Goal: Information Seeking & Learning: Learn about a topic

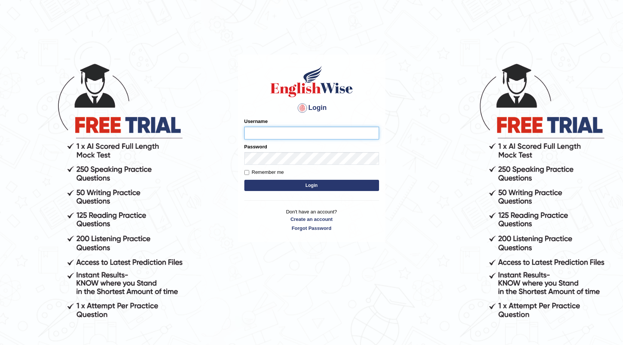
click at [320, 134] on input "Username" at bounding box center [311, 133] width 135 height 13
type input "Amini"
click at [244, 180] on button "Login" at bounding box center [311, 185] width 135 height 11
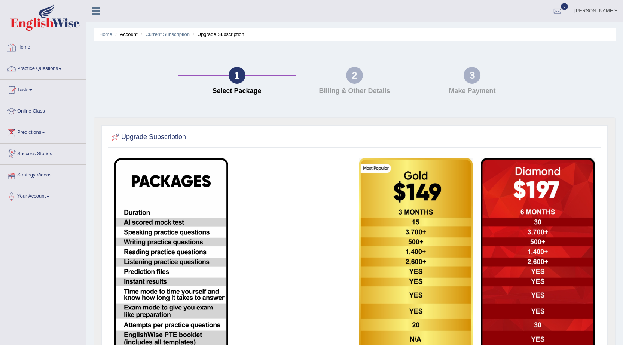
click at [34, 68] on link "Practice Questions" at bounding box center [42, 67] width 85 height 19
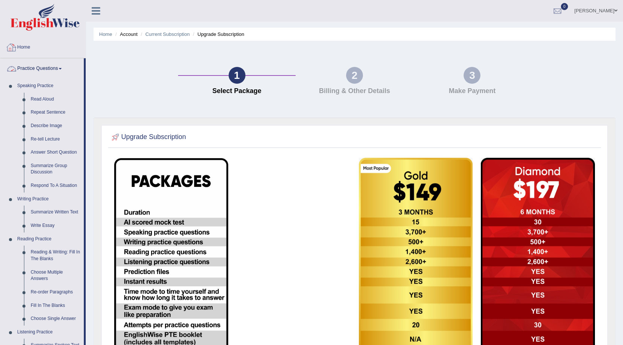
click at [13, 43] on div at bounding box center [11, 47] width 11 height 11
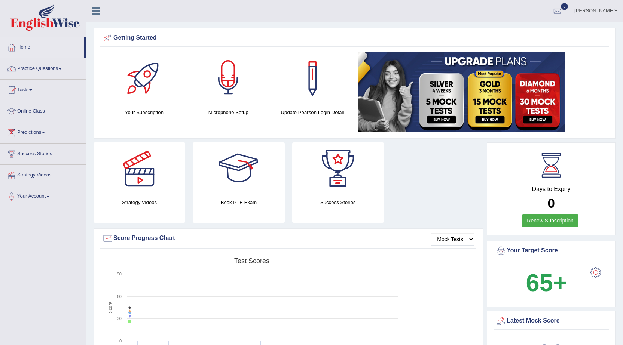
click at [237, 97] on div at bounding box center [228, 78] width 52 height 52
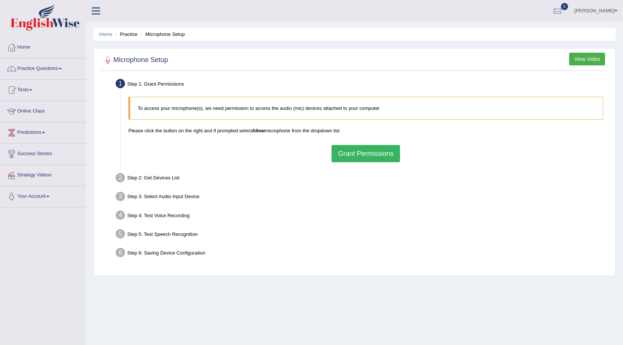
click at [343, 159] on button "Grant Permissions" at bounding box center [365, 153] width 68 height 17
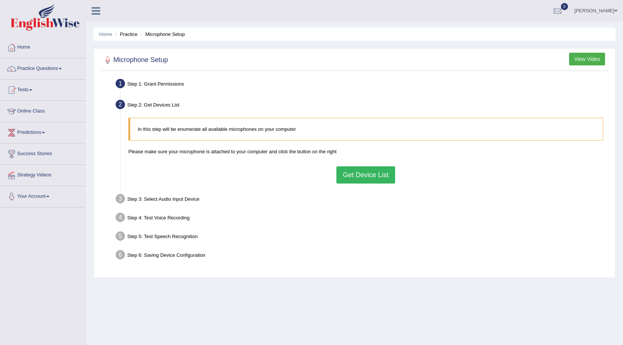
click at [364, 176] on button "Get Device List" at bounding box center [365, 174] width 58 height 17
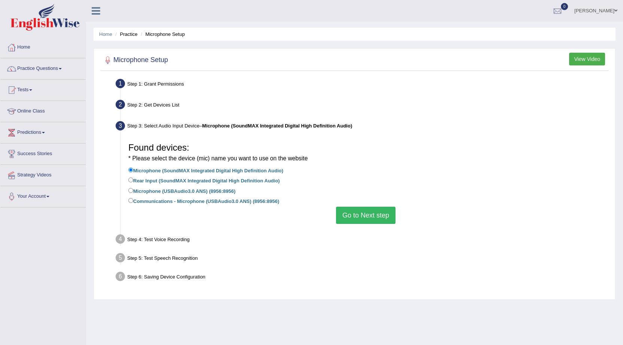
click at [349, 221] on button "Go to Next step" at bounding box center [365, 215] width 59 height 17
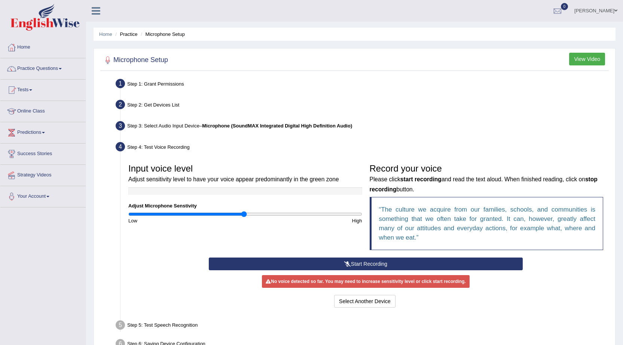
click at [372, 264] on button "Start Recording" at bounding box center [366, 264] width 314 height 13
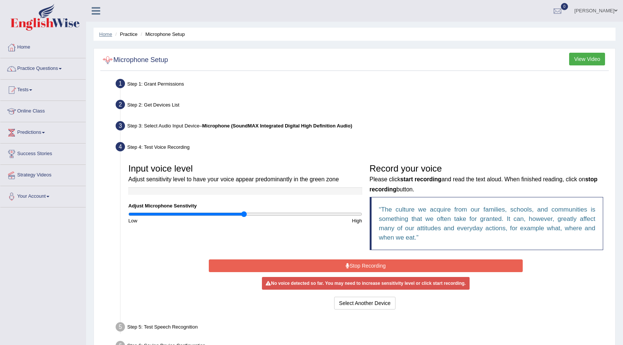
click at [105, 32] on link "Home" at bounding box center [105, 34] width 13 height 6
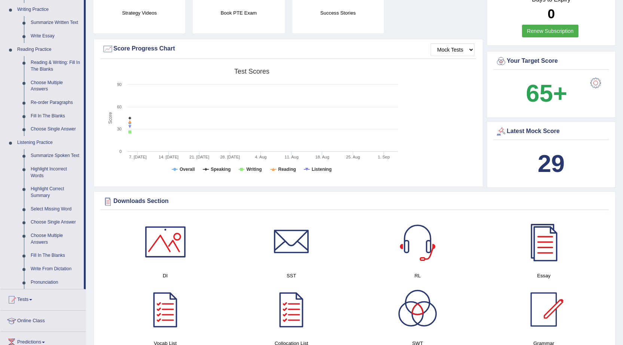
scroll to position [224, 0]
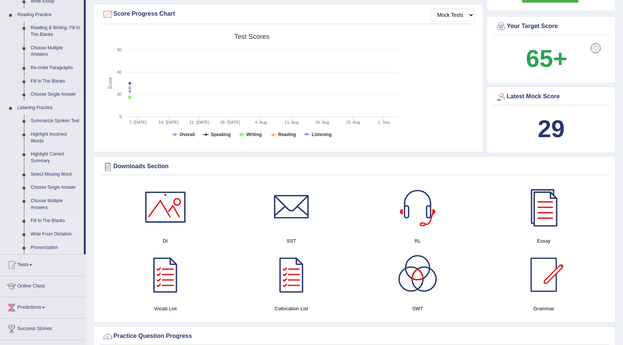
click at [52, 219] on link "Fill In The Blanks" at bounding box center [55, 220] width 56 height 13
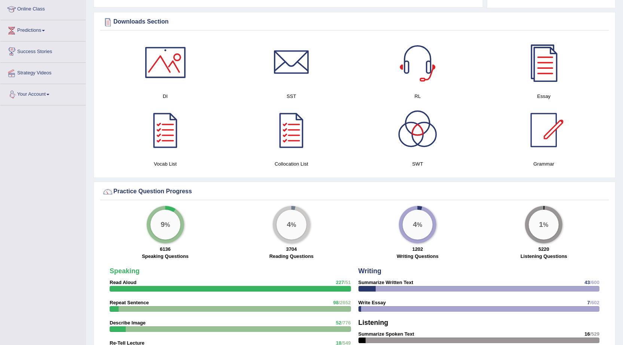
scroll to position [352, 0]
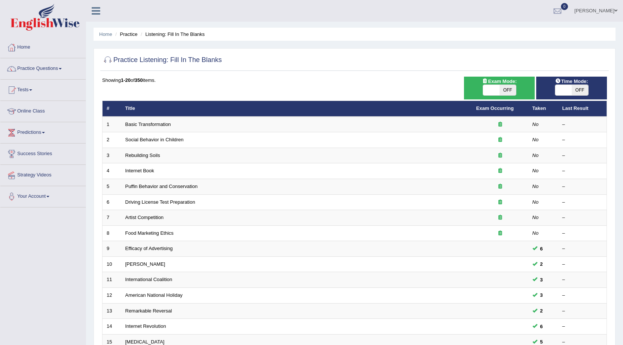
click at [579, 91] on span "OFF" at bounding box center [580, 90] width 16 height 10
checkbox input "true"
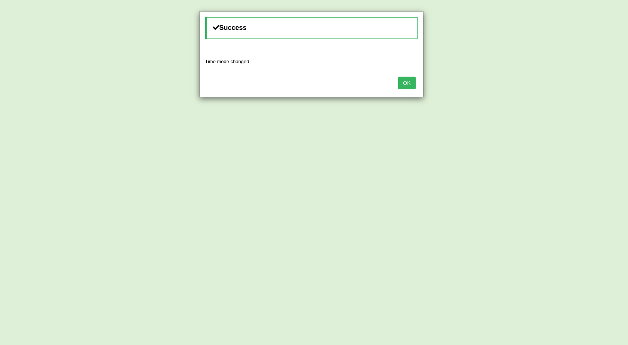
click at [414, 84] on button "OK" at bounding box center [406, 83] width 17 height 13
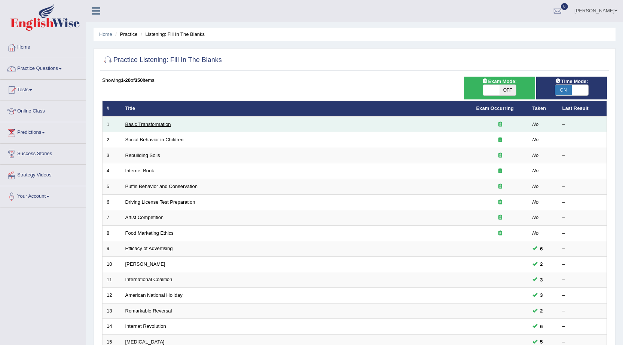
click at [146, 122] on link "Basic Transformation" at bounding box center [148, 125] width 46 height 6
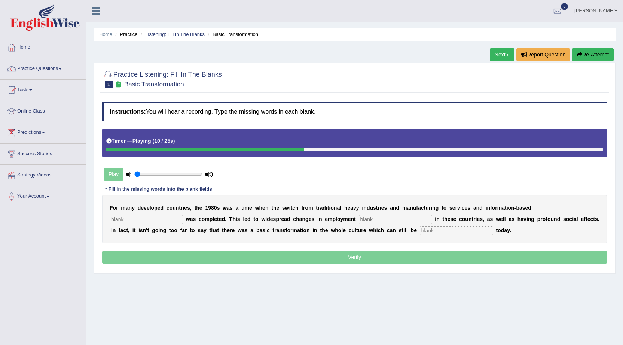
click at [135, 223] on input "text" at bounding box center [146, 219] width 73 height 9
type input "interprice"
click at [379, 220] on input "text" at bounding box center [395, 219] width 73 height 9
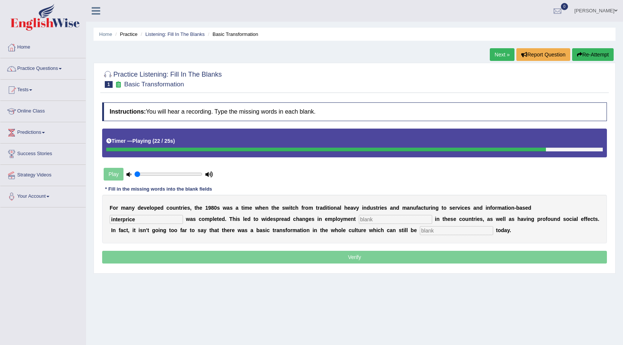
click at [452, 232] on input "text" at bounding box center [456, 230] width 73 height 9
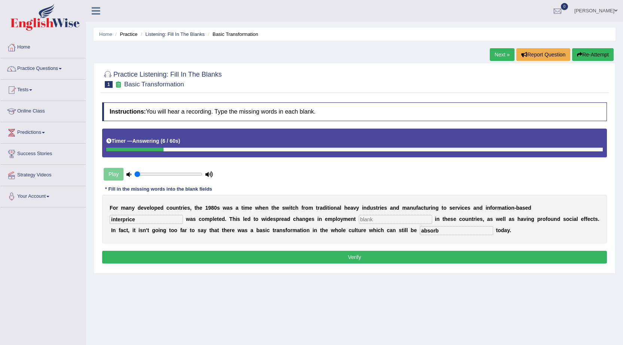
type input "absorb"
click at [383, 223] on input "text" at bounding box center [395, 219] width 73 height 9
click at [306, 260] on button "Verify" at bounding box center [354, 257] width 505 height 13
click at [381, 221] on input "text" at bounding box center [395, 219] width 73 height 9
type input "o"
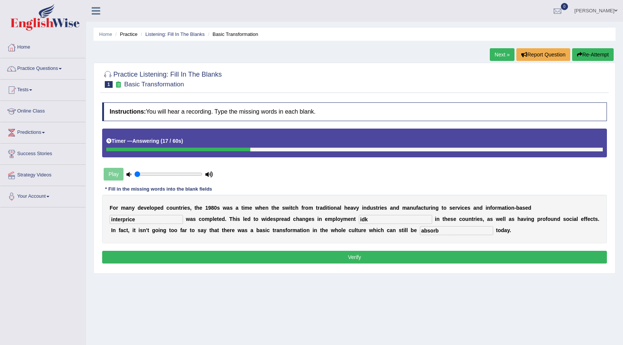
type input "idk"
click at [360, 261] on button "Verify" at bounding box center [354, 257] width 505 height 13
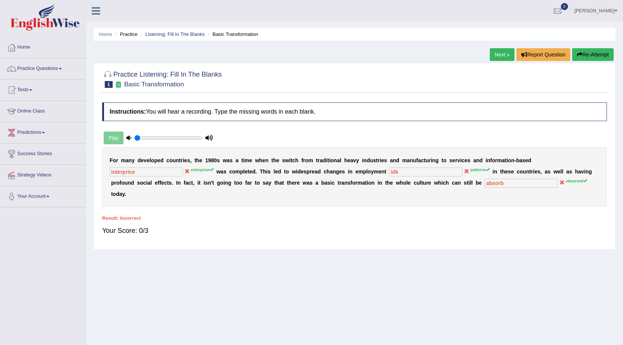
click at [595, 60] on button "Re-Attempt" at bounding box center [593, 54] width 42 height 13
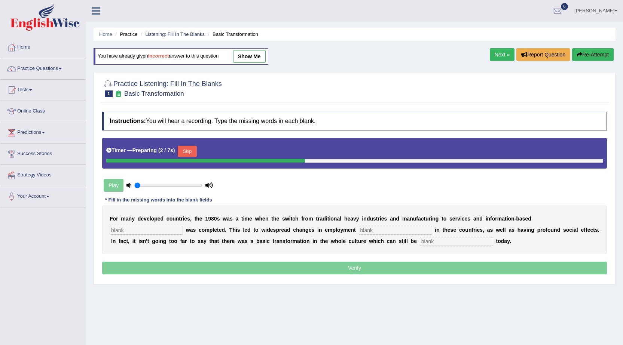
click at [140, 228] on input "text" at bounding box center [146, 230] width 73 height 9
click at [196, 148] on button "Skip" at bounding box center [187, 151] width 19 height 11
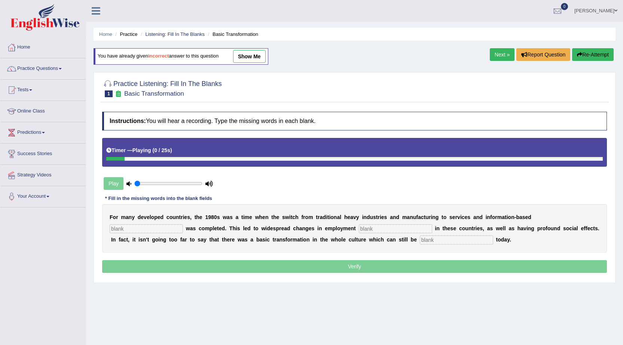
click at [126, 227] on input "text" at bounding box center [146, 228] width 73 height 9
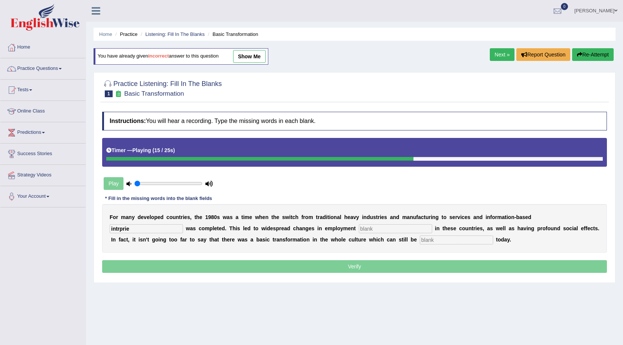
type input "intrprie"
click at [388, 236] on div "F o r m a n y d e v e l o p e d c o u n t r i e s , t h e 1 9 8 0 s w a s a t i…" at bounding box center [354, 228] width 505 height 49
click at [394, 224] on input "text" at bounding box center [395, 228] width 73 height 9
type input "paterns"
click at [447, 239] on input "text" at bounding box center [456, 240] width 73 height 9
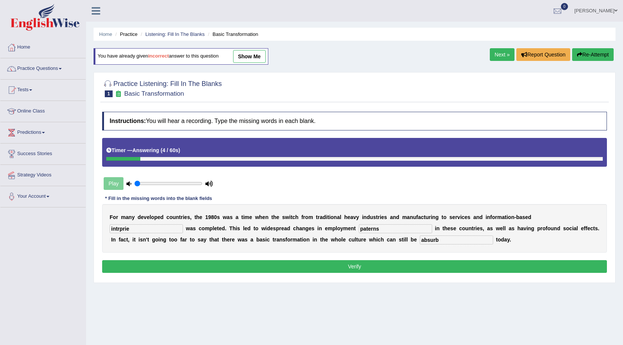
type input "absurb"
click at [348, 265] on button "Verify" at bounding box center [354, 266] width 505 height 13
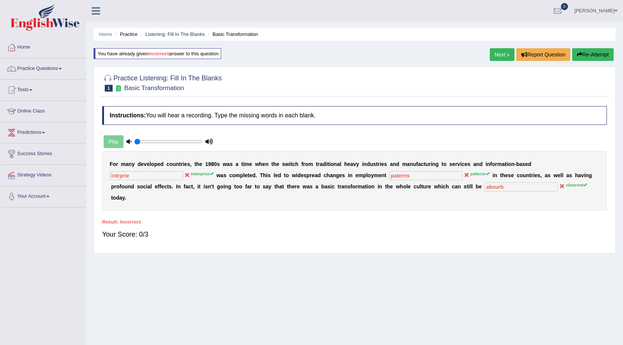
click at [596, 51] on button "Re-Attempt" at bounding box center [593, 54] width 42 height 13
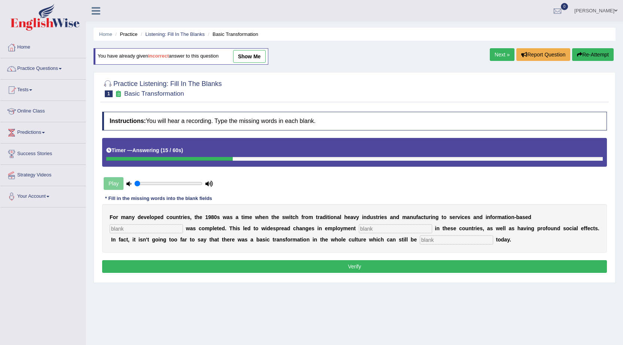
click at [593, 56] on button "Re-Attempt" at bounding box center [593, 54] width 42 height 13
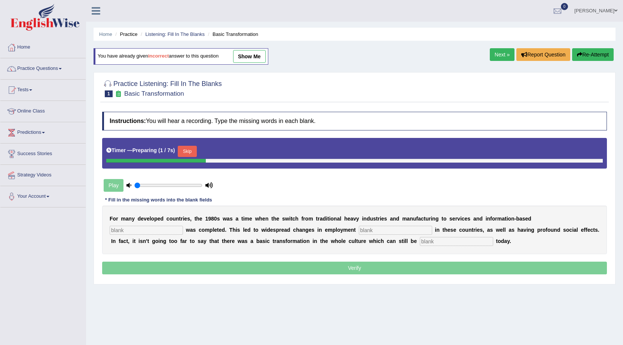
click at [198, 143] on div "Timer — Preparing ( 1 / 7s ) Skip" at bounding box center [354, 153] width 505 height 31
click at [183, 152] on button "Skip" at bounding box center [187, 151] width 19 height 11
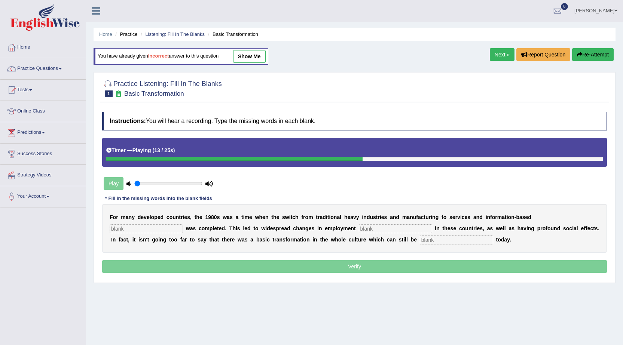
click at [371, 226] on input "text" at bounding box center [395, 228] width 73 height 9
type input "patterns"
click at [467, 244] on input "text" at bounding box center [456, 240] width 73 height 9
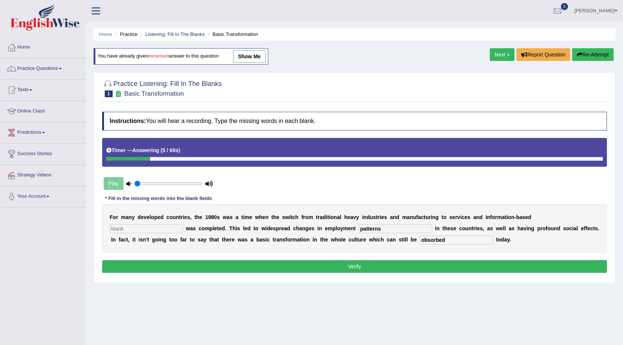
type input "obsorbed"
click at [116, 227] on input "text" at bounding box center [146, 228] width 73 height 9
type input "interprise"
click at [139, 263] on button "Verify" at bounding box center [354, 266] width 505 height 13
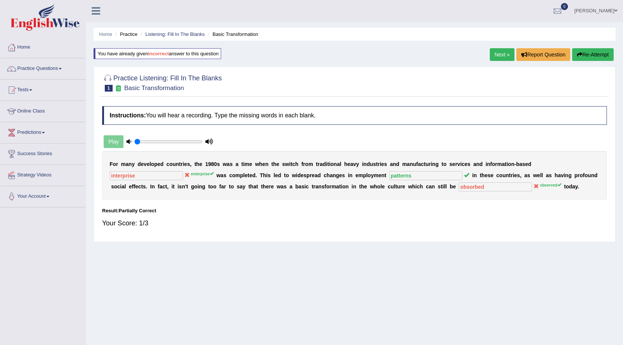
click at [599, 54] on button "Re-Attempt" at bounding box center [593, 54] width 42 height 13
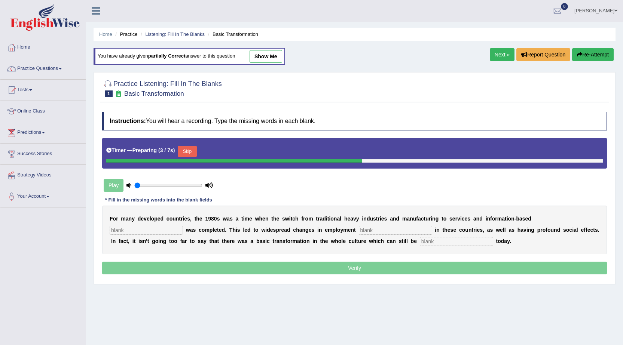
click at [190, 149] on button "Skip" at bounding box center [187, 151] width 19 height 11
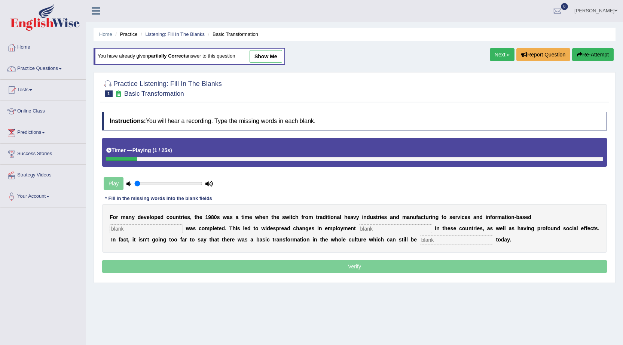
click at [153, 226] on input "text" at bounding box center [146, 228] width 73 height 9
type input "i"
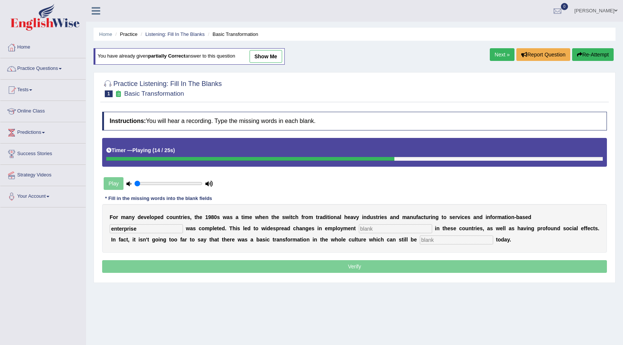
type input "enterprise"
click at [382, 227] on input "text" at bounding box center [395, 228] width 73 height 9
type input "patterns"
click at [450, 242] on input "text" at bounding box center [456, 240] width 73 height 9
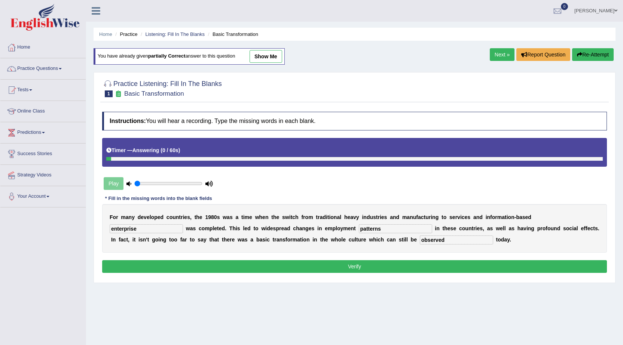
type input "observed"
click at [429, 265] on button "Verify" at bounding box center [354, 266] width 505 height 13
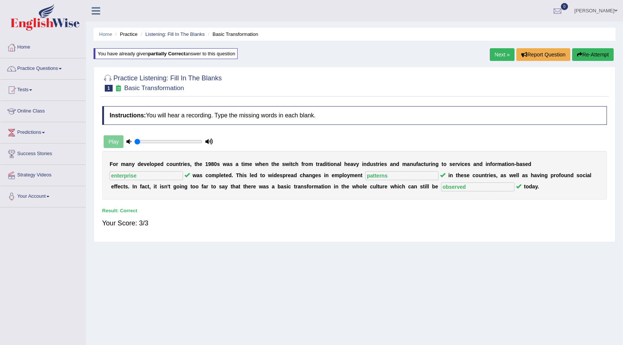
click at [494, 53] on link "Next »" at bounding box center [502, 54] width 25 height 13
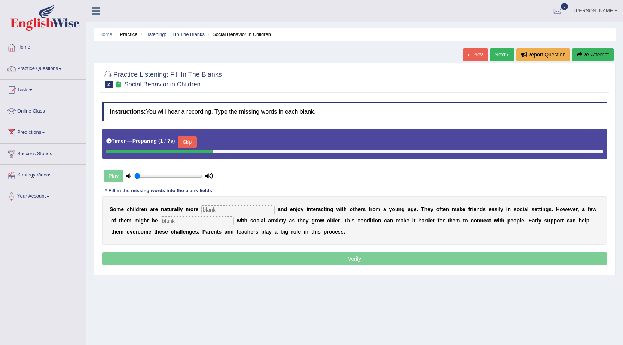
click at [189, 142] on button "Skip" at bounding box center [187, 142] width 19 height 11
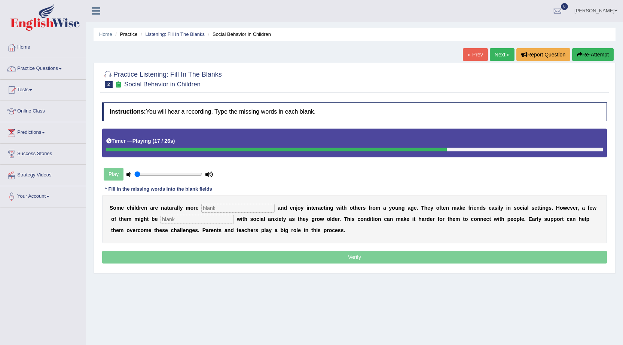
click at [260, 207] on input "text" at bounding box center [237, 208] width 73 height 9
type input "socieable"
click at [189, 222] on input "text" at bounding box center [196, 219] width 73 height 9
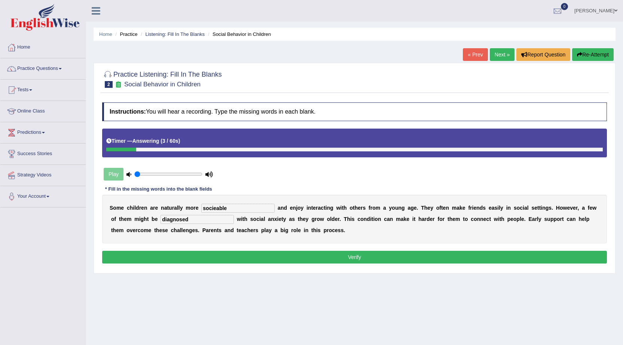
type input "diagnosed"
click at [258, 249] on div "Instructions: You will hear a recording. Type the missing words in each blank. …" at bounding box center [354, 184] width 508 height 171
click at [258, 254] on button "Verify" at bounding box center [354, 257] width 505 height 13
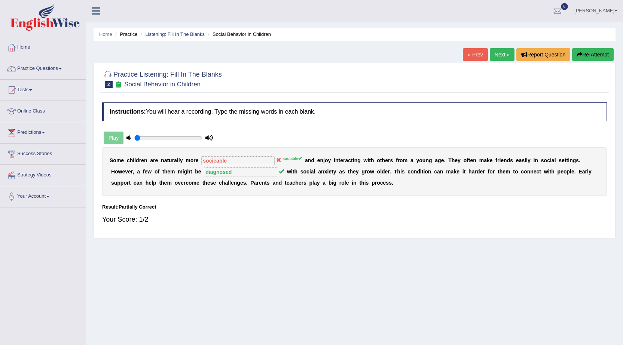
click at [580, 56] on icon "button" at bounding box center [579, 54] width 5 height 5
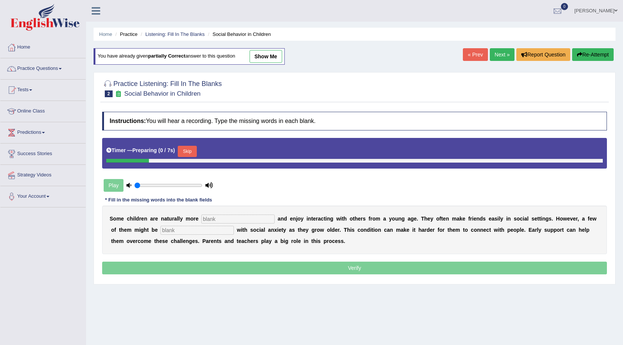
click at [219, 216] on input "text" at bounding box center [237, 219] width 73 height 9
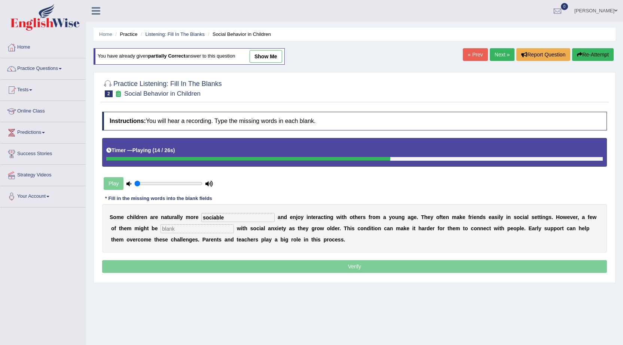
type input "sociable"
click at [193, 226] on input "text" at bounding box center [196, 228] width 73 height 9
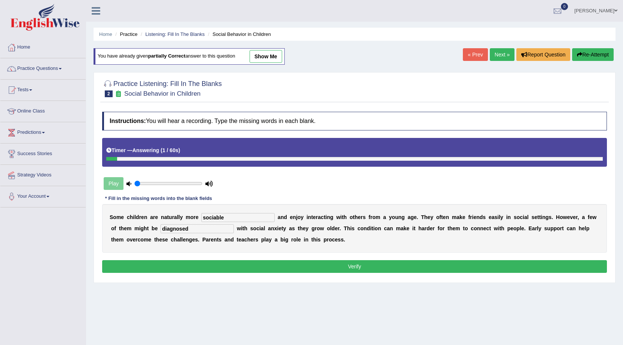
type input "diagnosed"
click at [253, 264] on button "Verify" at bounding box center [354, 266] width 505 height 13
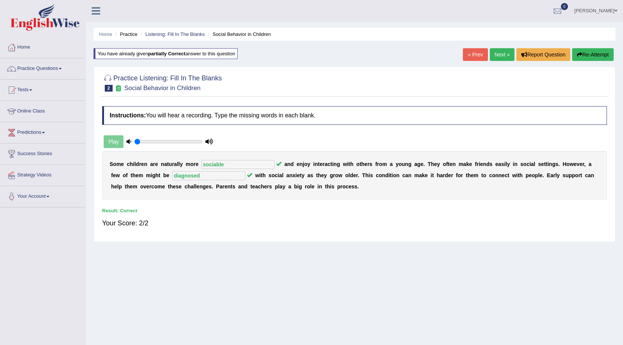
click at [500, 58] on link "Next »" at bounding box center [502, 54] width 25 height 13
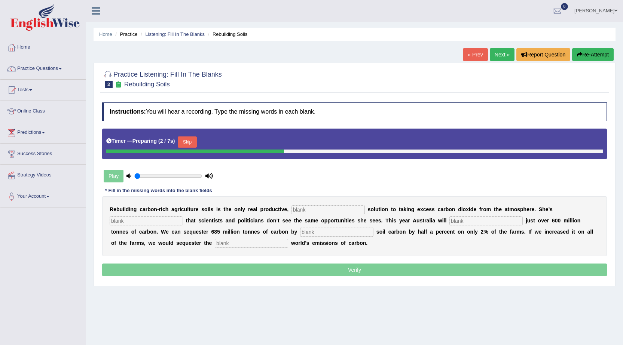
click at [191, 143] on button "Skip" at bounding box center [187, 142] width 19 height 11
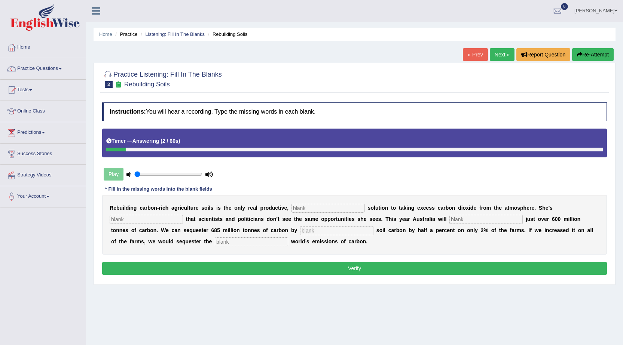
click at [304, 204] on input "text" at bounding box center [327, 208] width 73 height 9
type input "permenent"
click at [472, 218] on input "text" at bounding box center [485, 219] width 73 height 9
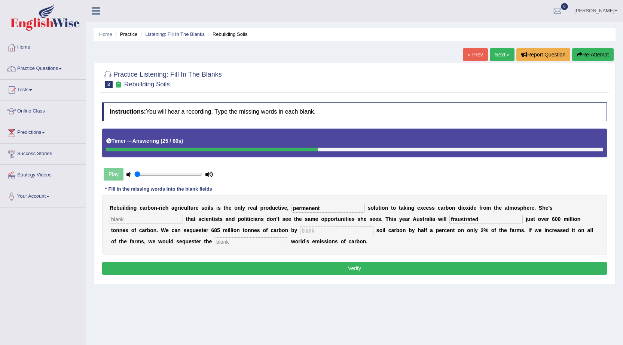
type input "fraustrated"
click at [346, 230] on input "text" at bounding box center [336, 230] width 73 height 9
click at [312, 232] on input "incrasing" at bounding box center [336, 230] width 73 height 9
type input "increasing"
drag, startPoint x: 242, startPoint y: 236, endPoint x: 242, endPoint y: 244, distance: 7.9
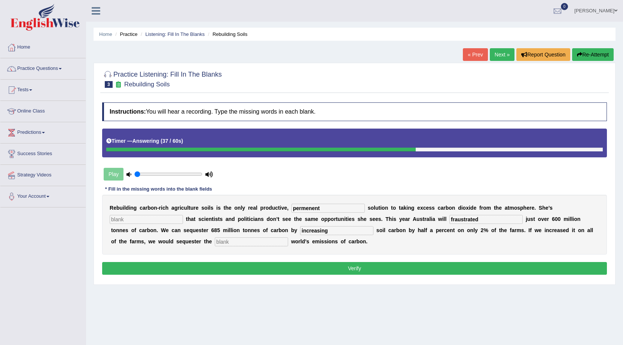
click at [242, 242] on div "R e b u i l d i n g c a r b o n - r i c h a g r i c u l t u r e s o i l s i s t…" at bounding box center [354, 225] width 505 height 60
click at [242, 244] on input "text" at bounding box center [251, 242] width 73 height 9
type input "whole"
click at [119, 212] on div "R e b u i l d i n g c a r b o n - r i c h a g r i c u l t u r e s o i l s i s t…" at bounding box center [354, 225] width 505 height 60
click at [118, 217] on input "text" at bounding box center [146, 219] width 73 height 9
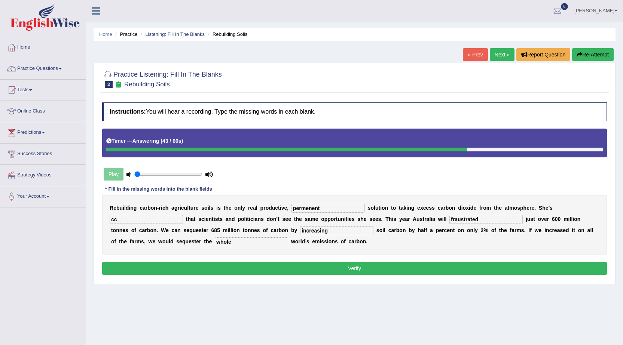
type input "cc"
click at [192, 267] on button "Verify" at bounding box center [354, 268] width 505 height 13
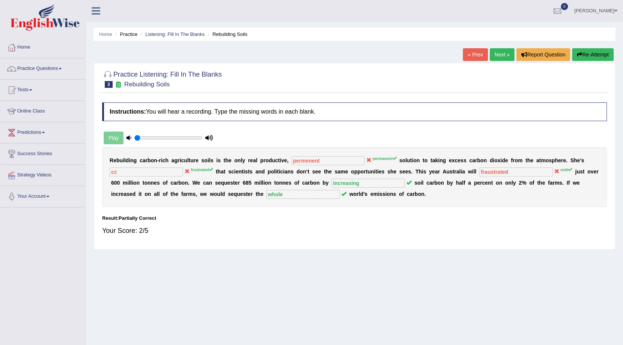
click at [593, 49] on button "Re-Attempt" at bounding box center [593, 54] width 42 height 13
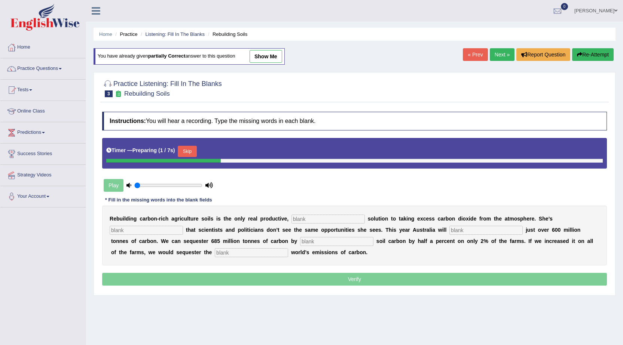
click at [189, 152] on button "Skip" at bounding box center [187, 151] width 19 height 11
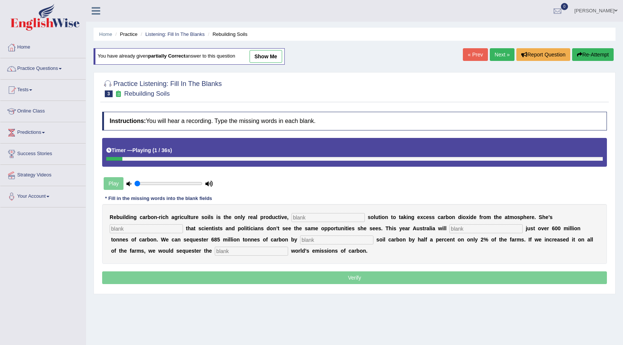
click at [322, 215] on input "text" at bounding box center [327, 217] width 73 height 9
type input "permanent"
click at [172, 228] on input "text" at bounding box center [146, 228] width 73 height 9
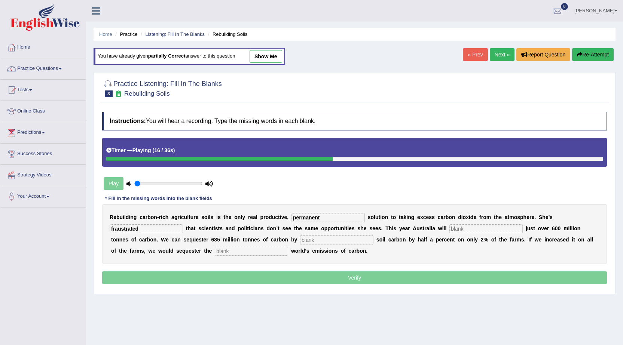
type input "fraustrated"
click at [459, 232] on input "text" at bounding box center [485, 228] width 73 height 9
type input "a"
type input "emit"
click at [319, 242] on input "text" at bounding box center [336, 240] width 73 height 9
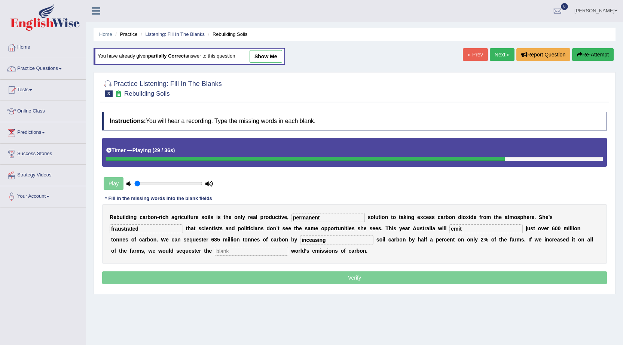
type input "inceasing"
click at [260, 253] on input "text" at bounding box center [251, 251] width 73 height 9
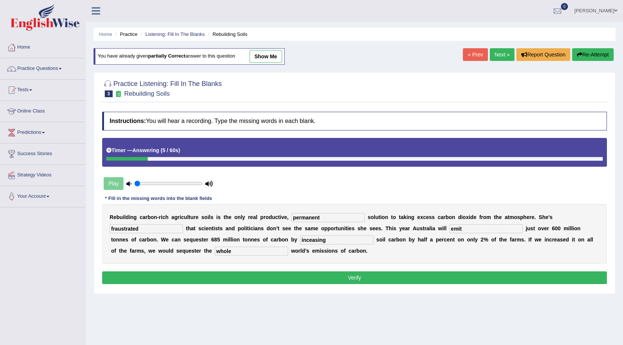
type input "whole"
click at [288, 275] on button "Verify" at bounding box center [354, 278] width 505 height 13
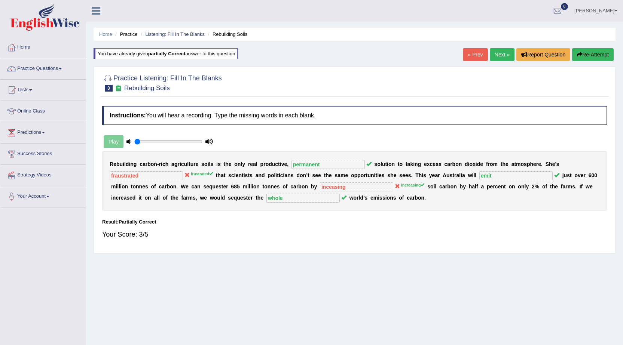
click at [590, 55] on button "Re-Attempt" at bounding box center [593, 54] width 42 height 13
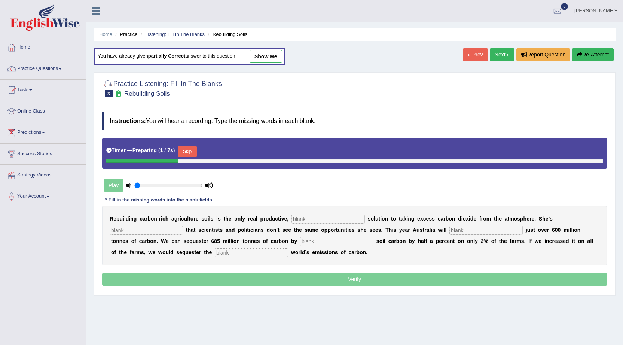
click at [186, 148] on button "Skip" at bounding box center [187, 151] width 19 height 11
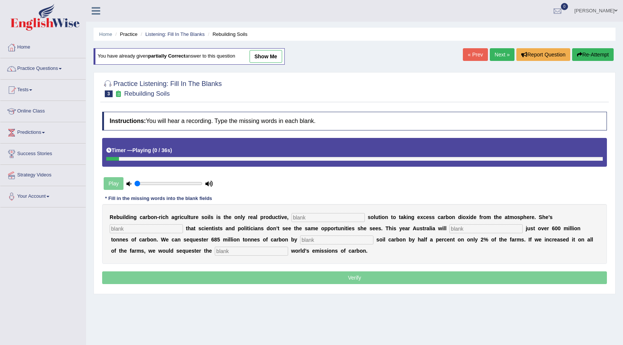
click at [309, 217] on input "text" at bounding box center [327, 217] width 73 height 9
type input "permanent"
click at [121, 229] on input "text" at bounding box center [146, 228] width 73 height 9
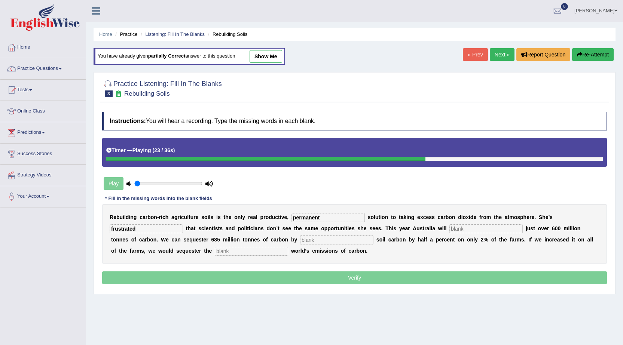
type input "frustrated"
click at [458, 230] on input "text" at bounding box center [485, 228] width 73 height 9
type input "emit"
click at [336, 243] on input "text" at bounding box center [336, 240] width 73 height 9
type input "increasing"
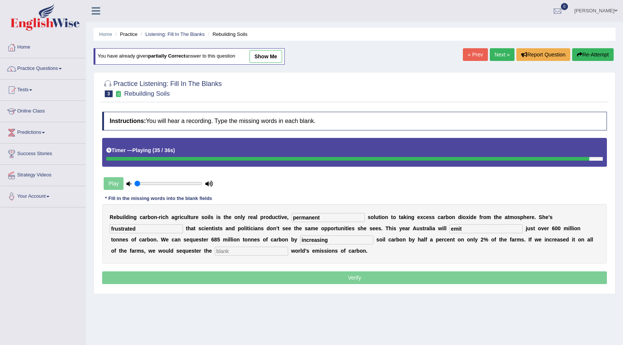
click at [270, 253] on input "text" at bounding box center [251, 251] width 73 height 9
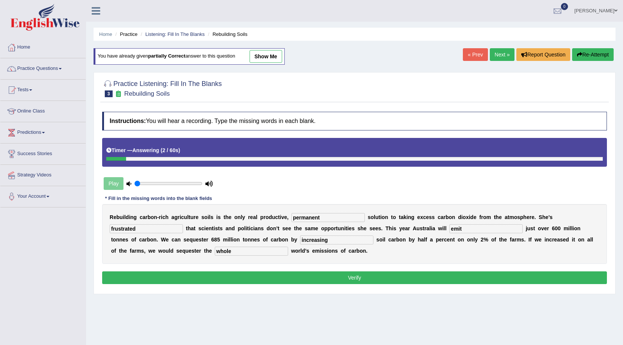
type input "whole"
click at [259, 282] on button "Verify" at bounding box center [354, 278] width 505 height 13
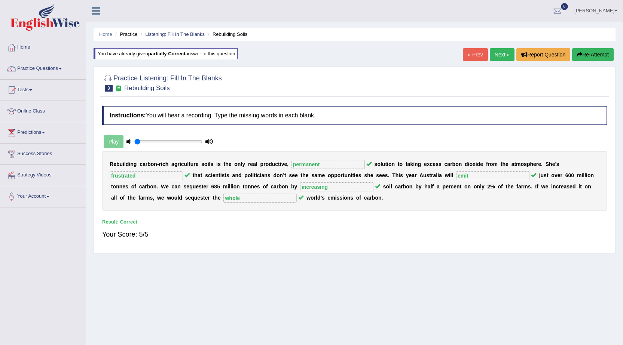
click at [502, 53] on link "Next »" at bounding box center [502, 54] width 25 height 13
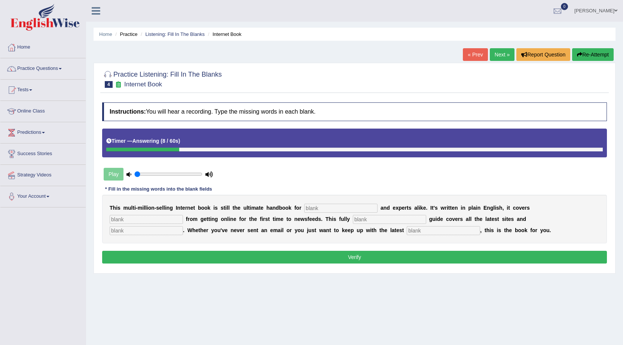
click at [327, 213] on div "T h i s m u l t i - m i l l i o n - s e l l i n g I n t e r n e t b o o k i s s…" at bounding box center [354, 219] width 505 height 49
click at [329, 202] on div "T h i s m u l t i - m i l l i o n - s e l l i n g I n t e r n e t b o o k i s s…" at bounding box center [354, 219] width 505 height 49
click at [313, 208] on input "text" at bounding box center [340, 208] width 73 height 9
type input "norvases"
click at [143, 223] on input "text" at bounding box center [146, 219] width 73 height 9
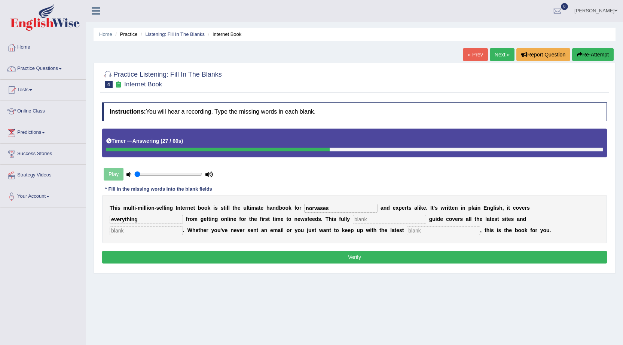
type input "everything"
click at [364, 222] on input "text" at bounding box center [389, 219] width 73 height 9
type input "is"
click at [149, 234] on input "text" at bounding box center [146, 230] width 73 height 9
type input "crases"
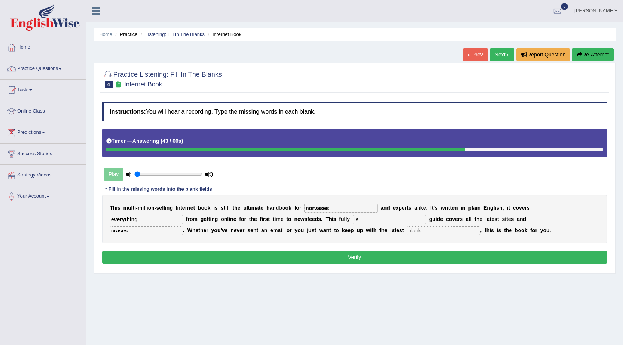
click at [418, 232] on input "text" at bounding box center [443, 230] width 73 height 9
type input "avelop"
click at [456, 256] on button "Verify" at bounding box center [354, 257] width 505 height 13
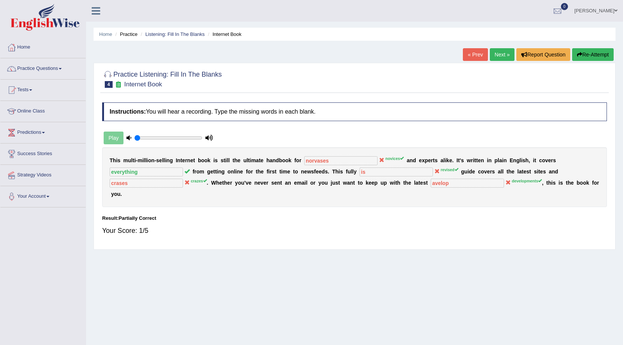
click at [600, 53] on button "Re-Attempt" at bounding box center [593, 54] width 42 height 13
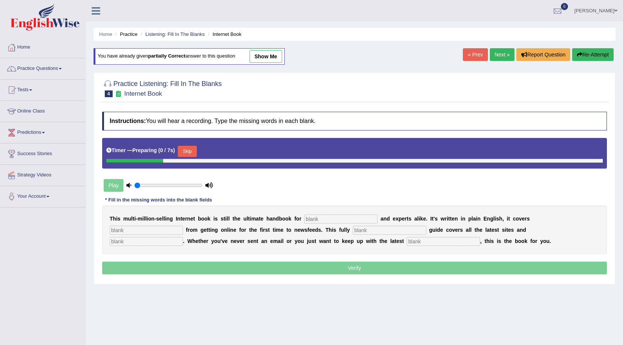
click at [189, 150] on button "Skip" at bounding box center [187, 151] width 19 height 11
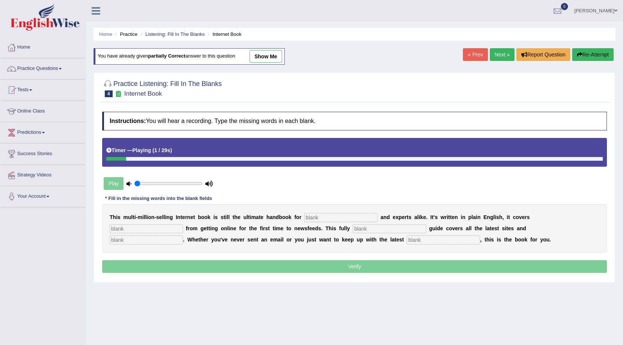
click at [347, 220] on input "text" at bounding box center [340, 217] width 73 height 9
type input "novices"
drag, startPoint x: 108, startPoint y: 227, endPoint x: 114, endPoint y: 228, distance: 6.4
click at [112, 227] on div "T h i s m u l t i - m i l l i o n - s e l l i n g I n t e r n e t b o o k i s s…" at bounding box center [354, 228] width 505 height 49
click at [114, 228] on input "text" at bounding box center [146, 228] width 73 height 9
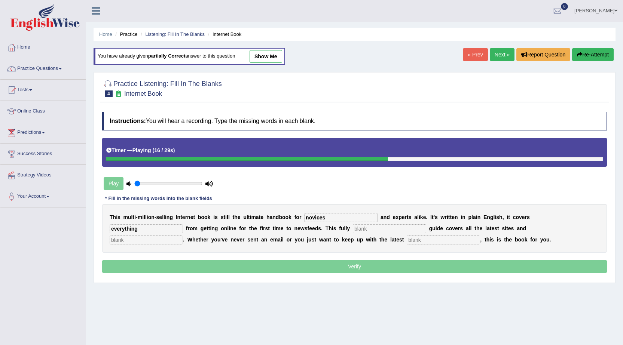
type input "everything"
click at [392, 227] on input "text" at bounding box center [389, 228] width 73 height 9
type input "revised"
click at [147, 244] on input "text" at bounding box center [146, 240] width 73 height 9
type input "crazes"
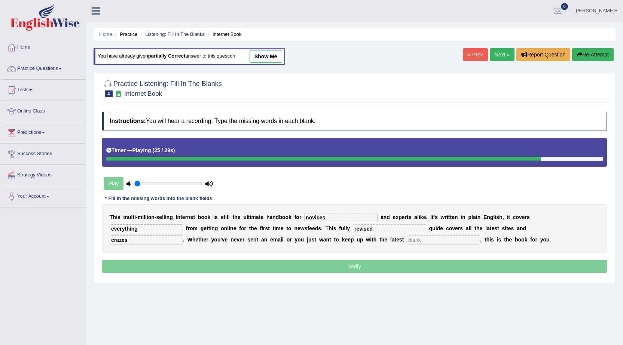
click at [435, 242] on input "text" at bounding box center [443, 240] width 73 height 9
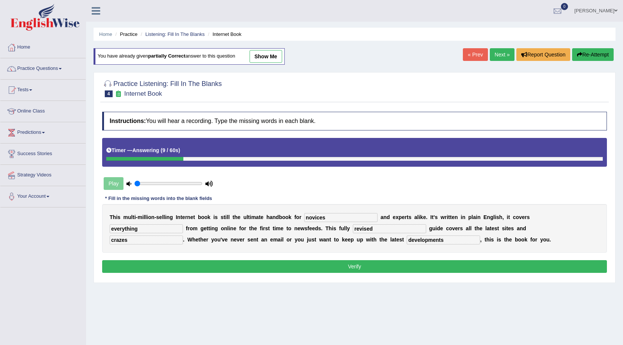
type input "developments"
click at [244, 266] on button "Verify" at bounding box center [354, 266] width 505 height 13
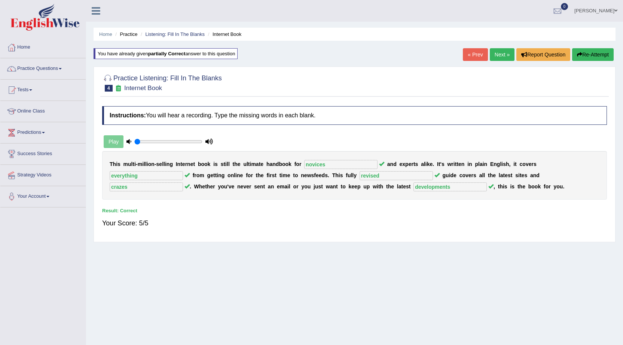
click at [506, 58] on link "Next »" at bounding box center [502, 54] width 25 height 13
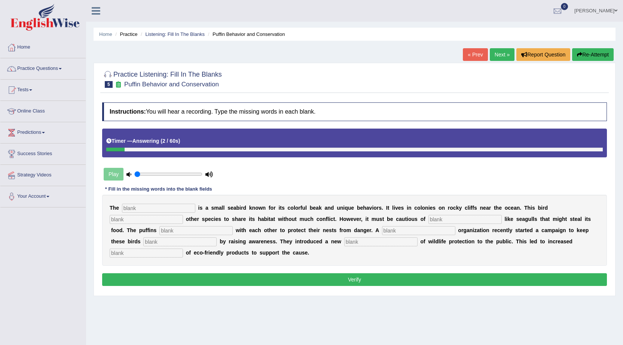
click at [594, 57] on button "Re-Attempt" at bounding box center [593, 54] width 42 height 13
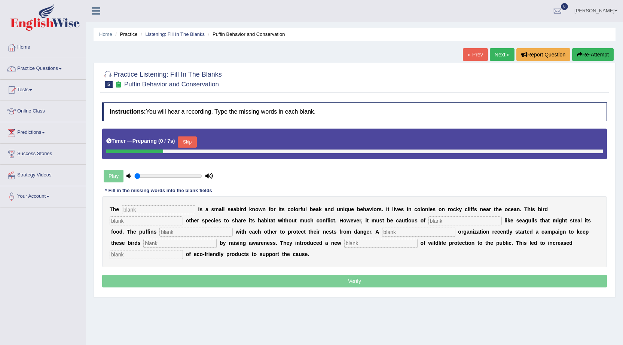
click at [196, 139] on button "Skip" at bounding box center [187, 142] width 19 height 11
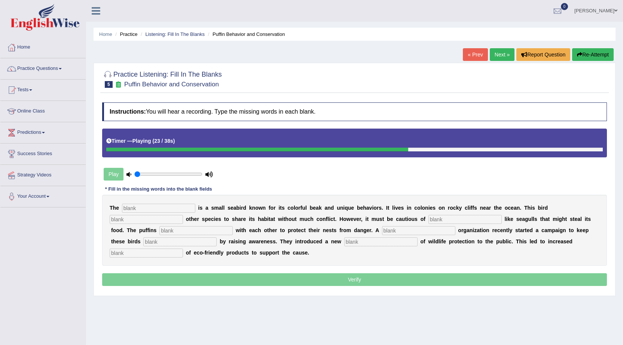
click at [395, 232] on input "text" at bounding box center [418, 230] width 73 height 9
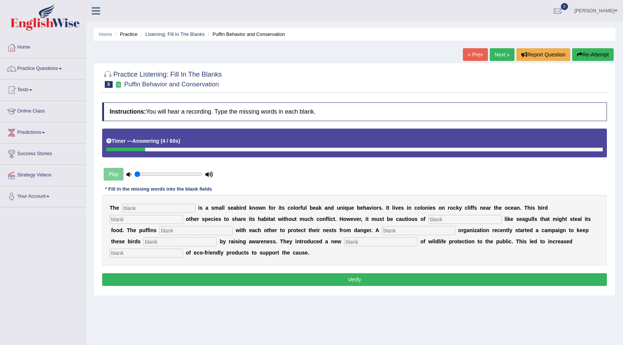
click at [168, 207] on input "text" at bounding box center [158, 208] width 73 height 9
type input "pophen"
click at [117, 222] on input "text" at bounding box center [146, 219] width 73 height 9
type input "allows"
click at [168, 229] on input "text" at bounding box center [195, 230] width 73 height 9
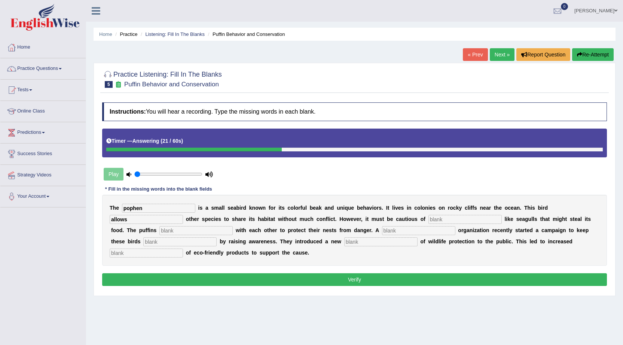
click at [443, 223] on input "text" at bounding box center [464, 219] width 73 height 9
type input "cashes"
click at [193, 233] on input "text" at bounding box center [195, 230] width 73 height 9
type input "colaborate"
click at [386, 233] on input "text" at bounding box center [418, 230] width 73 height 9
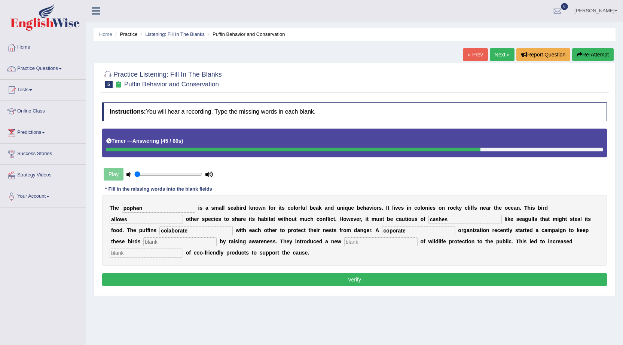
click at [145, 240] on input "text" at bounding box center [179, 242] width 73 height 9
click at [392, 232] on input "coporate" at bounding box center [418, 230] width 73 height 9
click at [388, 233] on input "coporate" at bounding box center [418, 230] width 73 height 9
click at [389, 232] on input "coporate" at bounding box center [418, 230] width 73 height 9
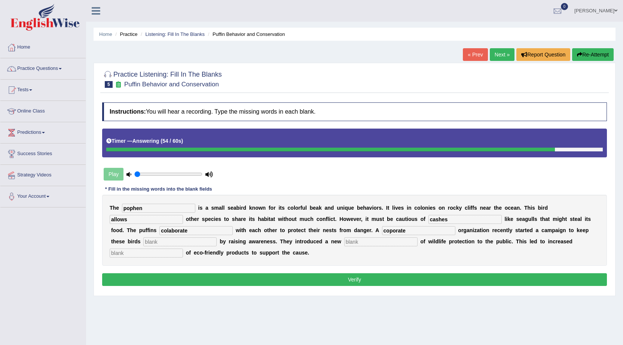
type input "r"
type input "corporate"
click at [516, 242] on b "T" at bounding box center [517, 242] width 3 height 6
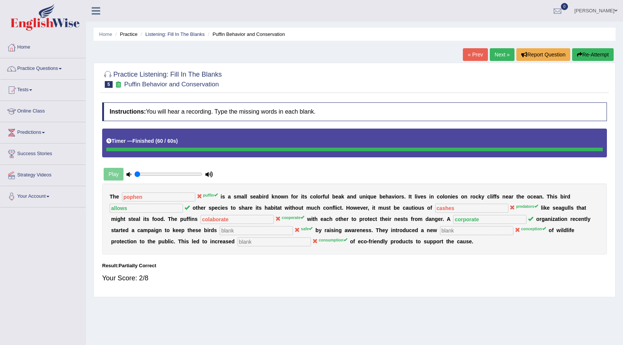
click at [580, 51] on button "Re-Attempt" at bounding box center [593, 54] width 42 height 13
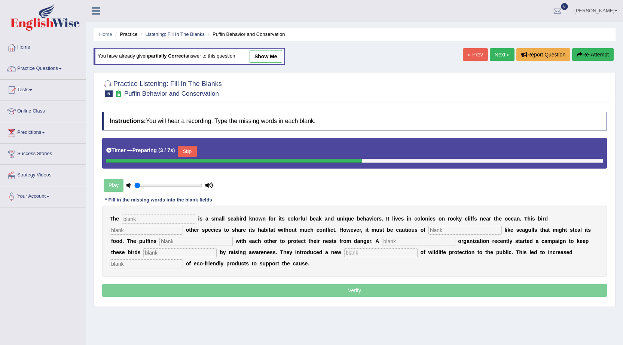
click at [173, 225] on div "T h e i s a s m a l l s e a b i r d k n o w n f o r i t s c o l o r f u l b e a…" at bounding box center [354, 241] width 505 height 71
click at [174, 218] on input "text" at bounding box center [158, 219] width 73 height 9
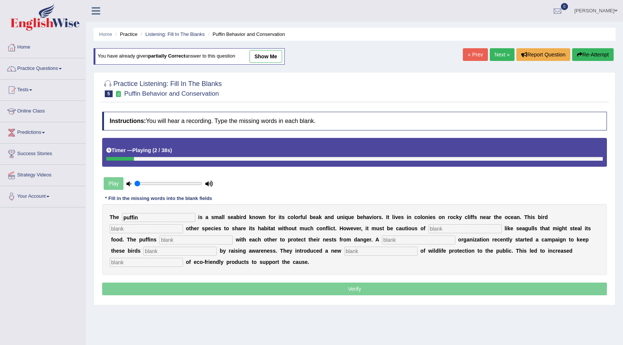
type input "puffin"
click at [162, 229] on input "text" at bounding box center [146, 228] width 73 height 9
type input "allows"
click at [439, 228] on input "text" at bounding box center [464, 228] width 73 height 9
type input "predators"
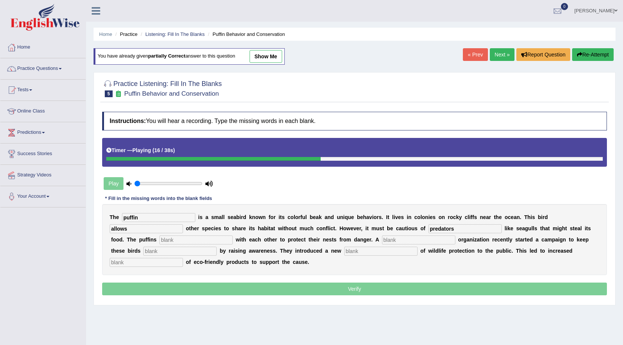
click at [208, 242] on input "text" at bounding box center [195, 240] width 73 height 9
type input "cooperate"
click at [391, 241] on input "text" at bounding box center [418, 240] width 73 height 9
type input "corporate"
click at [164, 251] on input "text" at bounding box center [179, 251] width 73 height 9
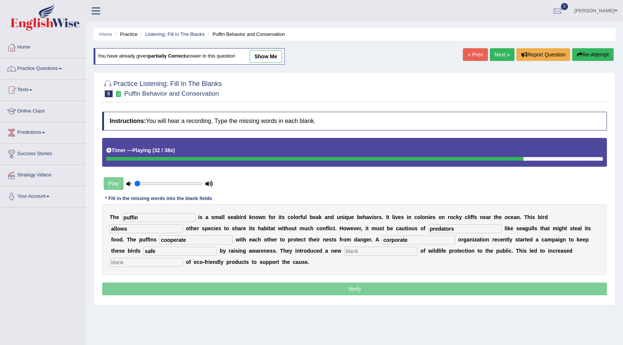
type input "safe"
click at [354, 251] on input "text" at bounding box center [380, 251] width 73 height 9
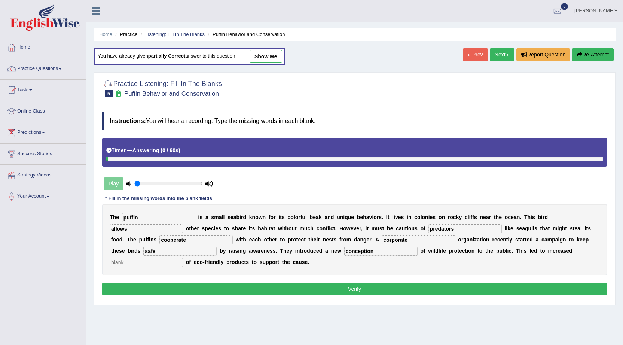
type input "conception"
click at [120, 259] on input "text" at bounding box center [146, 262] width 73 height 9
type input "consumption"
click at [180, 287] on button "Verify" at bounding box center [354, 289] width 505 height 13
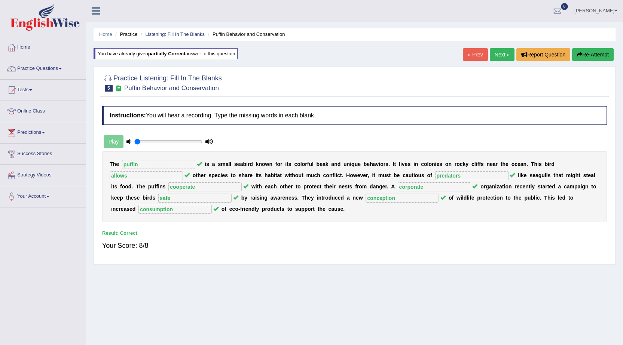
click at [495, 53] on link "Next »" at bounding box center [502, 54] width 25 height 13
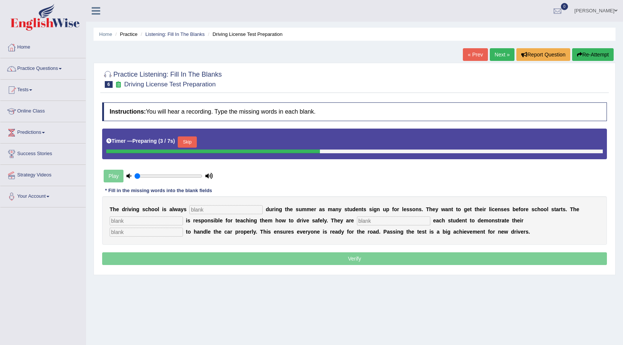
click at [192, 139] on button "Skip" at bounding box center [187, 142] width 19 height 11
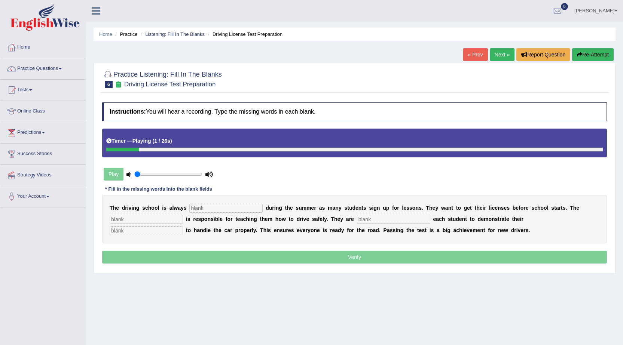
click at [209, 205] on input "text" at bounding box center [225, 208] width 73 height 9
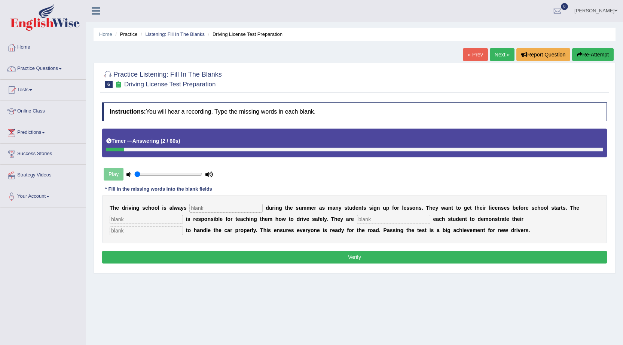
click at [578, 54] on icon "button" at bounding box center [579, 54] width 5 height 5
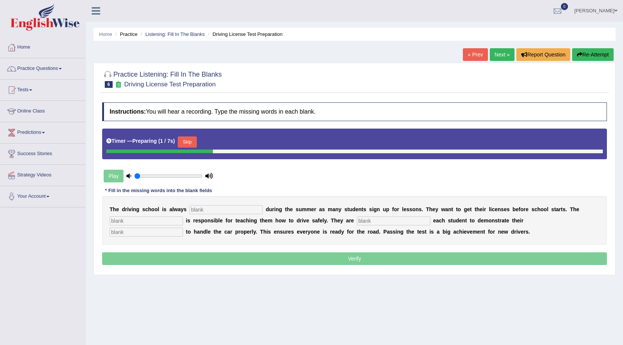
click at [184, 142] on button "Skip" at bounding box center [187, 142] width 19 height 11
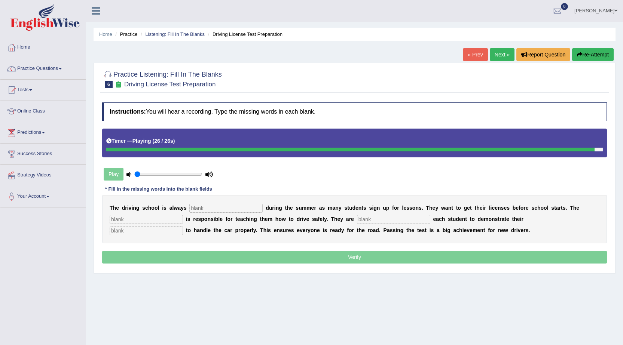
click at [204, 207] on input "text" at bounding box center [225, 208] width 73 height 9
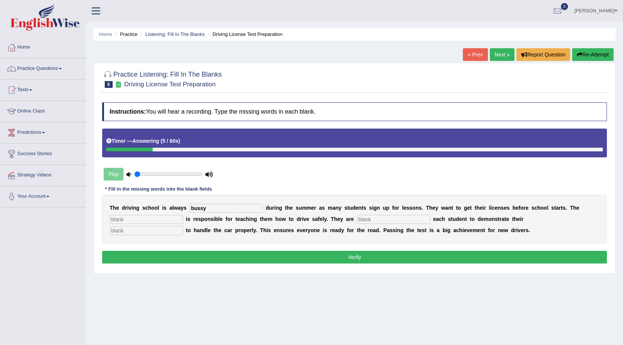
type input "bussy"
click at [159, 220] on input "text" at bounding box center [146, 219] width 73 height 9
type input "instructor"
click at [365, 221] on input "text" at bounding box center [393, 219] width 73 height 9
type input "inquiring"
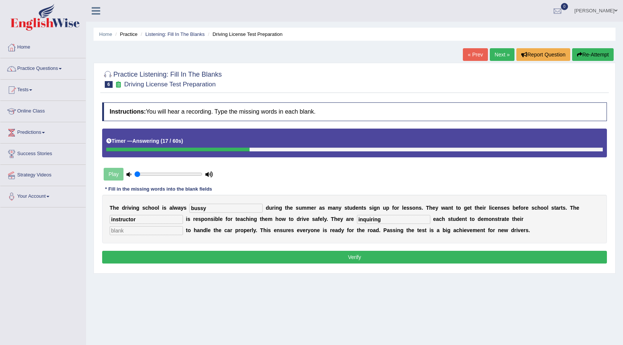
click at [162, 230] on input "text" at bounding box center [146, 230] width 73 height 9
type input "ability"
click at [205, 258] on button "Verify" at bounding box center [354, 257] width 505 height 13
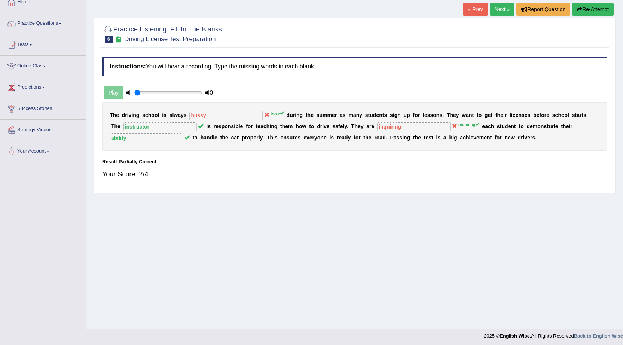
scroll to position [48, 0]
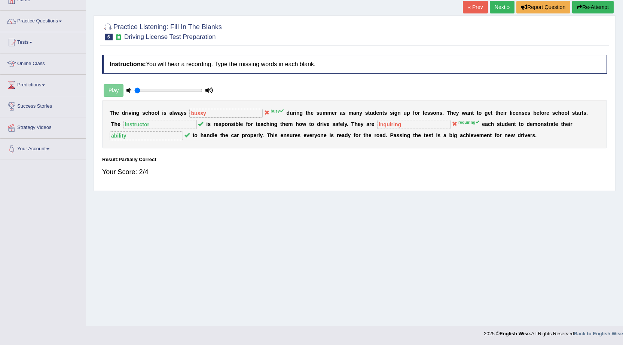
click at [594, 3] on button "Re-Attempt" at bounding box center [593, 7] width 42 height 13
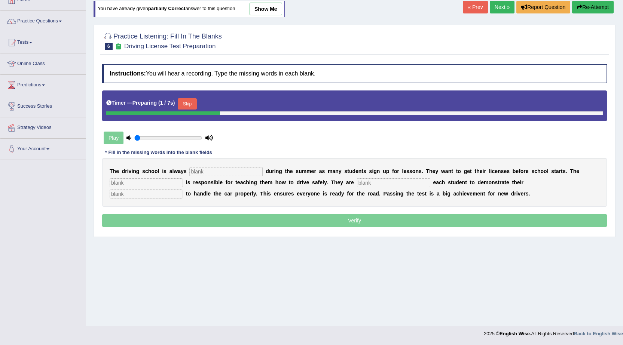
click at [226, 169] on input "text" at bounding box center [225, 171] width 73 height 9
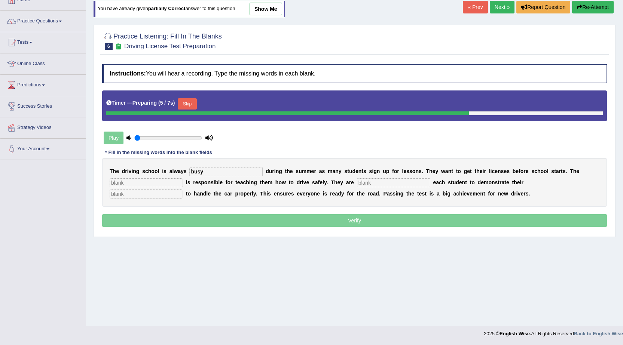
type input "busy"
click at [167, 181] on input "text" at bounding box center [146, 182] width 73 height 9
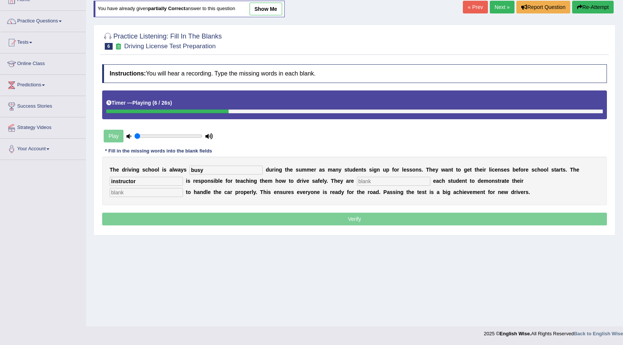
type input "instructor"
click at [368, 181] on input "text" at bounding box center [393, 181] width 73 height 9
drag, startPoint x: 387, startPoint y: 180, endPoint x: 295, endPoint y: 177, distance: 92.1
click at [295, 177] on div "T h e d r i v i n g s c h o o l i s a l w a y s busy d u r i n g t h e s u m m …" at bounding box center [354, 181] width 505 height 49
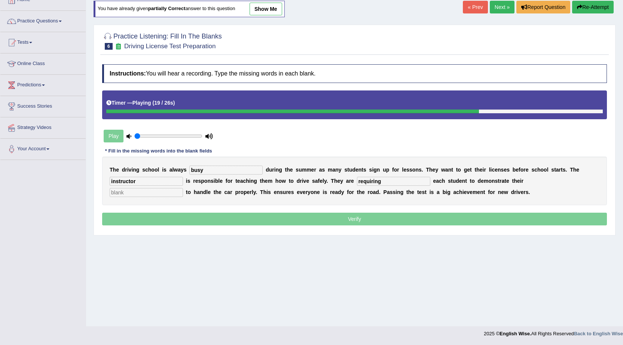
type input "requiring"
click at [147, 192] on input "text" at bounding box center [146, 192] width 73 height 9
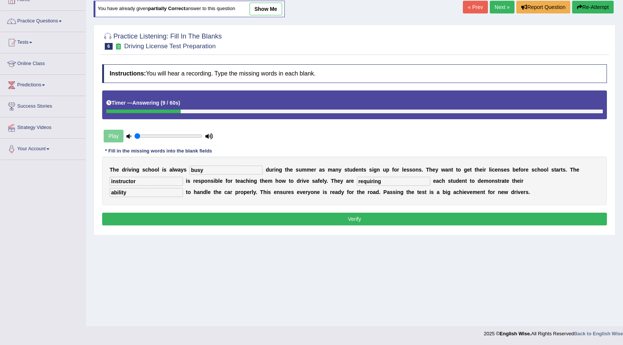
type input "ability"
click at [171, 217] on button "Verify" at bounding box center [354, 219] width 505 height 13
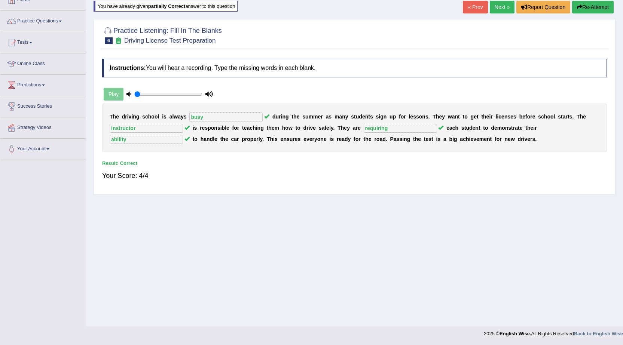
click at [505, 7] on link "Next »" at bounding box center [502, 7] width 25 height 13
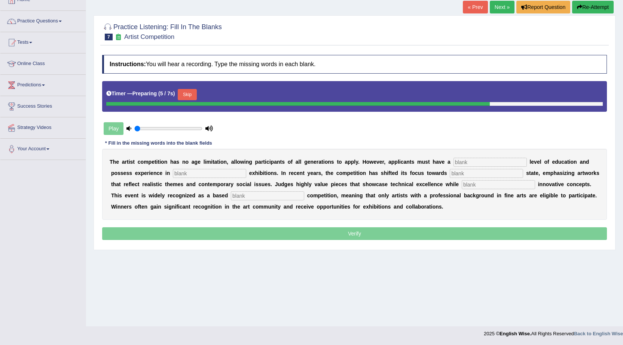
click at [471, 164] on input "text" at bounding box center [489, 162] width 73 height 9
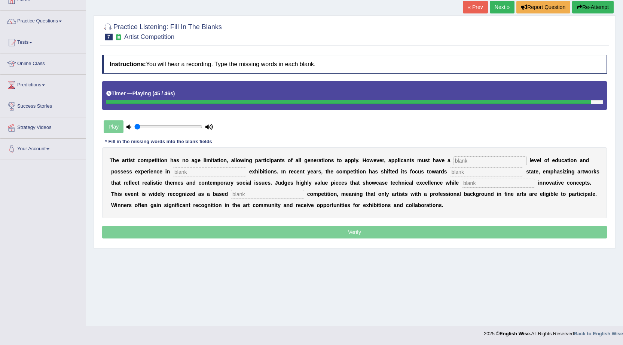
click at [181, 174] on input "text" at bounding box center [209, 172] width 73 height 9
click at [483, 157] on input "text" at bounding box center [489, 160] width 73 height 9
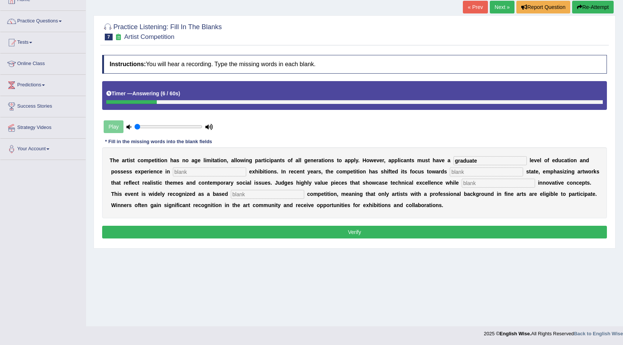
type input "graduate"
click at [176, 173] on input "text" at bounding box center [209, 172] width 73 height 9
type input "exeption"
click at [464, 173] on input "text" at bounding box center [486, 172] width 73 height 9
type input "real"
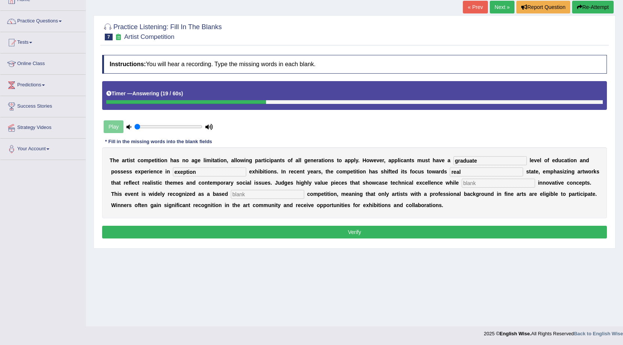
click at [506, 182] on input "text" at bounding box center [498, 183] width 73 height 9
type input "coporating"
click at [290, 196] on input "text" at bounding box center [267, 194] width 73 height 9
type input "o"
type input "professional"
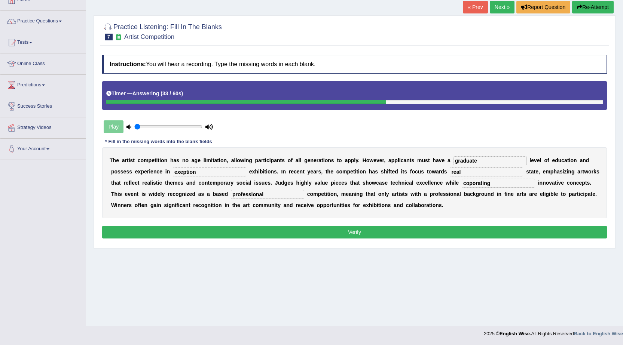
click at [285, 230] on button "Verify" at bounding box center [354, 232] width 505 height 13
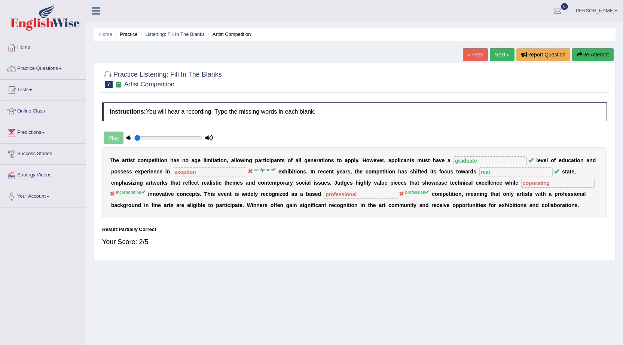
click at [597, 52] on button "Re-Attempt" at bounding box center [593, 54] width 42 height 13
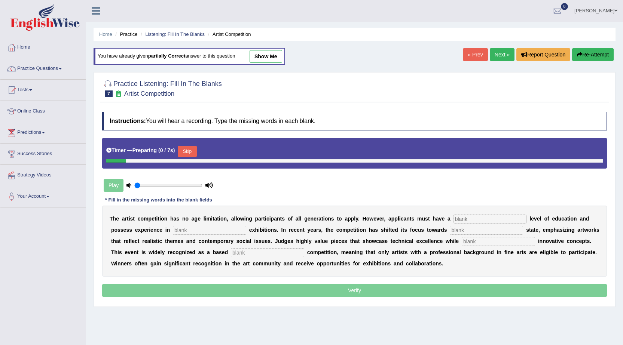
click at [180, 149] on div "Timer — Preparing ( 0 / 7s ) Skip" at bounding box center [354, 151] width 496 height 15
click at [459, 220] on input "text" at bounding box center [489, 219] width 73 height 9
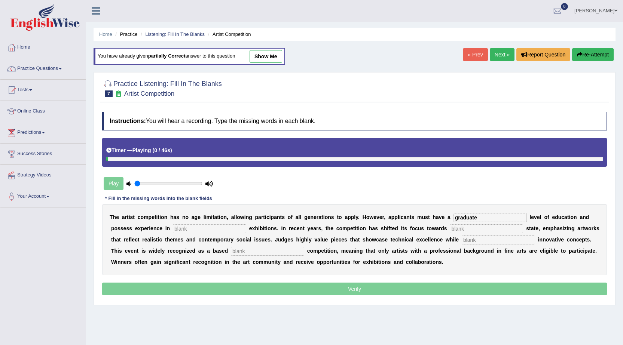
type input "graduate"
click at [191, 227] on input "text" at bounding box center [209, 228] width 73 height 9
type input "sculpture"
click at [457, 228] on input "text" at bounding box center [486, 228] width 73 height 9
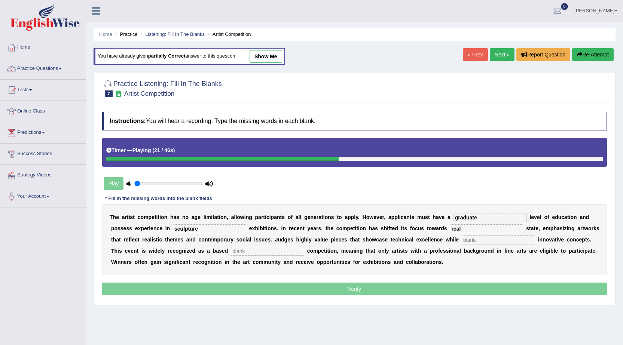
type input "real"
click at [494, 243] on input "text" at bounding box center [498, 240] width 73 height 9
click at [497, 242] on input "text" at bounding box center [498, 240] width 73 height 9
type input "incorporating"
click at [268, 253] on input "text" at bounding box center [267, 251] width 73 height 9
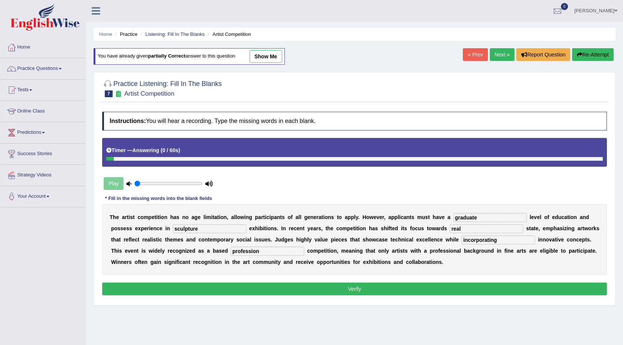
type input "profession"
click at [377, 291] on button "Verify" at bounding box center [354, 289] width 505 height 13
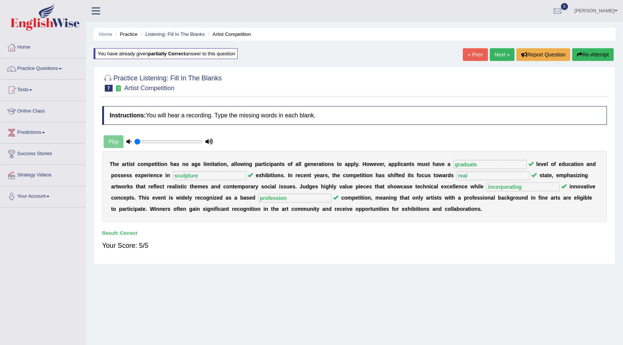
click at [497, 57] on link "Next »" at bounding box center [502, 54] width 25 height 13
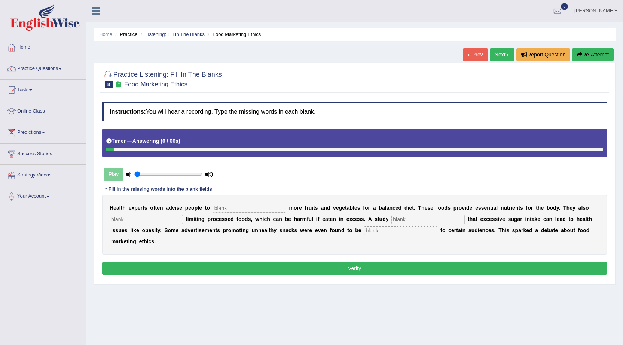
click at [248, 208] on input "text" at bounding box center [249, 208] width 73 height 9
type input "consume"
click at [166, 217] on input "text" at bounding box center [146, 219] width 73 height 9
type input "recommonded"
click at [400, 220] on input "text" at bounding box center [427, 219] width 73 height 9
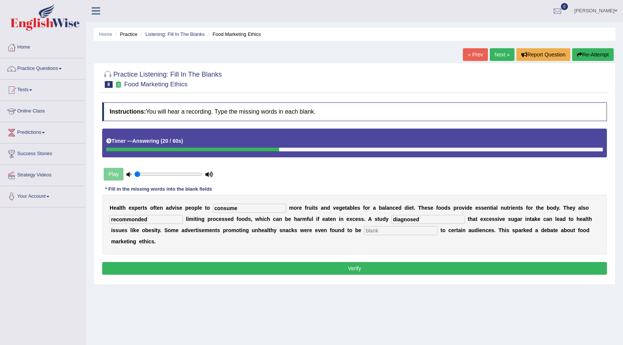
type input "diagnosed"
click at [379, 236] on div "H e a l t h e x p e r t s o f t e n a d v i s e p e o p l e t o consume m o r e…" at bounding box center [354, 225] width 505 height 60
click at [382, 234] on input "text" at bounding box center [400, 230] width 73 height 9
type input "e"
type input "ofensive"
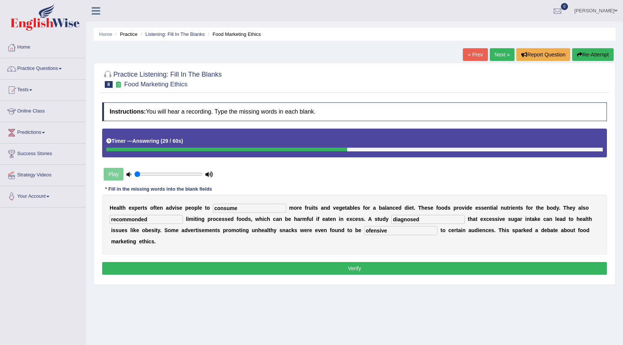
click at [370, 271] on button "Verify" at bounding box center [354, 268] width 505 height 13
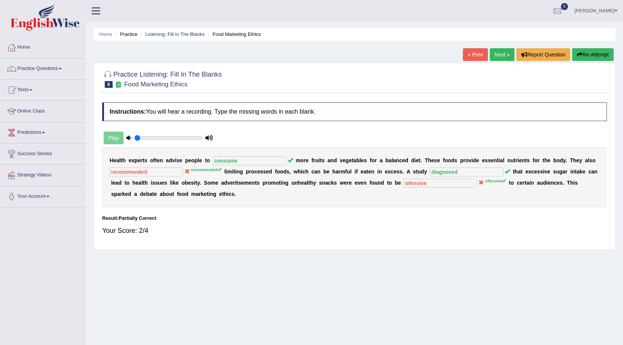
click at [591, 55] on button "Re-Attempt" at bounding box center [593, 54] width 42 height 13
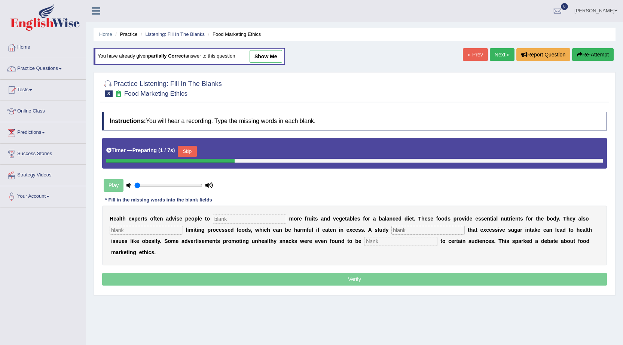
click at [256, 223] on input "text" at bounding box center [249, 219] width 73 height 9
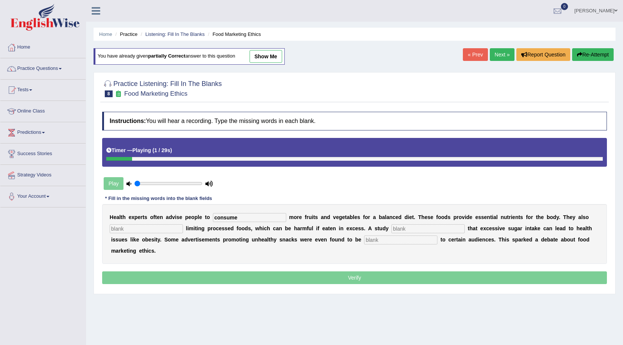
type input "consume"
click at [152, 228] on input "text" at bounding box center [146, 228] width 73 height 9
type input "recommended"
click at [394, 232] on input "text" at bounding box center [427, 228] width 73 height 9
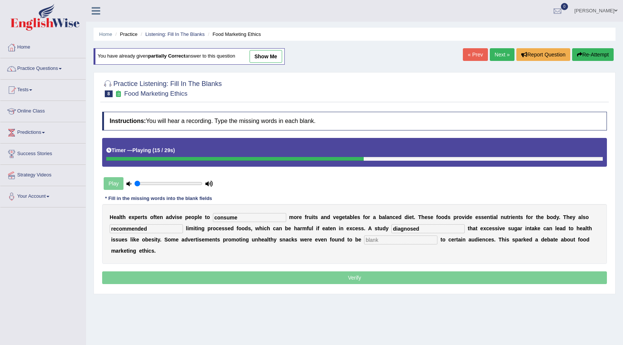
type input "diagnosed"
click at [368, 242] on input "text" at bounding box center [400, 240] width 73 height 9
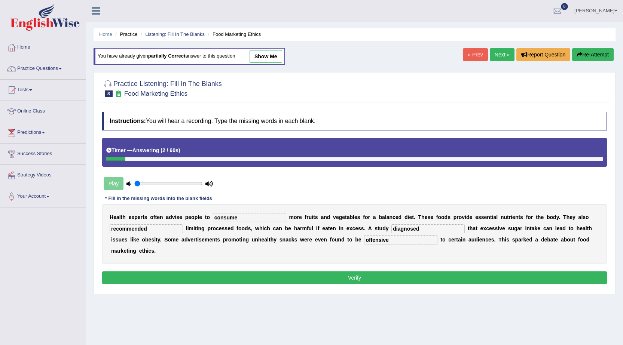
type input "offensive"
click at [355, 282] on button "Verify" at bounding box center [354, 278] width 505 height 13
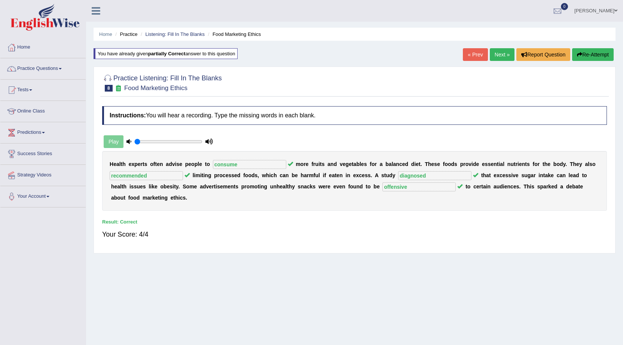
click at [498, 56] on link "Next »" at bounding box center [502, 54] width 25 height 13
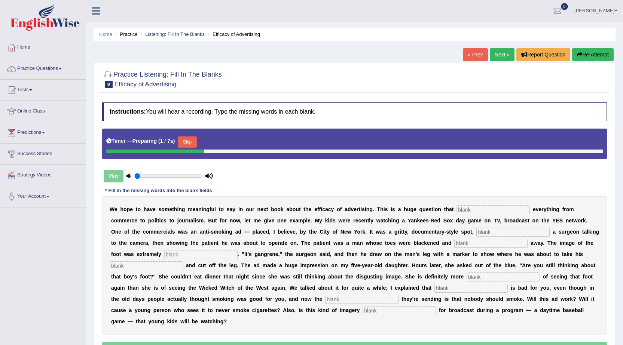
scroll to position [48, 0]
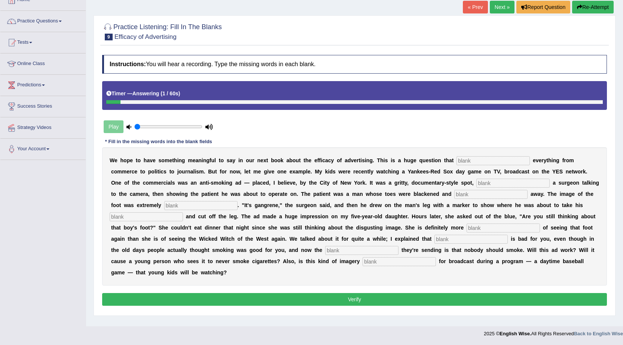
click at [482, 161] on input "text" at bounding box center [492, 160] width 73 height 9
type input "impacts"
click at [481, 185] on input "text" at bounding box center [512, 183] width 73 height 9
type input "futuring"
click at [490, 198] on input "text" at bounding box center [490, 194] width 73 height 9
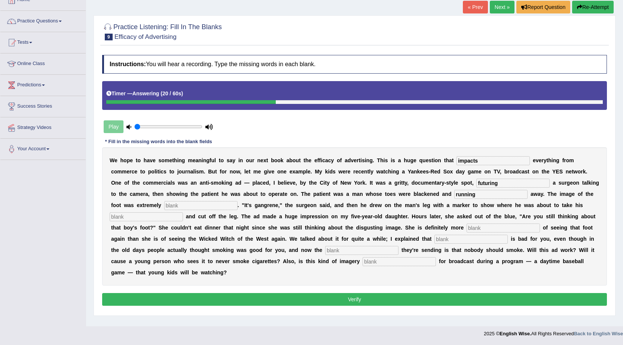
type input "running"
click at [196, 202] on input "text" at bounding box center [200, 205] width 73 height 9
type input "disgusting"
click at [134, 219] on input "text" at bounding box center [146, 216] width 73 height 9
type input "hacxo"
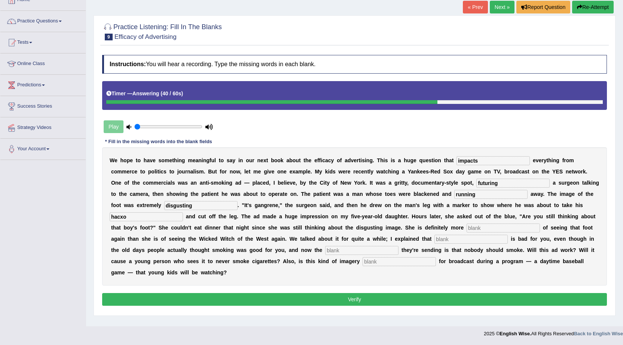
click at [506, 227] on input "text" at bounding box center [503, 228] width 73 height 9
type input "scared"
click at [458, 241] on input "text" at bounding box center [470, 239] width 73 height 9
type input "smoking"
click at [374, 250] on input "text" at bounding box center [361, 250] width 73 height 9
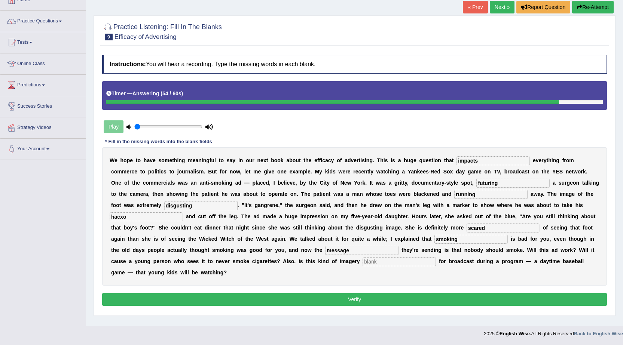
type input "message"
click at [423, 260] on input "text" at bounding box center [399, 261] width 73 height 9
type input "appropriate"
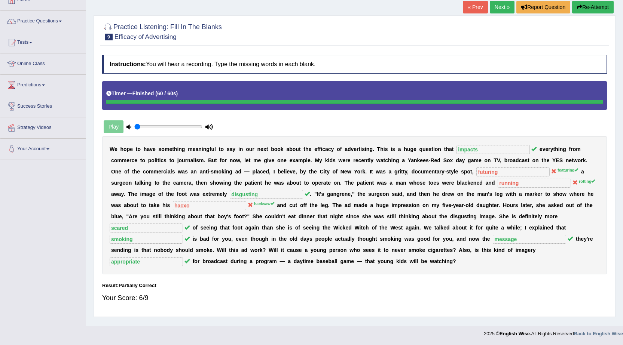
click at [223, 204] on div "W e h o p e t o h a v e s o m e t h i n g m e a n i n g f u l t o s a y i n o u…" at bounding box center [354, 205] width 505 height 138
click at [594, 7] on button "Re-Attempt" at bounding box center [593, 7] width 42 height 13
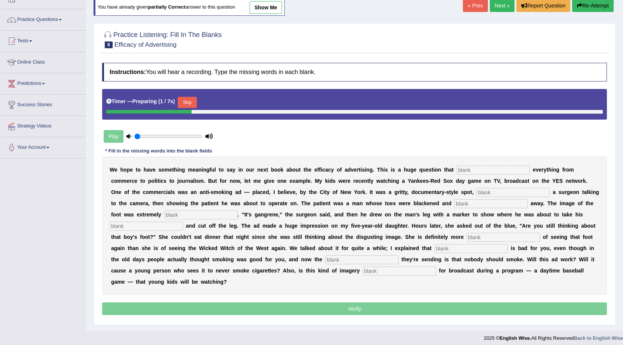
scroll to position [48, 0]
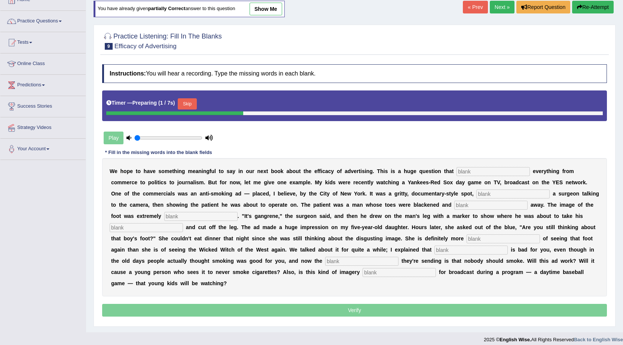
click at [466, 171] on input "text" at bounding box center [492, 171] width 73 height 9
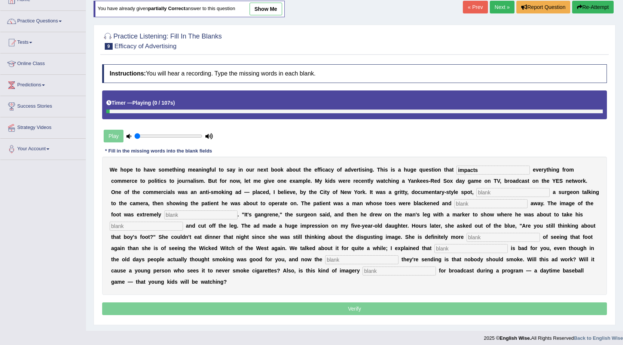
type input "impacts"
click at [489, 190] on input "text" at bounding box center [512, 192] width 73 height 9
type input "featuring"
click at [502, 201] on input "text" at bounding box center [490, 203] width 73 height 9
type input "rotting"
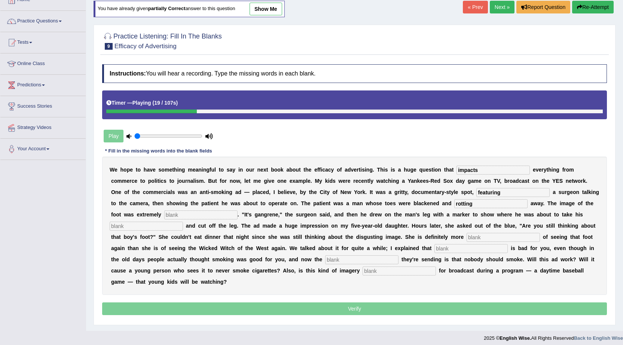
click at [189, 213] on input "text" at bounding box center [200, 215] width 73 height 9
type input "f"
type input "disgusting"
click at [147, 224] on input "text" at bounding box center [146, 226] width 73 height 9
type input "hacksaw"
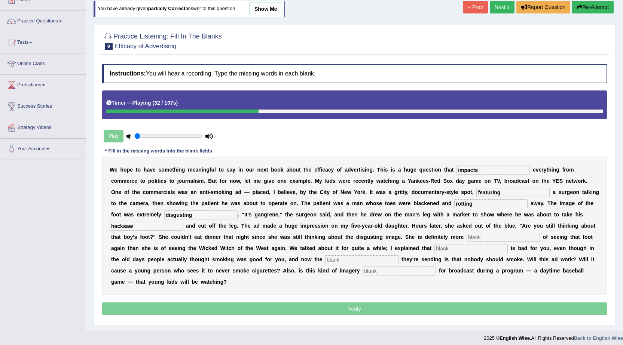
click at [498, 241] on input "text" at bounding box center [503, 237] width 73 height 9
type input "scared"
click at [453, 245] on input "text" at bounding box center [470, 248] width 73 height 9
type input "smoking"
click at [364, 260] on input "text" at bounding box center [361, 260] width 73 height 9
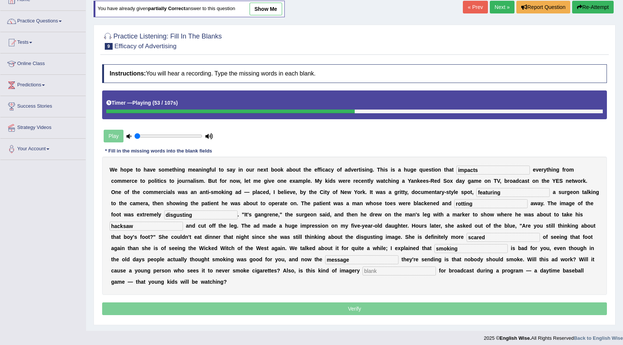
type input "message"
click at [414, 275] on input "text" at bounding box center [399, 271] width 73 height 9
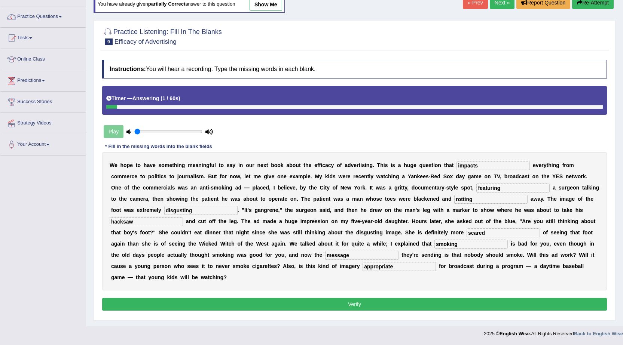
type input "appropriate"
click at [276, 307] on button "Verify" at bounding box center [354, 304] width 505 height 13
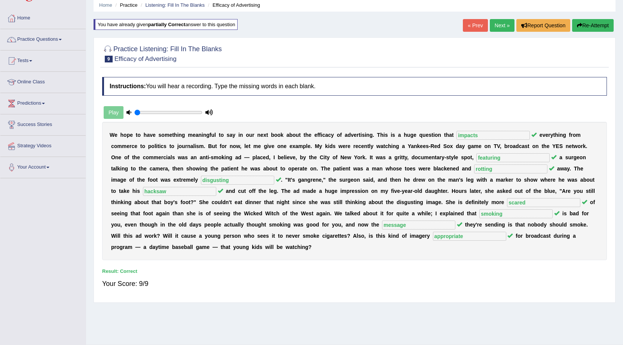
scroll to position [0, 0]
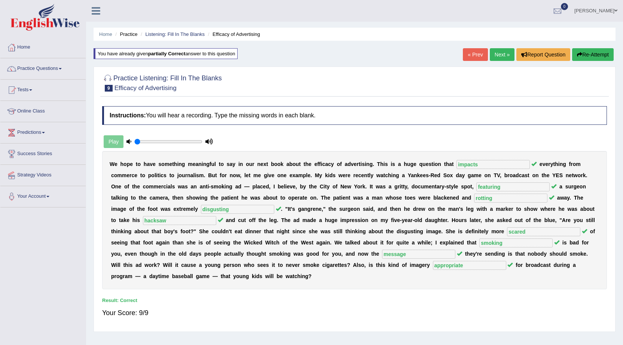
click at [502, 53] on link "Next »" at bounding box center [502, 54] width 25 height 13
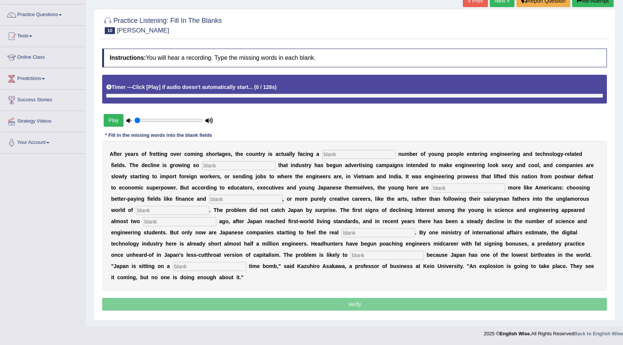
scroll to position [54, 0]
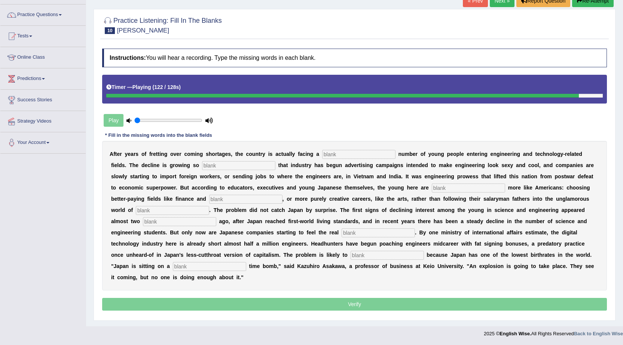
click at [346, 156] on input "text" at bounding box center [358, 154] width 73 height 9
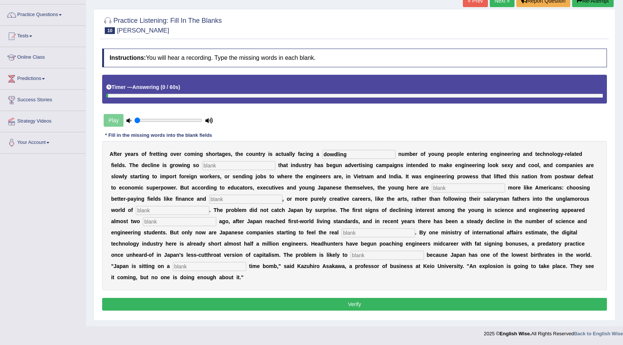
type input "dowdling"
click at [230, 167] on input "text" at bounding box center [238, 165] width 73 height 9
type input "drastic"
click at [448, 189] on input "text" at bounding box center [468, 188] width 73 height 9
type input "behaving"
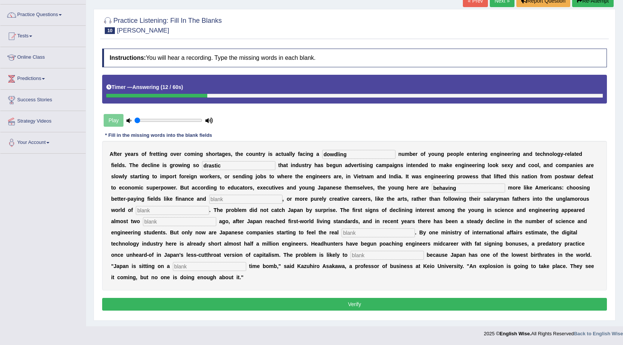
click at [229, 198] on input "text" at bounding box center [245, 199] width 73 height 9
type input "medicine"
click at [175, 210] on input "text" at bounding box center [172, 210] width 73 height 9
type input "manufacturing"
click at [159, 224] on input "text" at bounding box center [179, 221] width 73 height 9
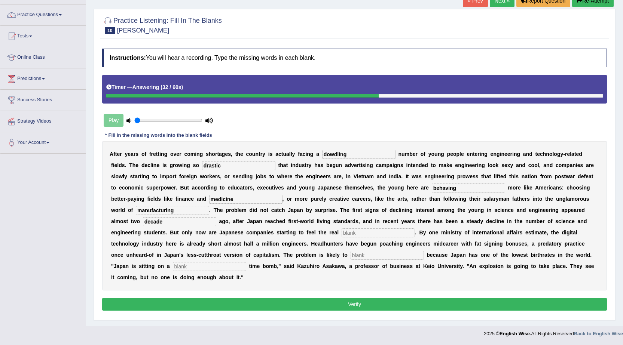
type input "decade"
click at [348, 233] on input "text" at bounding box center [378, 233] width 73 height 9
type input "pinch"
click at [359, 255] on input "text" at bounding box center [387, 255] width 73 height 9
type input "worse"
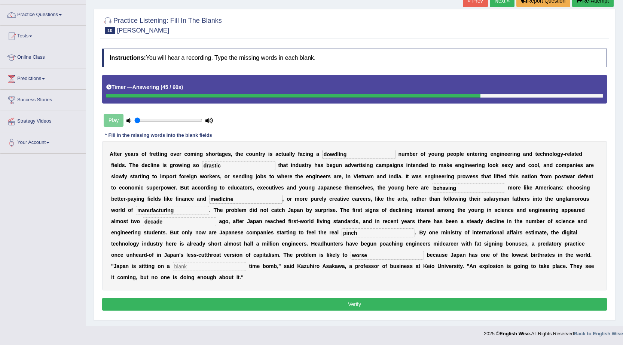
click at [195, 266] on input "text" at bounding box center [209, 266] width 73 height 9
type input "demographic"
click at [245, 303] on button "Verify" at bounding box center [354, 304] width 505 height 13
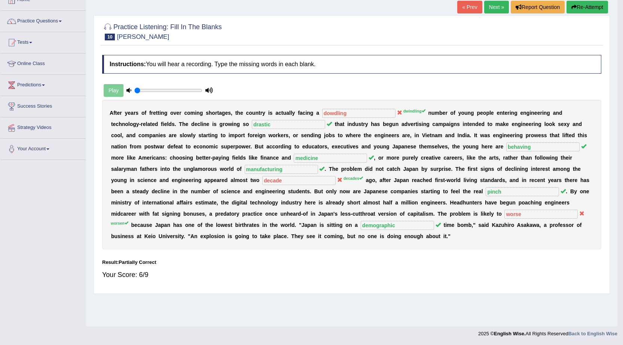
scroll to position [48, 0]
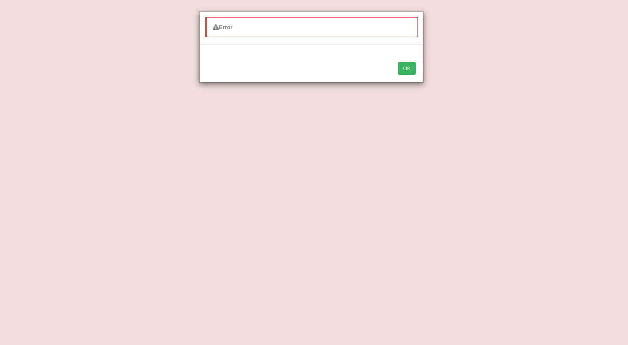
click at [407, 78] on div "OK" at bounding box center [312, 69] width 224 height 26
click at [407, 73] on button "OK" at bounding box center [406, 68] width 17 height 13
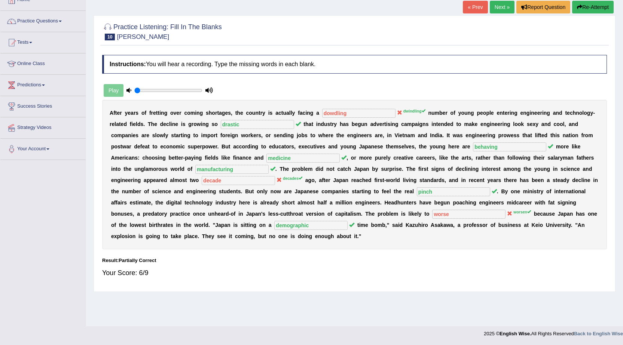
click at [584, 7] on button "Re-Attempt" at bounding box center [593, 7] width 42 height 13
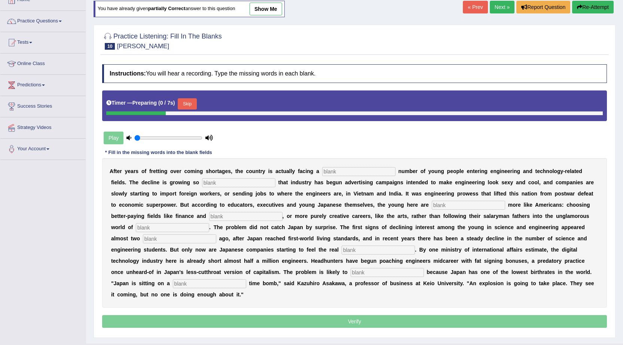
scroll to position [48, 0]
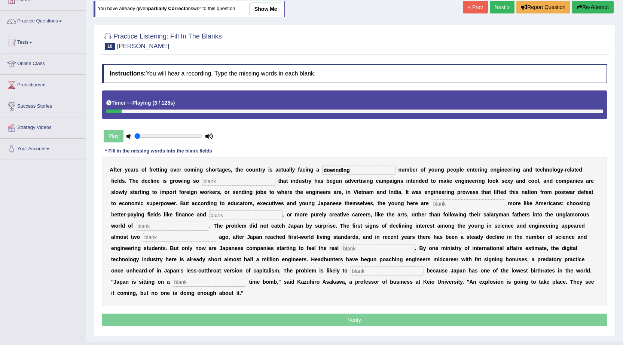
type input "dowindlng"
click at [235, 185] on input "text" at bounding box center [238, 181] width 73 height 9
type input "drastic"
click at [442, 201] on input "text" at bounding box center [468, 203] width 73 height 9
type input "behaving"
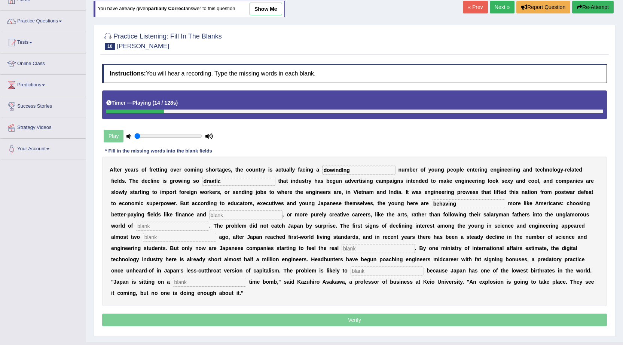
click at [217, 217] on input "text" at bounding box center [245, 215] width 73 height 9
type input "medicine"
click at [172, 227] on input "text" at bounding box center [172, 226] width 73 height 9
type input "manufacturing"
click at [159, 239] on input "text" at bounding box center [179, 237] width 73 height 9
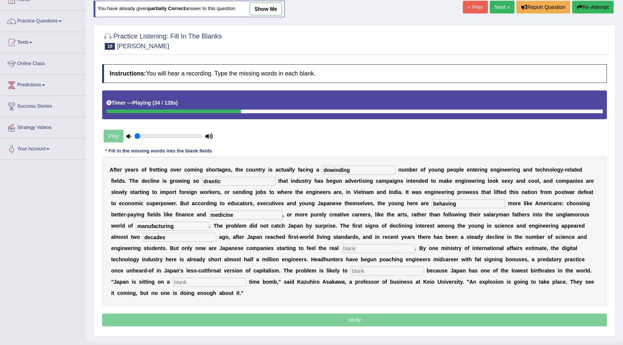
type input "decades"
click at [354, 250] on input "text" at bounding box center [378, 248] width 73 height 9
type input "o"
type input "pinch"
click at [207, 277] on div "A f t e r y e a r s o f f r e t t i n g o v e r c o m i n g s h o r t a g e s ,…" at bounding box center [354, 232] width 505 height 150
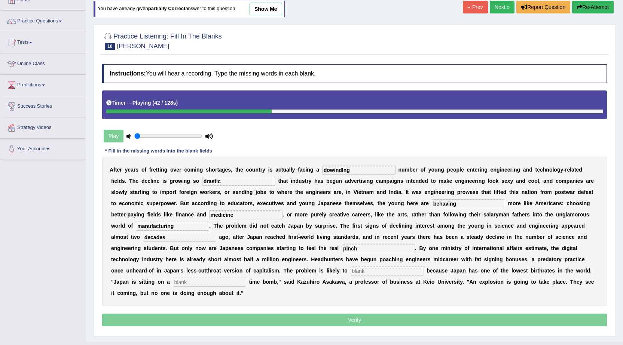
click at [371, 271] on input "text" at bounding box center [387, 271] width 73 height 9
type input "worsen"
click at [208, 282] on input "text" at bounding box center [209, 282] width 73 height 9
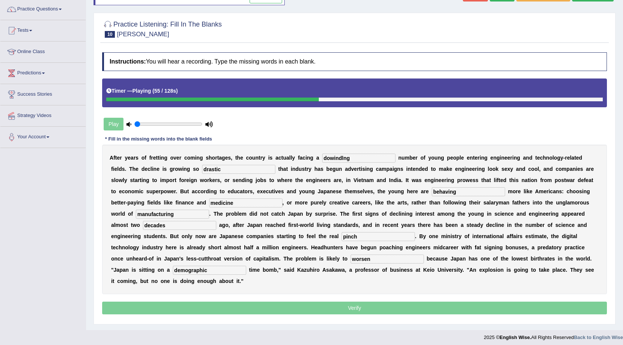
scroll to position [63, 0]
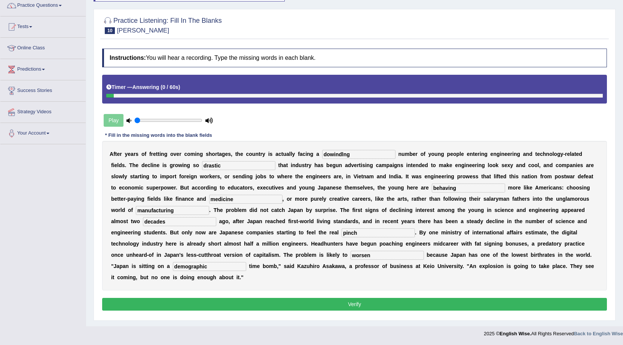
type input "demographic"
click at [252, 303] on button "Verify" at bounding box center [354, 304] width 505 height 13
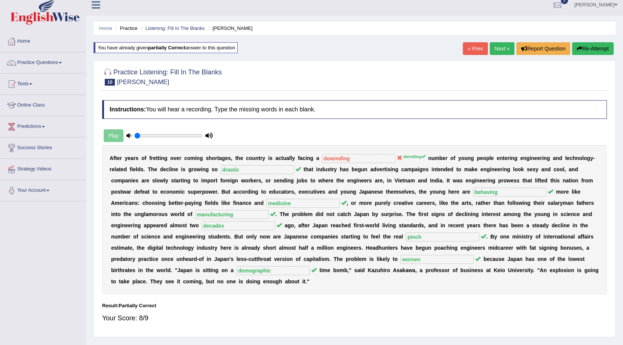
scroll to position [0, 0]
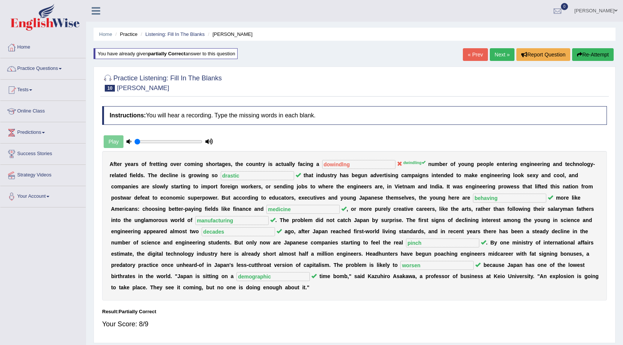
click at [496, 51] on link "Next »" at bounding box center [502, 54] width 25 height 13
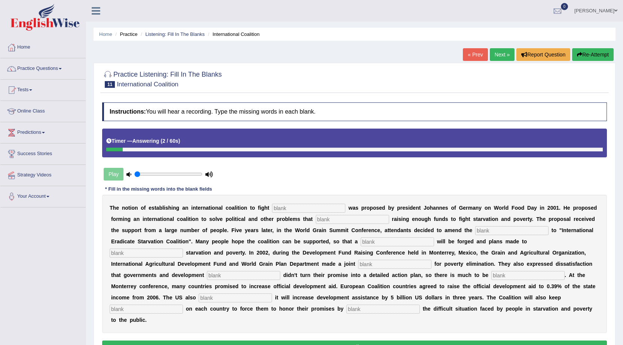
click at [290, 208] on input "text" at bounding box center [308, 208] width 73 height 9
type input "stravation"
click at [322, 218] on input "text" at bounding box center [352, 219] width 73 height 9
type input "obstruct"
click at [492, 230] on input "text" at bounding box center [511, 230] width 73 height 9
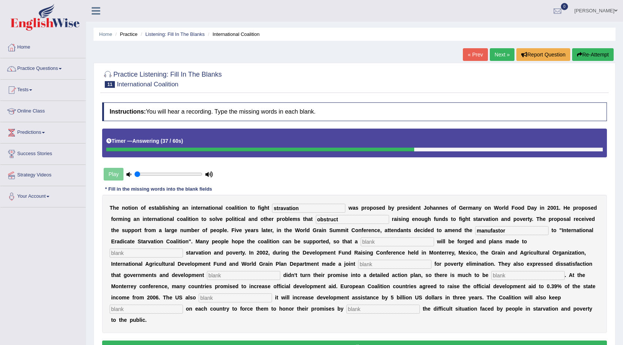
type input "manufastor"
click at [368, 245] on input "text" at bounding box center [397, 242] width 73 height 9
type input "resolution"
click at [141, 250] on input "text" at bounding box center [146, 253] width 73 height 9
type input "eliminate"
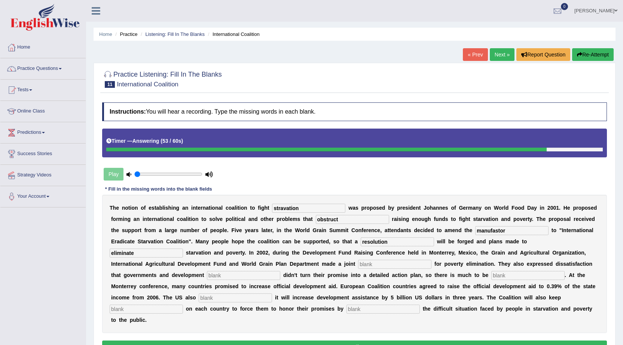
click at [387, 269] on div "T h e n o t i o n o f e s t a b l i s h i n g a n i n t e r n a t i o n a l c o…" at bounding box center [354, 264] width 505 height 138
click at [385, 264] on input "text" at bounding box center [394, 264] width 73 height 9
type input "apeal"
click at [236, 273] on input "text" at bounding box center [243, 275] width 73 height 9
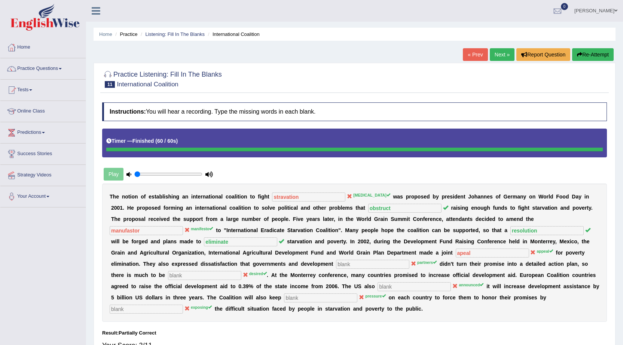
click at [589, 54] on button "Re-Attempt" at bounding box center [593, 54] width 42 height 13
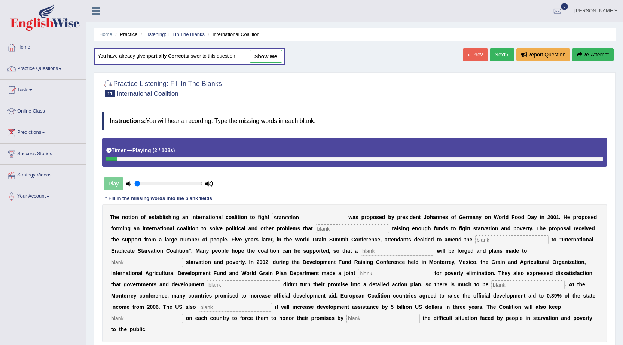
click at [280, 216] on input "srarvation" at bounding box center [308, 217] width 73 height 9
type input "[MEDICAL_DATA]"
click at [330, 223] on div "T h e n o t i o n o f e s t a b l i s h i n g a n i n t e r n a t i o n a l c o…" at bounding box center [354, 273] width 505 height 138
click at [329, 227] on input "text" at bounding box center [352, 228] width 73 height 9
type input "obstruct"
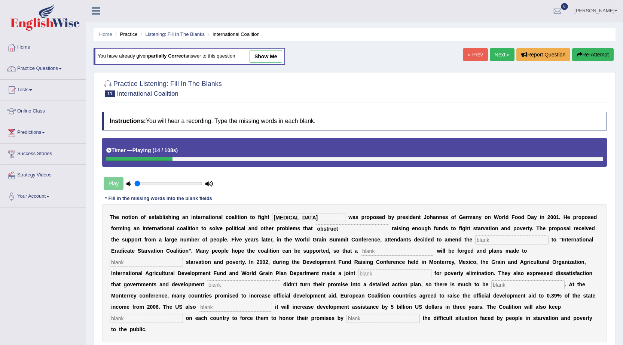
click at [490, 239] on input "text" at bounding box center [511, 240] width 73 height 9
click at [491, 242] on input "manisfesto" at bounding box center [511, 240] width 73 height 9
type input "manifesto"
click at [371, 249] on input "text" at bounding box center [397, 251] width 73 height 9
type input "resolution"
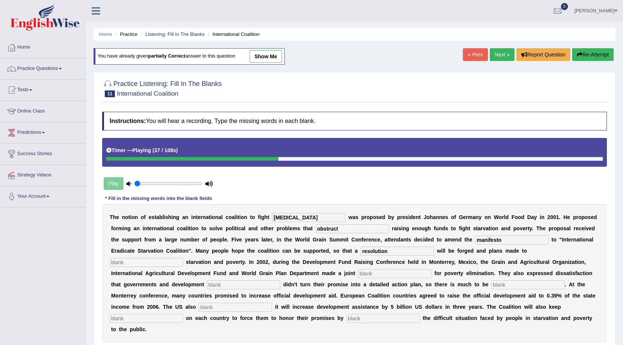
click at [133, 261] on input "text" at bounding box center [146, 262] width 73 height 9
type input "eliminate"
click at [388, 274] on input "text" at bounding box center [394, 273] width 73 height 9
type input "appeal"
click at [236, 286] on input "text" at bounding box center [243, 285] width 73 height 9
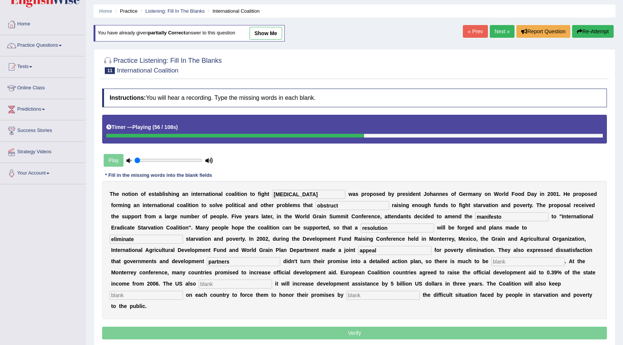
scroll to position [52, 0]
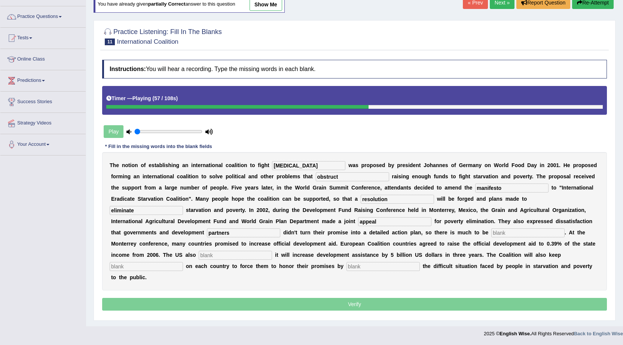
type input "partners"
click at [499, 232] on input "text" at bounding box center [527, 233] width 73 height 9
type input "desired"
click at [223, 255] on input "text" at bounding box center [235, 255] width 73 height 9
type input "announced"
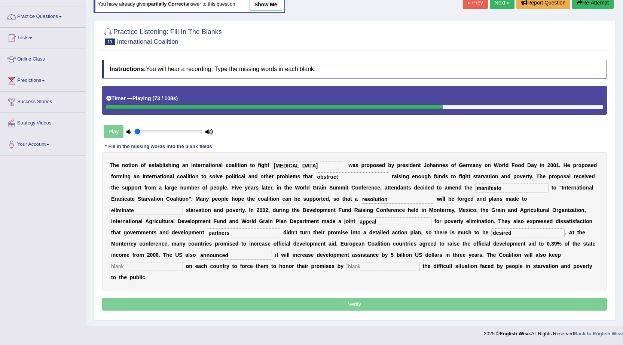
click at [376, 270] on input "text" at bounding box center [382, 266] width 73 height 9
type input "pressure"
click at [116, 266] on input "text" at bounding box center [146, 266] width 73 height 9
type input "pressure"
drag, startPoint x: 390, startPoint y: 267, endPoint x: 260, endPoint y: 278, distance: 130.6
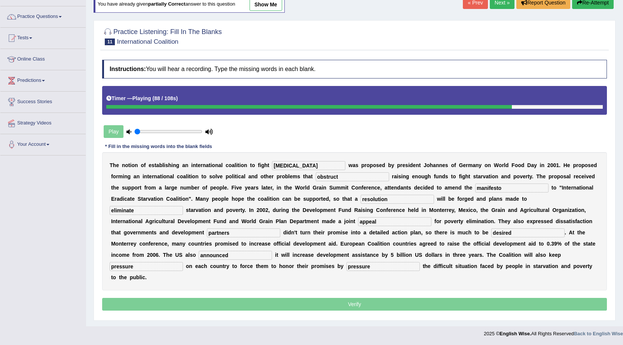
click at [260, 278] on div "T h e n o t i o n o f e s t a b l i s h i n g a n i n t e r n a t i o n a l c o…" at bounding box center [354, 221] width 505 height 138
click at [351, 267] on input "exposing" at bounding box center [382, 266] width 73 height 9
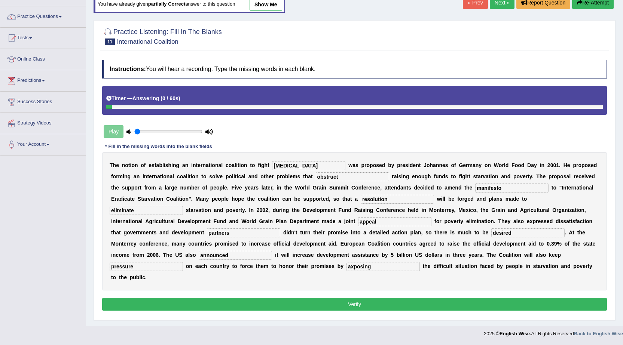
type input "axposing"
click at [289, 303] on button "Verify" at bounding box center [354, 304] width 505 height 13
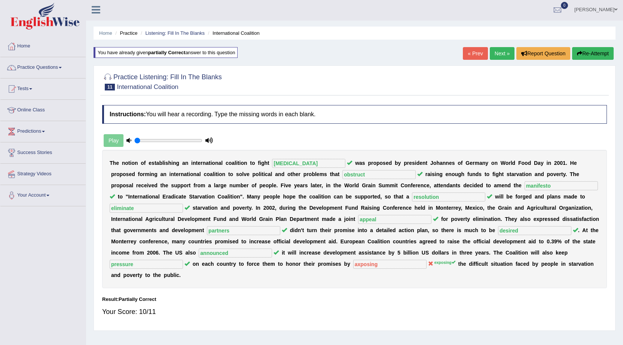
scroll to position [0, 0]
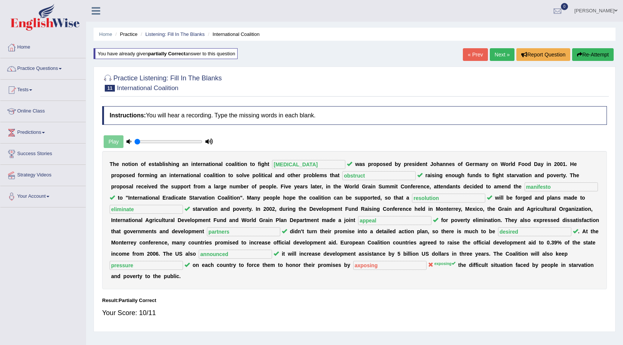
click at [588, 56] on button "Re-Attempt" at bounding box center [593, 54] width 42 height 13
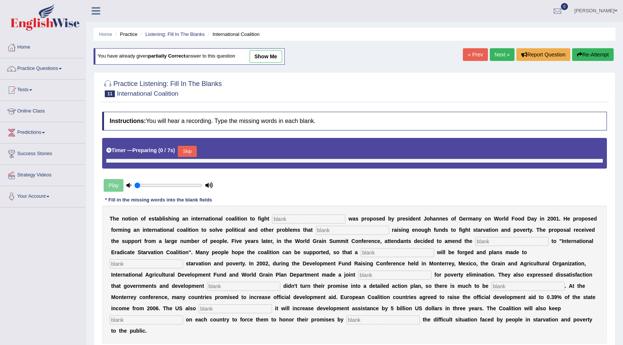
click at [289, 216] on input "text" at bounding box center [308, 219] width 73 height 9
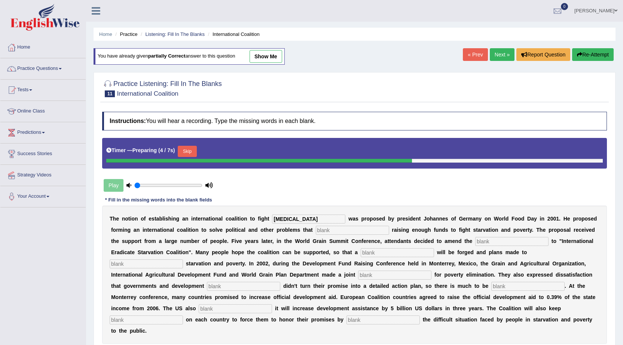
type input "[MEDICAL_DATA]"
click at [331, 233] on input "text" at bounding box center [352, 230] width 73 height 9
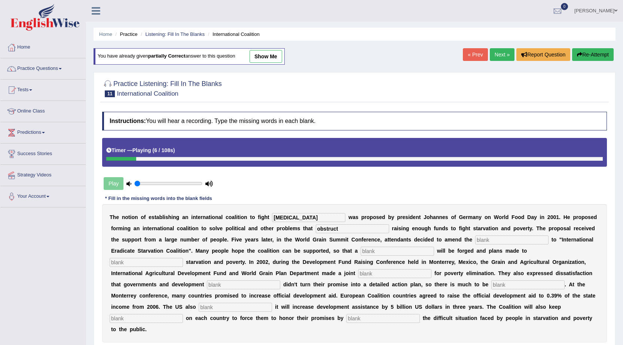
type input "obstruct"
click at [488, 236] on input "text" at bounding box center [511, 240] width 73 height 9
type input "manifesto"
click at [378, 252] on input "text" at bounding box center [397, 251] width 73 height 9
click at [370, 252] on input "ressolution" at bounding box center [397, 251] width 73 height 9
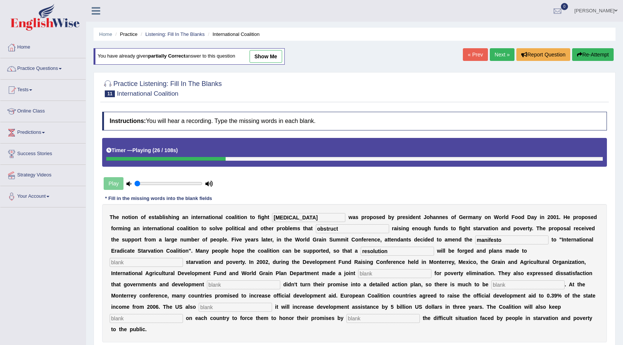
type input "resolution"
click at [151, 262] on input "text" at bounding box center [146, 262] width 73 height 9
type input "eliminate"
click at [370, 276] on input "text" at bounding box center [394, 273] width 73 height 9
type input "appeal"
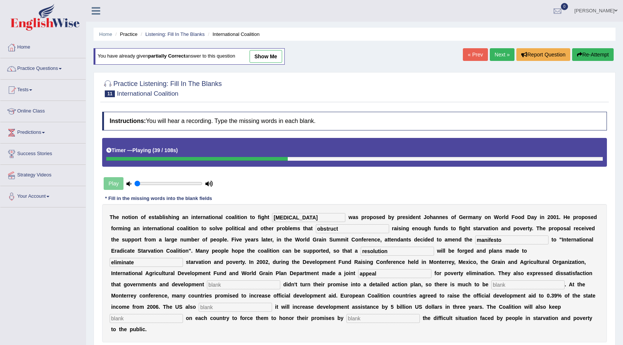
click at [218, 283] on input "text" at bounding box center [243, 285] width 73 height 9
type input "partners"
click at [504, 286] on input "text" at bounding box center [527, 285] width 73 height 9
click at [220, 303] on input "text" at bounding box center [235, 307] width 73 height 9
drag, startPoint x: 523, startPoint y: 288, endPoint x: 470, endPoint y: 293, distance: 53.3
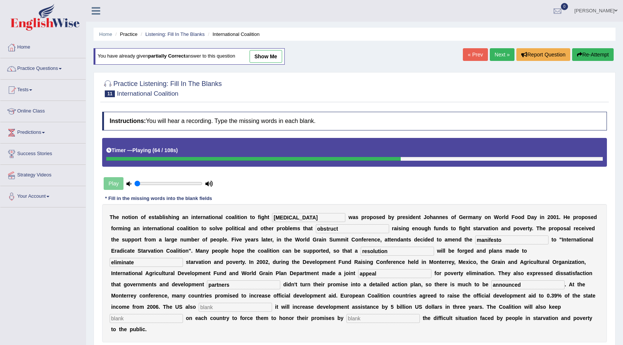
click at [470, 293] on div "T h e n o t i o n o f e s t a b l i s h i n g a n i n t e r n a t i o n a l c o…" at bounding box center [354, 273] width 505 height 138
type input "desired"
click at [212, 310] on input "text" at bounding box center [235, 307] width 73 height 9
type input "announced"
click at [358, 321] on input "text" at bounding box center [382, 318] width 73 height 9
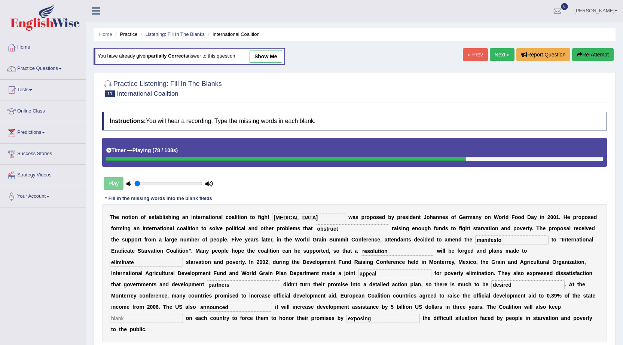
type input "exposing"
click at [158, 318] on input "text" at bounding box center [146, 318] width 73 height 9
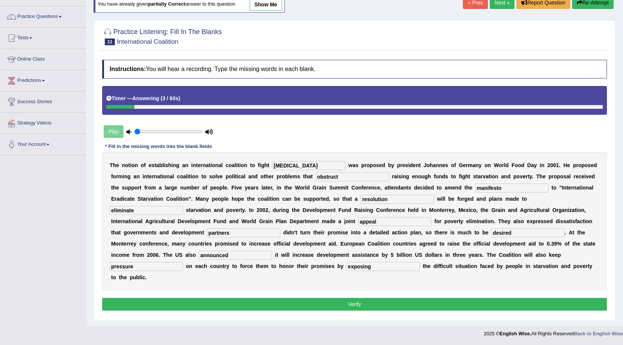
type input "pressure"
click at [331, 306] on button "Verify" at bounding box center [354, 304] width 505 height 13
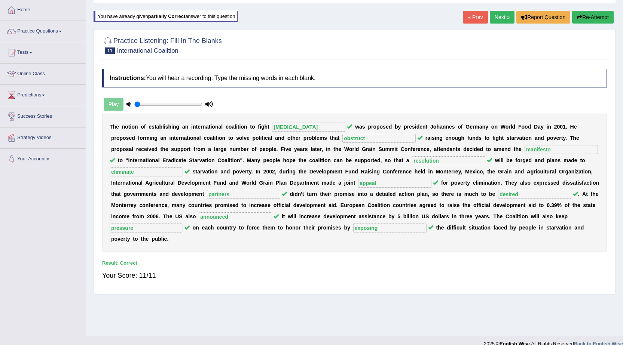
scroll to position [0, 0]
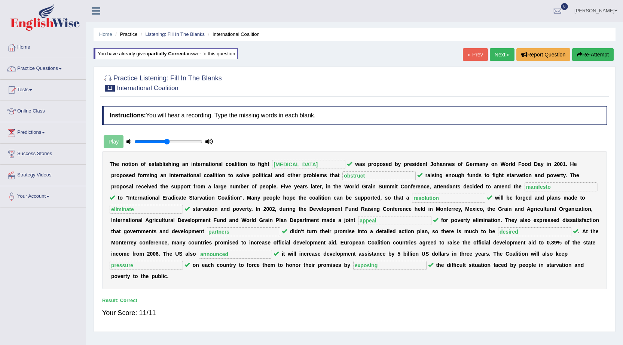
drag, startPoint x: 152, startPoint y: 140, endPoint x: 166, endPoint y: 143, distance: 14.4
type input "0.5"
click at [166, 143] on input "range" at bounding box center [168, 142] width 68 height 6
click at [496, 55] on link "Next »" at bounding box center [502, 54] width 25 height 13
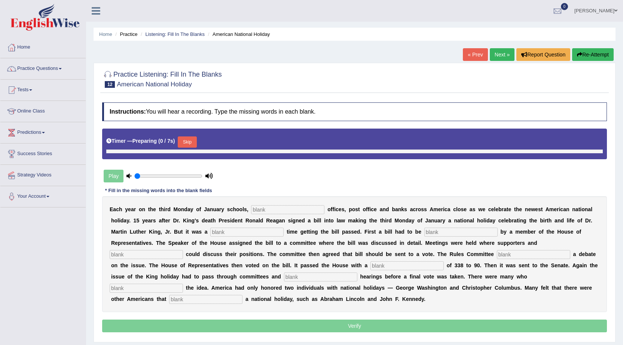
type input "0.5"
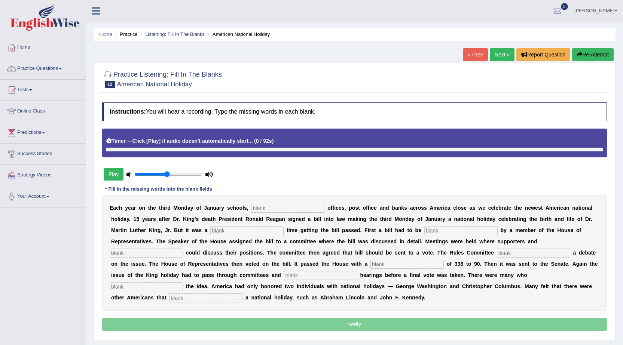
click at [108, 177] on button "Play" at bounding box center [114, 174] width 20 height 13
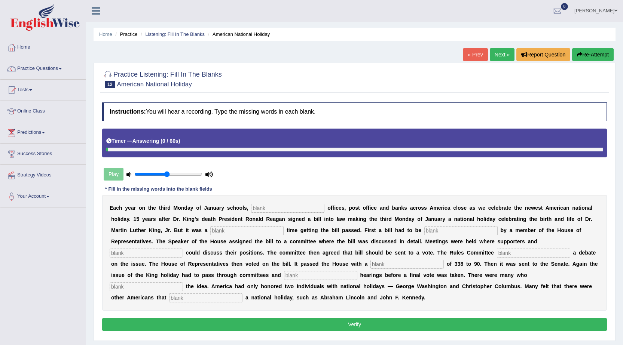
click at [272, 211] on input "text" at bounding box center [287, 208] width 73 height 9
type input "federal"
click at [259, 232] on input "text" at bounding box center [246, 230] width 73 height 9
type input "tough"
click at [464, 231] on input "text" at bounding box center [460, 230] width 73 height 9
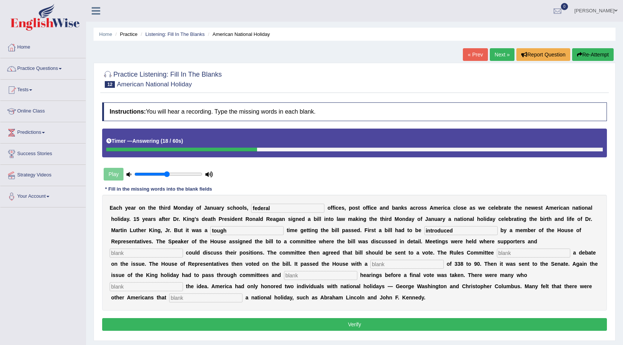
type input "introduced"
click at [134, 251] on input "text" at bounding box center [146, 253] width 73 height 9
type input "apponents"
click at [529, 247] on div "E a c h y e a r o n t h e t h i r d M o n d a y o f J a n u a r y s c h o o l s…" at bounding box center [354, 253] width 505 height 116
click at [526, 250] on input "text" at bounding box center [533, 253] width 73 height 9
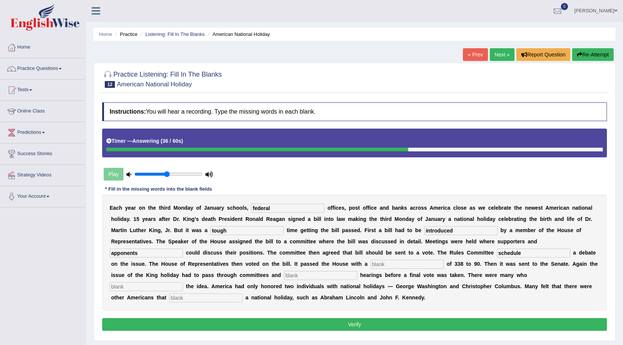
type input "schedule"
click at [413, 265] on input "text" at bounding box center [406, 264] width 73 height 9
type input "vote"
click at [288, 276] on input "text" at bounding box center [320, 275] width 73 height 9
type input "public"
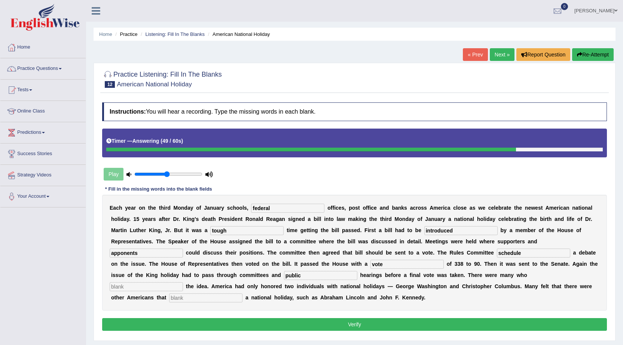
click at [117, 287] on input "text" at bounding box center [146, 286] width 73 height 9
type input "post"
click at [180, 302] on input "text" at bounding box center [205, 298] width 73 height 9
type input "deserved"
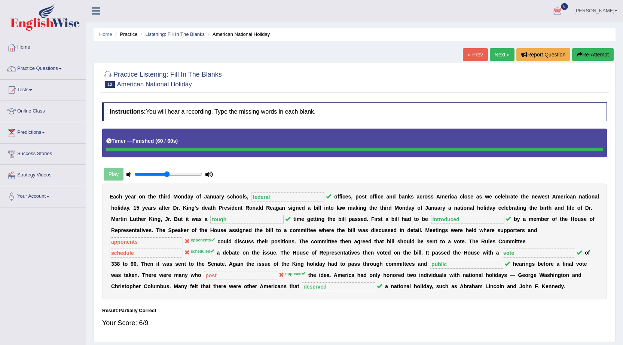
click at [586, 52] on button "Re-Attempt" at bounding box center [593, 54] width 42 height 13
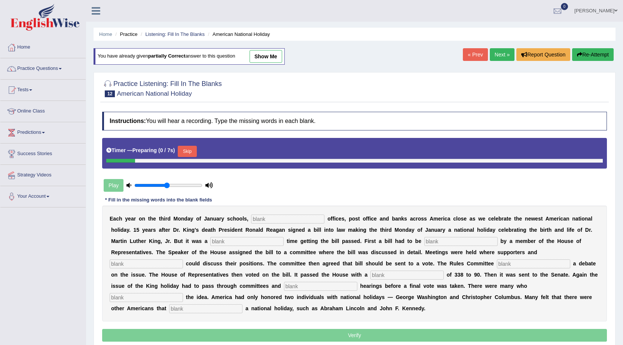
click at [280, 221] on input "text" at bounding box center [287, 219] width 73 height 9
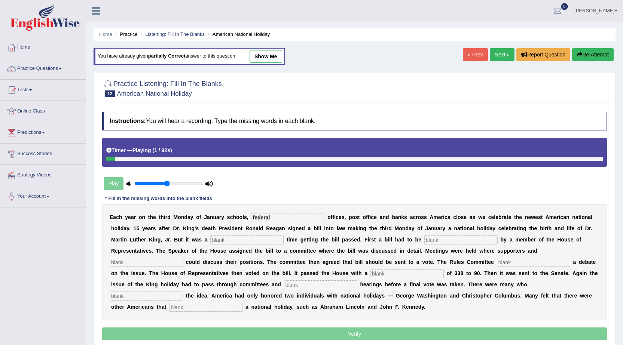
type input "federal"
click at [247, 236] on input "text" at bounding box center [246, 240] width 73 height 9
type input "tough"
click at [448, 241] on input "text" at bounding box center [460, 240] width 73 height 9
type input "introduced"
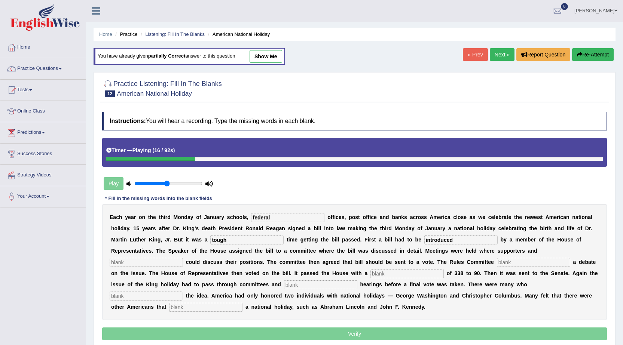
click at [153, 259] on input "text" at bounding box center [146, 262] width 73 height 9
type input "opponents"
click at [519, 257] on div "E a c h y e a r o n t h e t h i r d M o n d a y o f J a n u a r y s c h o o l s…" at bounding box center [354, 262] width 505 height 116
click at [514, 261] on input "text" at bounding box center [533, 262] width 73 height 9
type input "scheduled"
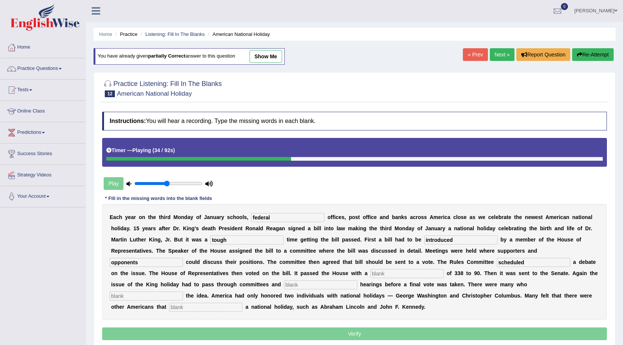
click at [387, 271] on input "text" at bounding box center [406, 273] width 73 height 9
type input "vote"
click at [319, 289] on input "text" at bounding box center [320, 285] width 73 height 9
type input "public"
click at [148, 298] on input "text" at bounding box center [146, 296] width 73 height 9
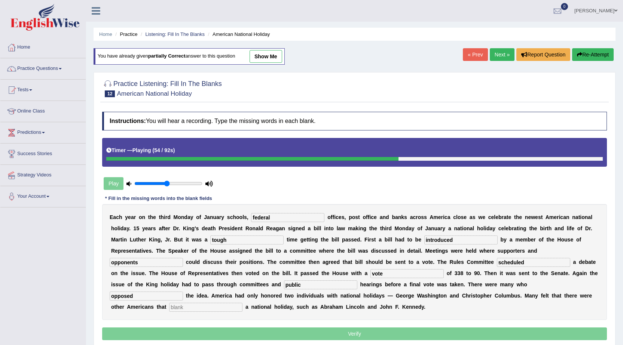
type input "opposed"
click at [194, 308] on input "text" at bounding box center [205, 307] width 73 height 9
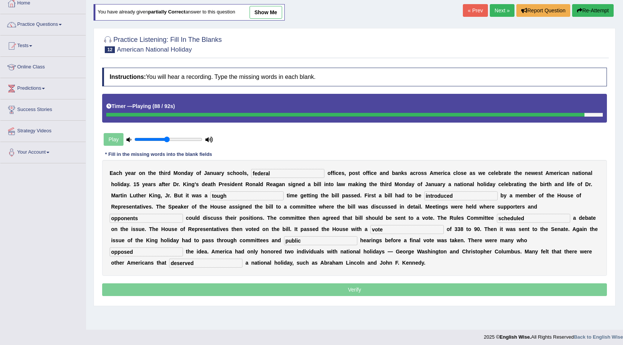
scroll to position [48, 0]
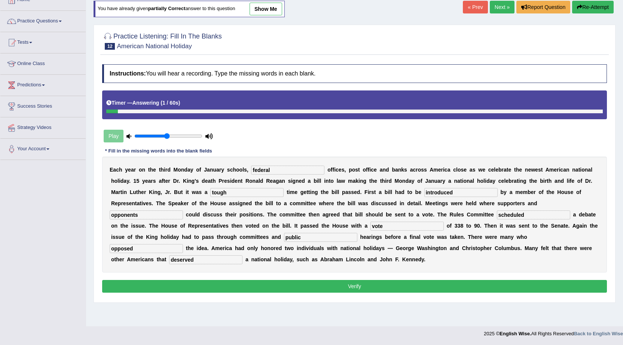
type input "deserved"
click at [387, 281] on button "Verify" at bounding box center [354, 286] width 505 height 13
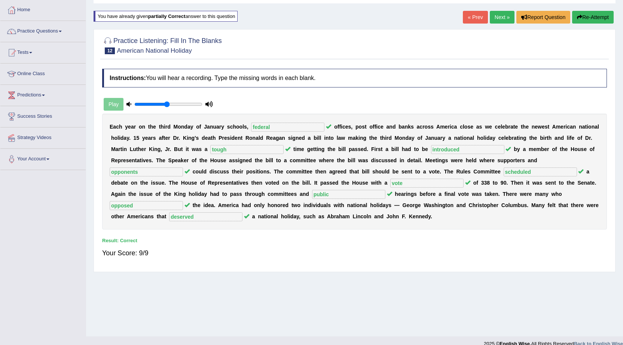
scroll to position [0, 0]
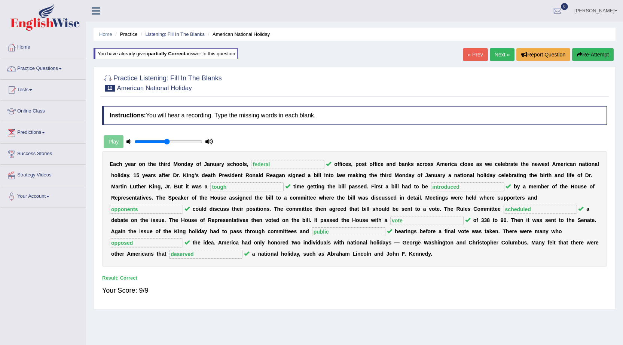
click at [501, 55] on link "Next »" at bounding box center [502, 54] width 25 height 13
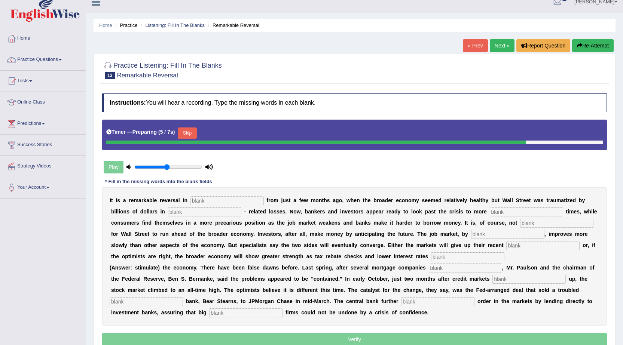
scroll to position [48, 0]
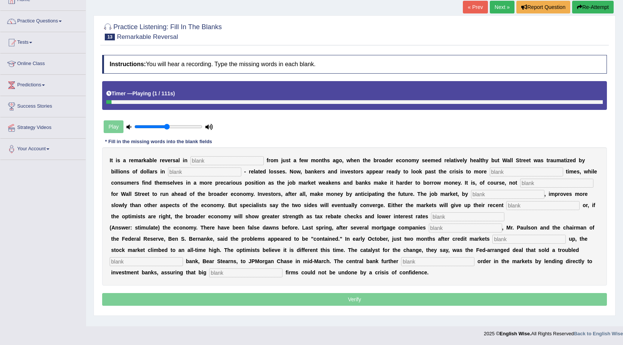
click at [199, 160] on input "text" at bounding box center [226, 160] width 73 height 9
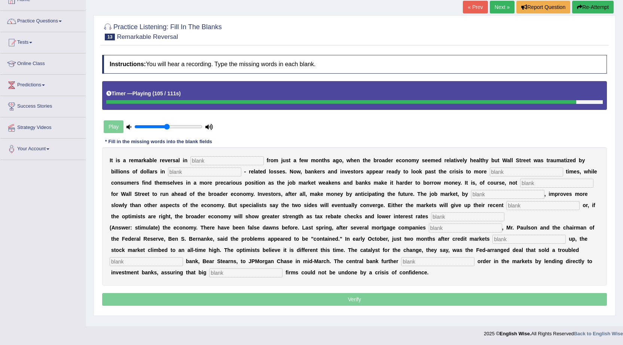
click at [248, 156] on input "text" at bounding box center [226, 160] width 73 height 9
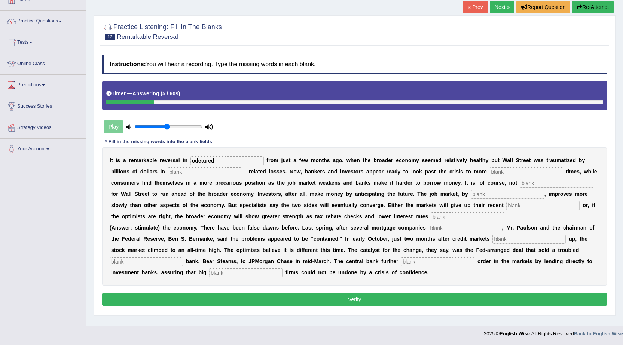
type input "odetured"
click at [221, 180] on b "e" at bounding box center [221, 183] width 3 height 6
click at [214, 176] on input "text" at bounding box center [204, 172] width 73 height 9
type input "n"
type input "mortage"
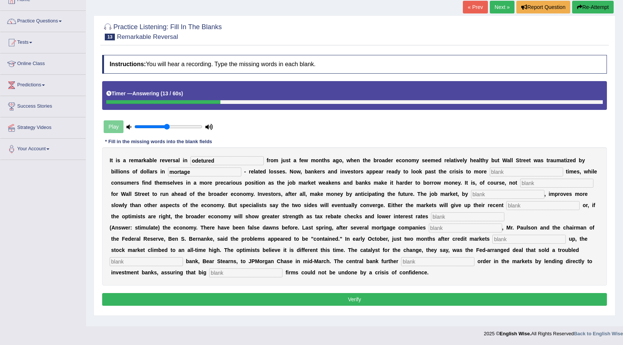
click at [501, 168] on input "text" at bounding box center [526, 172] width 73 height 9
type input "prophetable"
click at [528, 185] on input "text" at bounding box center [556, 183] width 73 height 9
type input "g"
type input "uncommon"
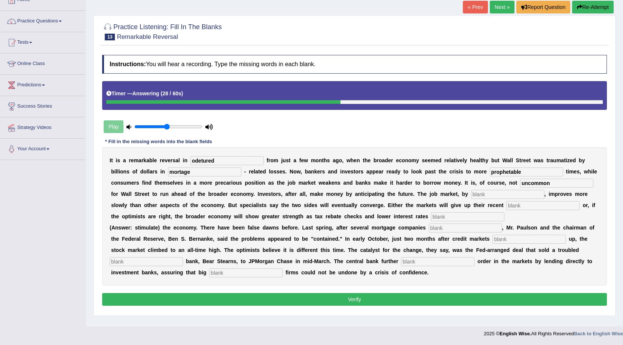
click at [497, 196] on input "text" at bounding box center [507, 194] width 73 height 9
type input "gains"
click at [513, 208] on input "text" at bounding box center [542, 205] width 73 height 9
type input "estimilates"
click at [448, 218] on input "text" at bounding box center [467, 216] width 73 height 9
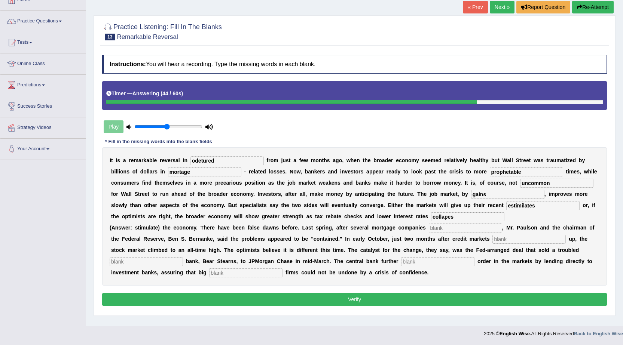
type input "collapes"
click at [449, 223] on div "I t i s a r e m a r k a b l e r e v e r s a l i n odetured f r o m j u s t a f …" at bounding box center [354, 216] width 505 height 138
click at [448, 223] on div "I t i s a r e m a r k a b l e r e v e r s a l i n odetured f r o m j u s t a f …" at bounding box center [354, 216] width 505 height 138
click at [448, 227] on input "text" at bounding box center [465, 228] width 73 height 9
type input "fros up"
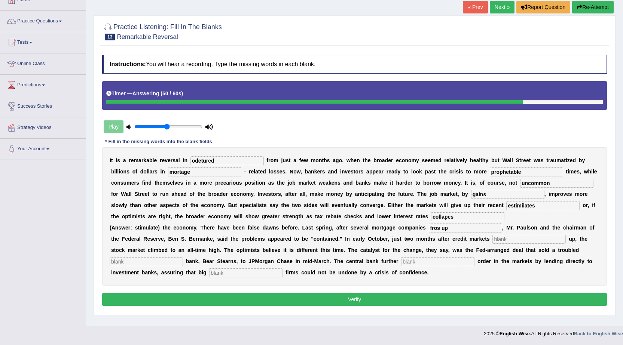
click at [513, 242] on input "text" at bounding box center [528, 239] width 73 height 9
click at [504, 237] on input "envstment" at bounding box center [528, 239] width 73 height 9
type input "envestment"
click at [432, 258] on div "I t i s a r e m a r k a b l e r e v e r s a l i n odetured f r o m j u s t a f …" at bounding box center [354, 216] width 505 height 138
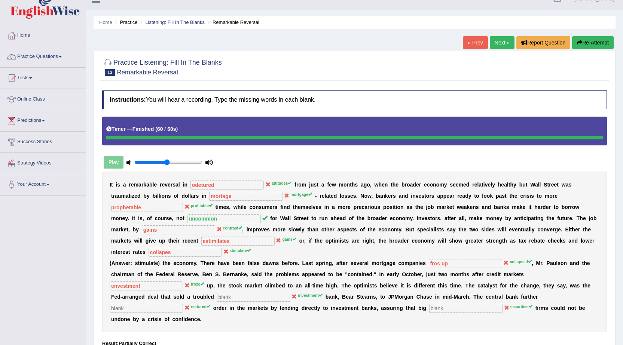
scroll to position [0, 0]
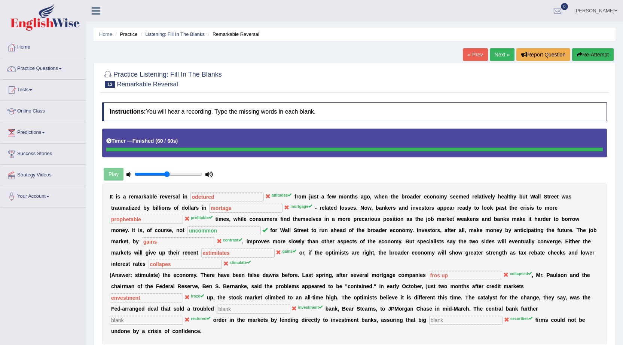
click at [592, 52] on button "Re-Attempt" at bounding box center [593, 54] width 42 height 13
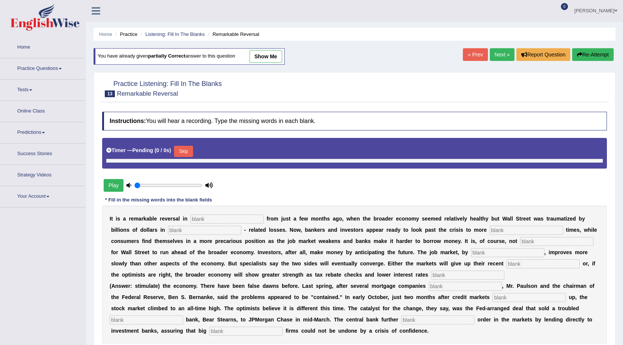
type input "0.5"
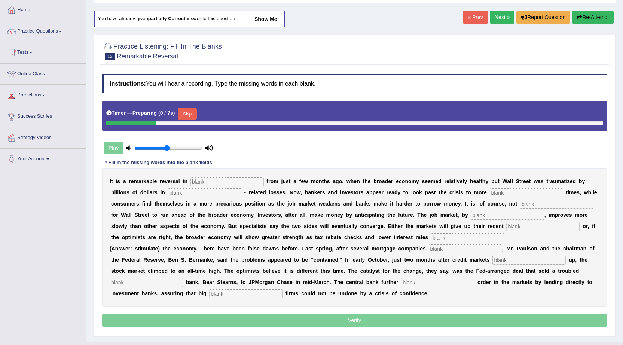
click at [203, 181] on input "text" at bounding box center [226, 181] width 73 height 9
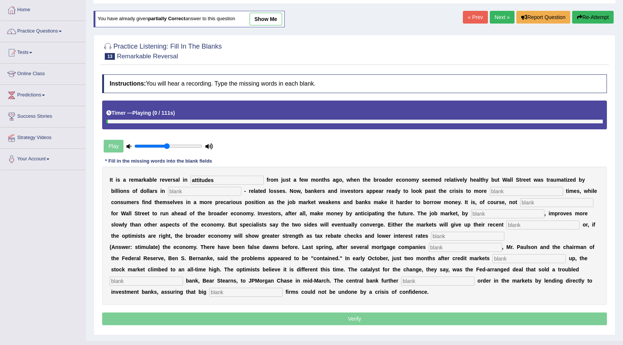
type input "attitudes"
click at [189, 195] on input "text" at bounding box center [204, 191] width 73 height 9
type input "mortgage"
click at [507, 190] on input "text" at bounding box center [526, 191] width 73 height 9
type input "profitable"
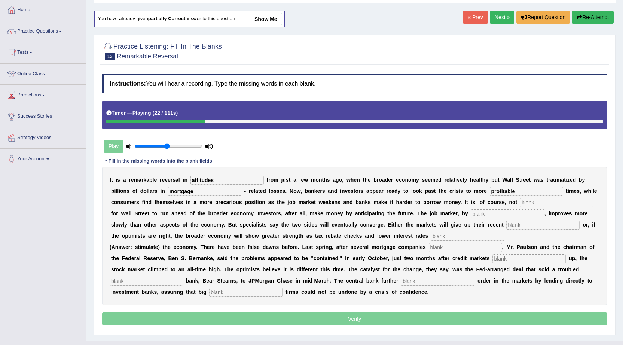
click at [537, 202] on input "text" at bounding box center [556, 202] width 73 height 9
type input "uncommon"
click at [484, 213] on input "text" at bounding box center [507, 213] width 73 height 9
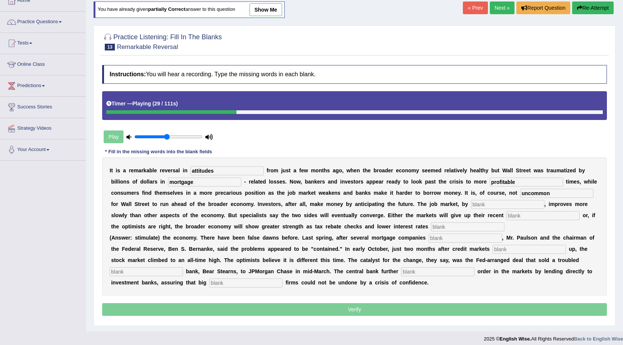
scroll to position [52, 0]
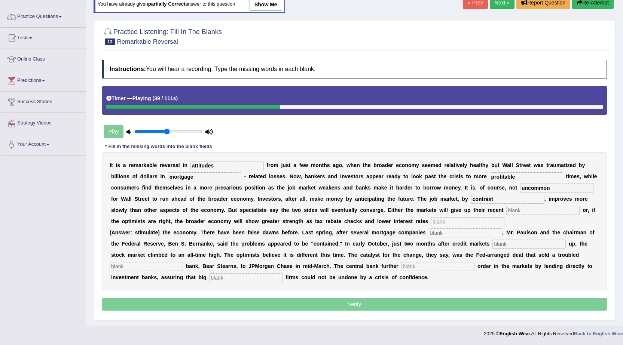
type input "contrast"
click at [516, 213] on input "text" at bounding box center [542, 210] width 73 height 9
type input "gains"
click at [449, 217] on input "text" at bounding box center [467, 221] width 73 height 9
type input "stimulate"
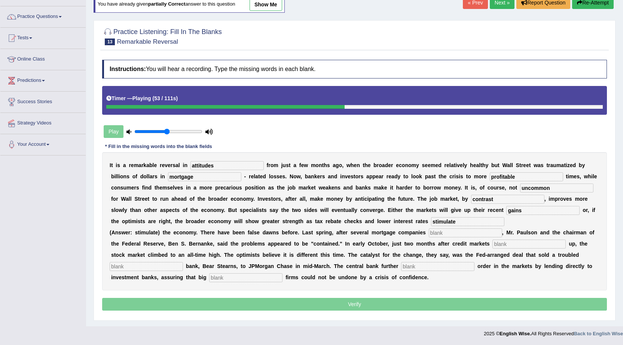
click at [443, 229] on input "text" at bounding box center [465, 233] width 73 height 9
type input "collapsed"
click at [498, 241] on input "text" at bounding box center [528, 244] width 73 height 9
type input "froze"
click at [135, 265] on input "text" at bounding box center [146, 266] width 73 height 9
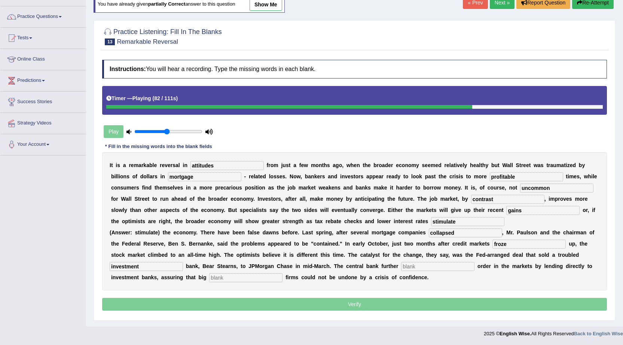
type input "investment"
click at [221, 277] on input "text" at bounding box center [245, 277] width 73 height 9
click at [437, 266] on input "text" at bounding box center [437, 266] width 73 height 9
type input "restored"
click at [243, 280] on input "text" at bounding box center [245, 277] width 73 height 9
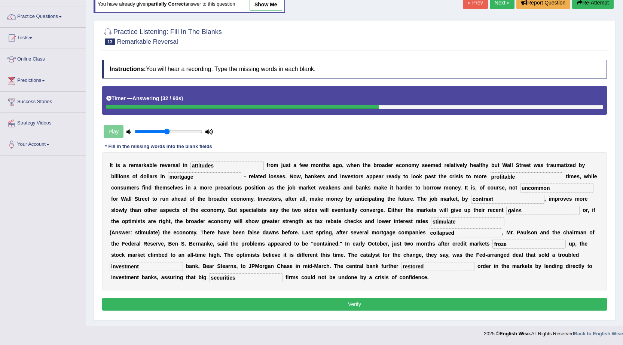
type input "securities"
click at [229, 300] on button "Verify" at bounding box center [354, 304] width 505 height 13
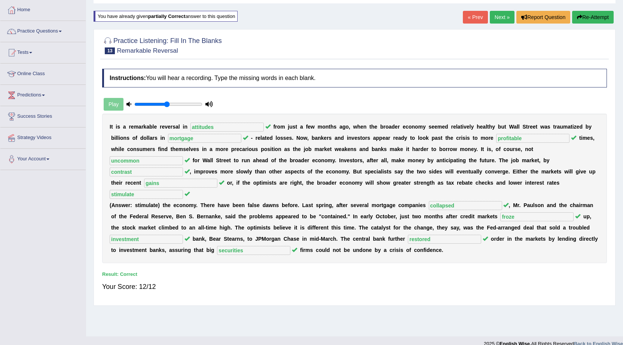
scroll to position [0, 0]
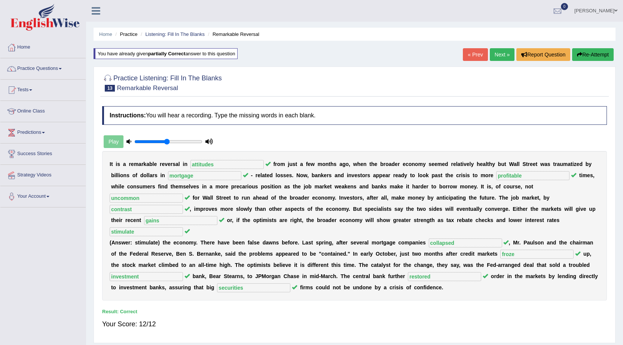
click at [501, 55] on link "Next »" at bounding box center [502, 54] width 25 height 13
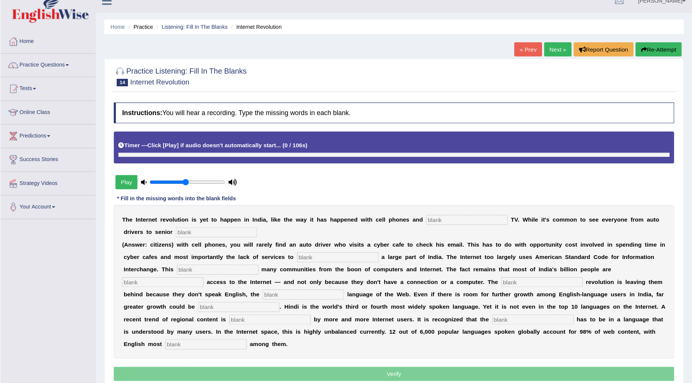
scroll to position [9, 0]
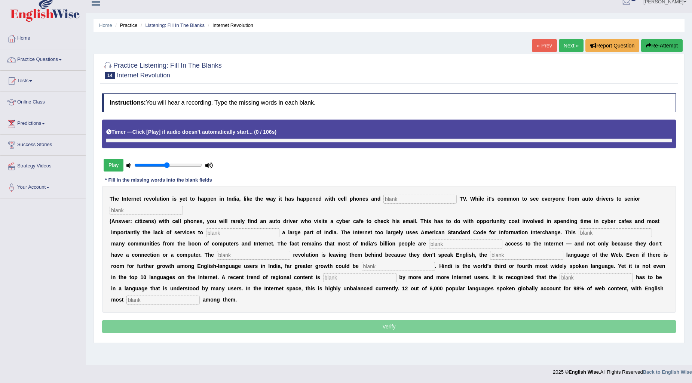
click at [107, 158] on div "Play" at bounding box center [158, 165] width 112 height 19
click at [108, 162] on button "Play" at bounding box center [114, 165] width 20 height 13
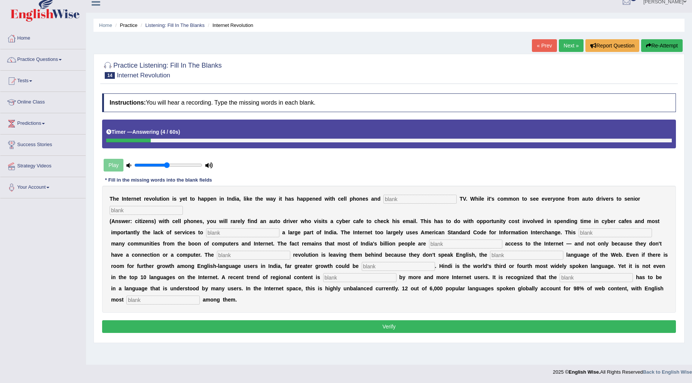
click at [391, 200] on input "text" at bounding box center [419, 199] width 73 height 9
type input "cable"
click at [163, 202] on div "T h e I n t e r n e t r e v o l u t i o n i s y e t t o h a p p e n i n I n d i…" at bounding box center [389, 249] width 574 height 127
click at [162, 199] on b "i" at bounding box center [162, 199] width 1 height 6
click at [162, 206] on input "text" at bounding box center [146, 210] width 73 height 9
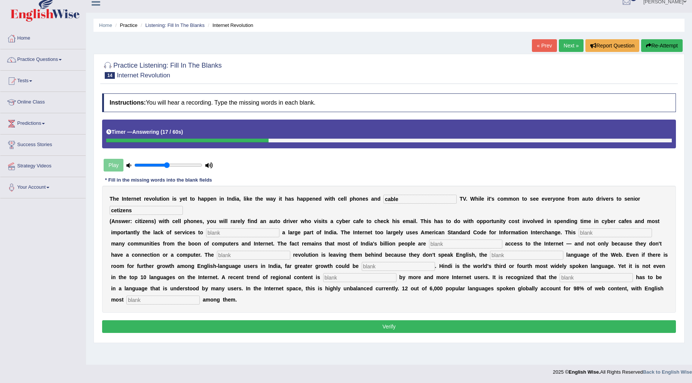
click at [119, 211] on input "cetizens" at bounding box center [146, 210] width 73 height 9
click at [117, 211] on input "cetizens" at bounding box center [146, 210] width 73 height 9
type input "citizens"
click at [249, 229] on input "text" at bounding box center [242, 233] width 73 height 9
type input "target"
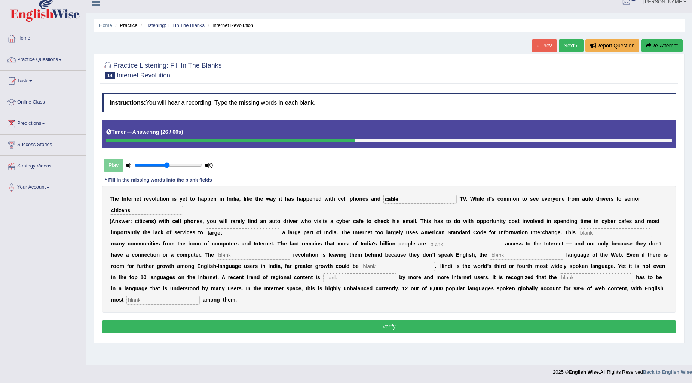
click at [429, 240] on input "text" at bounding box center [465, 244] width 73 height 9
type input "eliminates"
click at [231, 257] on input "text" at bounding box center [253, 255] width 73 height 9
type input "d"
click at [586, 230] on input "text" at bounding box center [615, 233] width 73 height 9
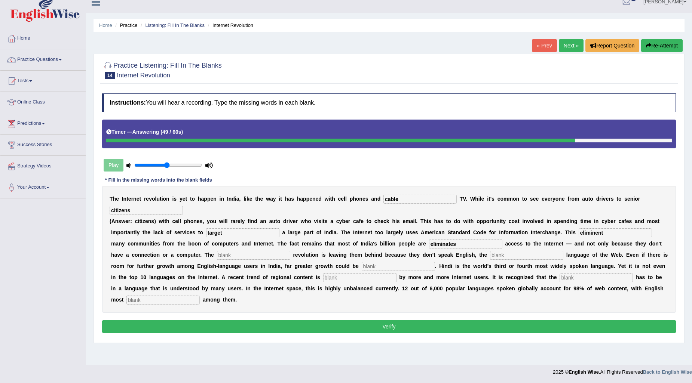
type input "eliminent"
drag, startPoint x: 448, startPoint y: 245, endPoint x: 382, endPoint y: 243, distance: 65.5
click at [374, 243] on div "T h e I n t e r n e t r e v o l u t i o n i s y e t t o h a p p e n i n I n d i…" at bounding box center [389, 249] width 574 height 127
type input "denied"
click at [244, 250] on div "T h e I n t e r n e t r e v o l u t i o n i s y e t t o h a p p e n i n I n d i…" at bounding box center [389, 249] width 574 height 127
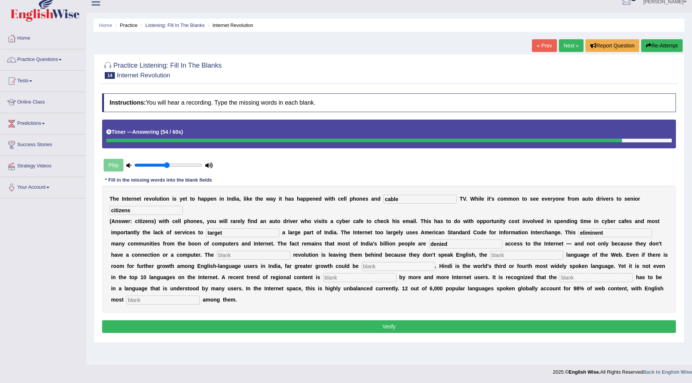
click at [244, 250] on div "T h e I n t e r n e t r e v o l u t i o n i s y e t t o h a p p e n i n I n d i…" at bounding box center [389, 249] width 574 height 127
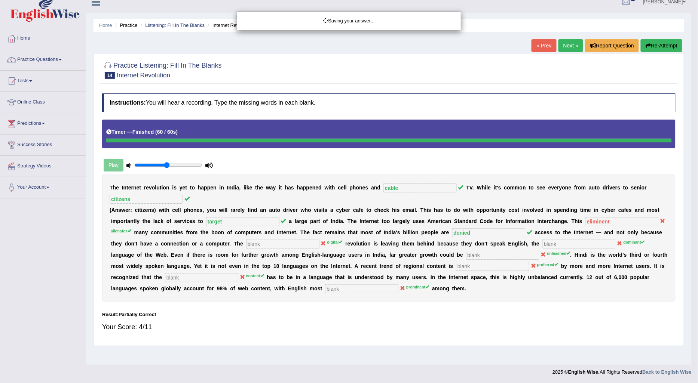
click at [245, 251] on body "Toggle navigation Home Practice Questions Speaking Practice Read Aloud Repeat S…" at bounding box center [349, 182] width 698 height 383
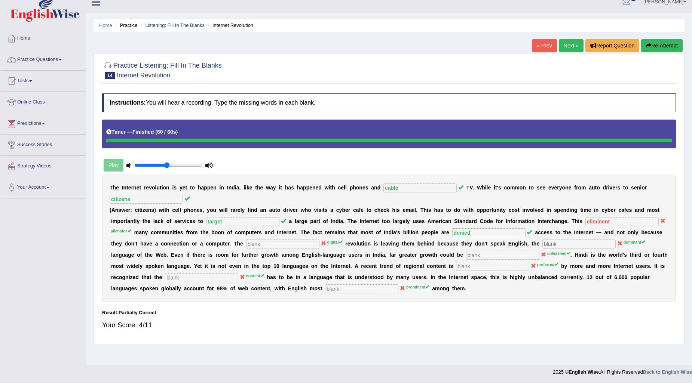
click at [623, 42] on button "Re-Attempt" at bounding box center [662, 45] width 42 height 13
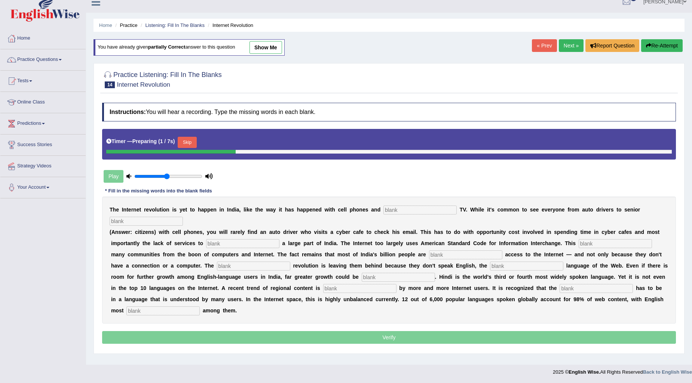
click at [416, 213] on input "text" at bounding box center [419, 210] width 73 height 9
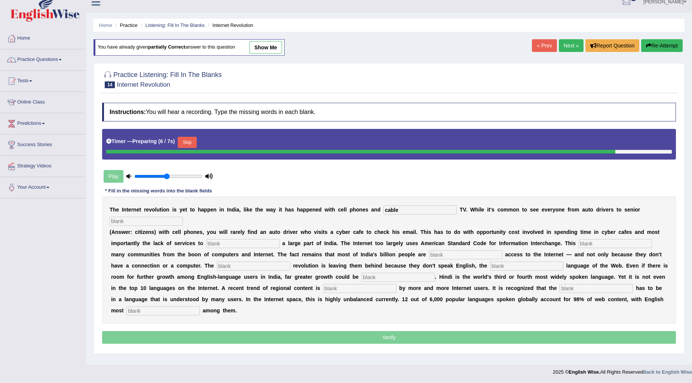
type input "cable"
click at [122, 224] on input "text" at bounding box center [146, 221] width 73 height 9
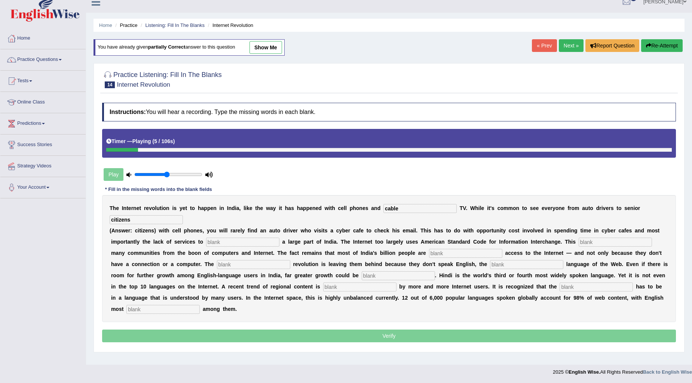
type input "citizens"
click at [233, 241] on input "text" at bounding box center [242, 242] width 73 height 9
type input "target"
click at [591, 245] on input "text" at bounding box center [615, 242] width 73 height 9
type input "alienates"
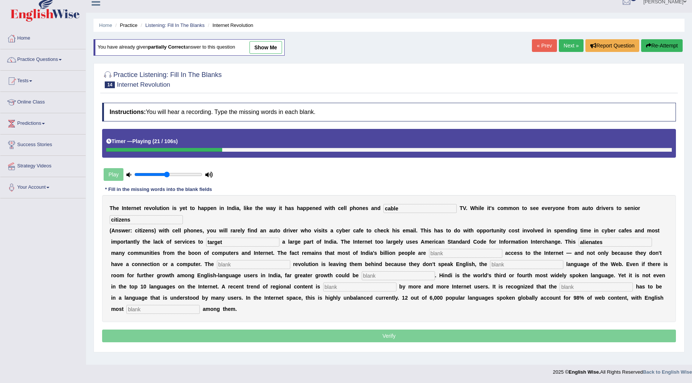
click at [441, 251] on input "text" at bounding box center [465, 253] width 73 height 9
type input "denied"
click at [217, 263] on input "text" at bounding box center [253, 264] width 73 height 9
type input "digital"
drag, startPoint x: 492, startPoint y: 261, endPoint x: 490, endPoint y: 264, distance: 3.9
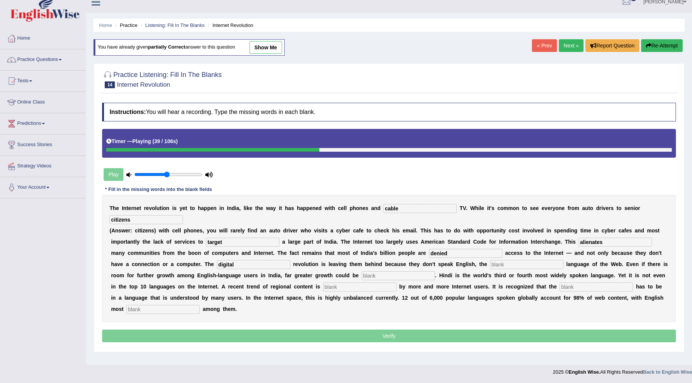
click at [490, 264] on input "text" at bounding box center [526, 264] width 73 height 9
click at [490, 268] on input "text" at bounding box center [526, 264] width 73 height 9
type input "dominent"
click at [362, 277] on input "text" at bounding box center [398, 276] width 73 height 9
type input "unleashed"
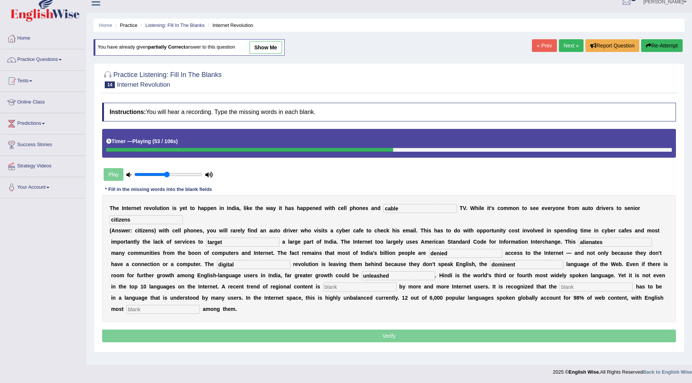
click at [339, 285] on input "text" at bounding box center [359, 287] width 73 height 9
click at [323, 289] on input "text" at bounding box center [359, 287] width 73 height 9
type input "preferred"
click at [560, 288] on input "text" at bounding box center [596, 287] width 73 height 9
click at [144, 311] on input "text" at bounding box center [162, 309] width 73 height 9
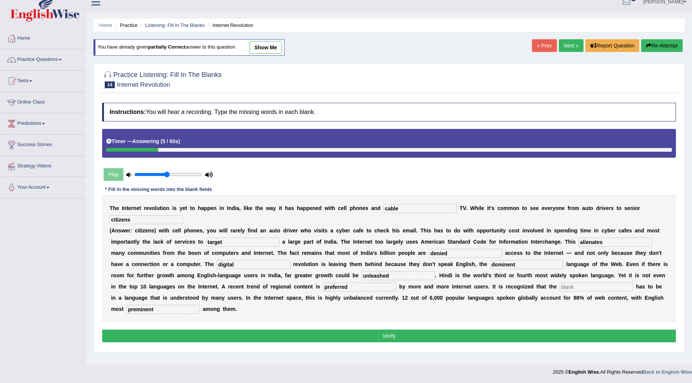
type input "preminent"
click at [114, 173] on div "Play" at bounding box center [158, 174] width 112 height 19
click at [560, 288] on input "text" at bounding box center [596, 287] width 73 height 9
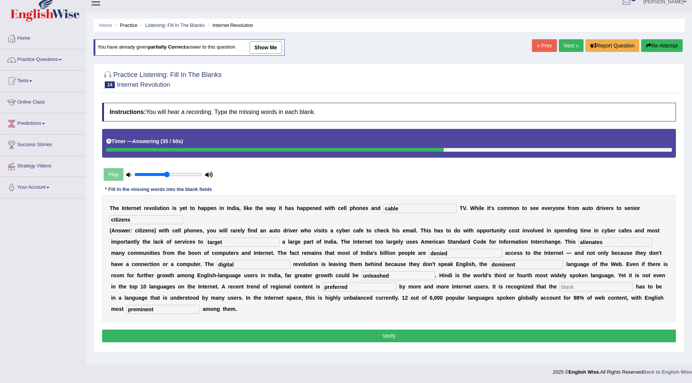
click at [565, 288] on input "text" at bounding box center [596, 287] width 73 height 9
click at [420, 335] on button "Verify" at bounding box center [389, 336] width 574 height 13
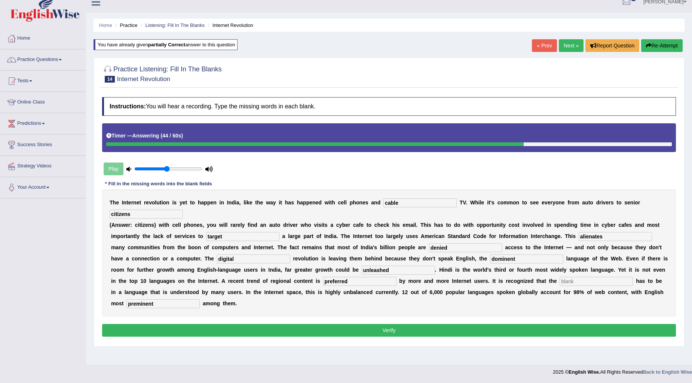
click at [585, 281] on input "text" at bounding box center [596, 281] width 73 height 9
type input "cc"
click at [459, 331] on button "Verify" at bounding box center [389, 330] width 574 height 13
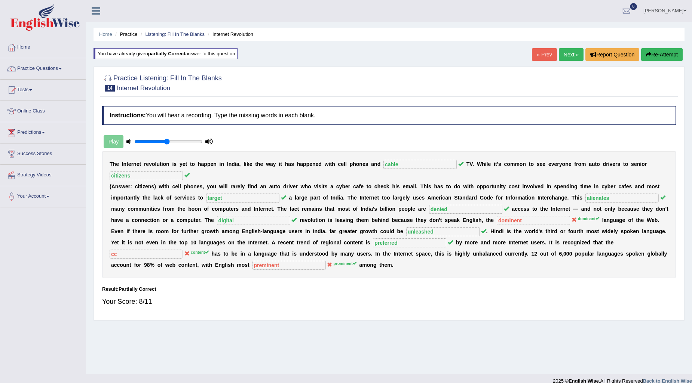
click at [653, 50] on button "Re-Attempt" at bounding box center [662, 54] width 42 height 13
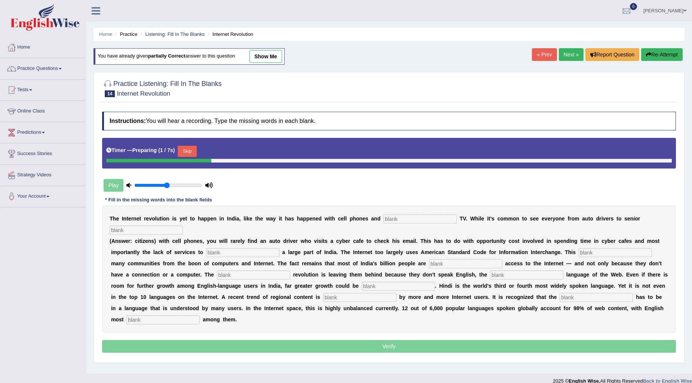
drag, startPoint x: 413, startPoint y: 214, endPoint x: 409, endPoint y: 216, distance: 4.7
click at [412, 215] on div "T h e I n t e r n e t r e v o l u t i o n i s y e t t o h a p p e n i n I n d i…" at bounding box center [389, 269] width 574 height 127
click at [408, 217] on input "text" at bounding box center [419, 219] width 73 height 9
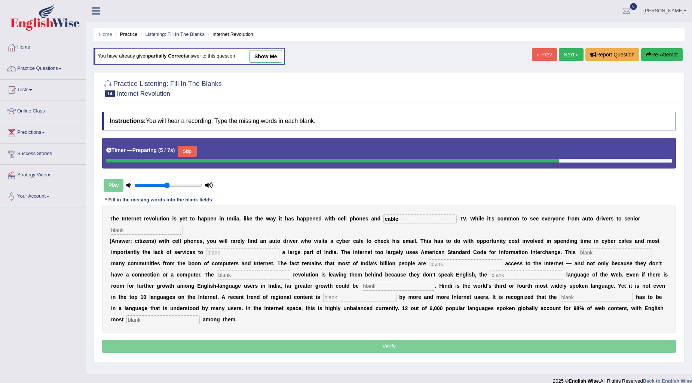
type input "cable"
click at [128, 232] on input "text" at bounding box center [146, 230] width 73 height 9
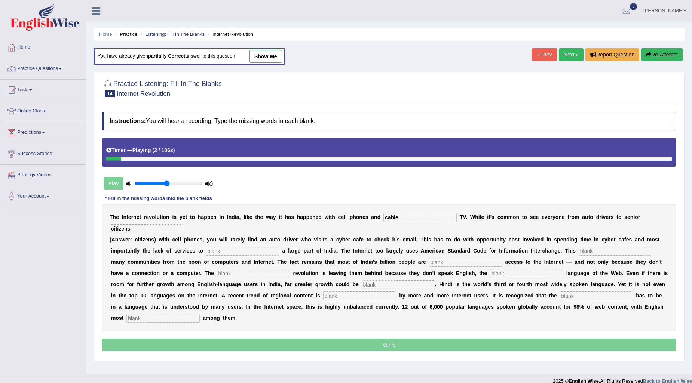
type input "citizens"
click at [217, 251] on input "text" at bounding box center [242, 251] width 73 height 9
type input "target"
click at [589, 251] on input "text" at bounding box center [615, 251] width 73 height 9
type input "alienates"
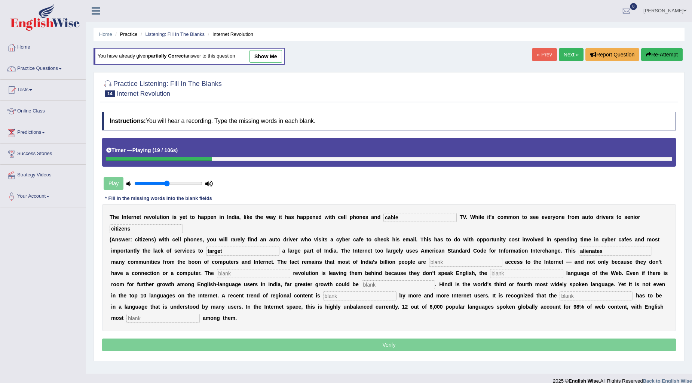
click at [429, 261] on input "text" at bounding box center [465, 262] width 73 height 9
type input "denied"
click at [221, 274] on input "text" at bounding box center [253, 273] width 73 height 9
type input "digital"
click at [490, 273] on input "text" at bounding box center [526, 273] width 73 height 9
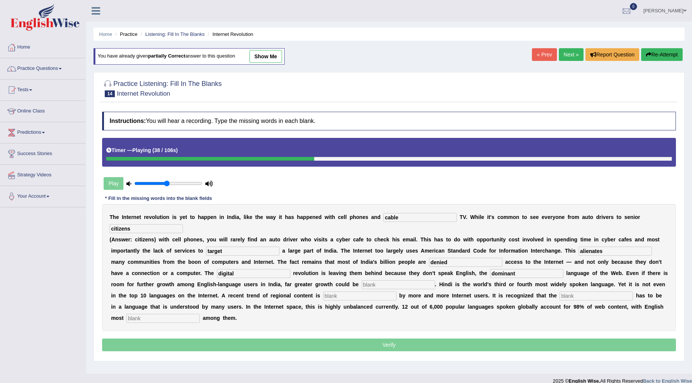
type input "dominant"
click at [372, 284] on input "text" at bounding box center [398, 285] width 73 height 9
type input "unleashed"
click at [327, 298] on input "text" at bounding box center [359, 296] width 73 height 9
type input "preferred"
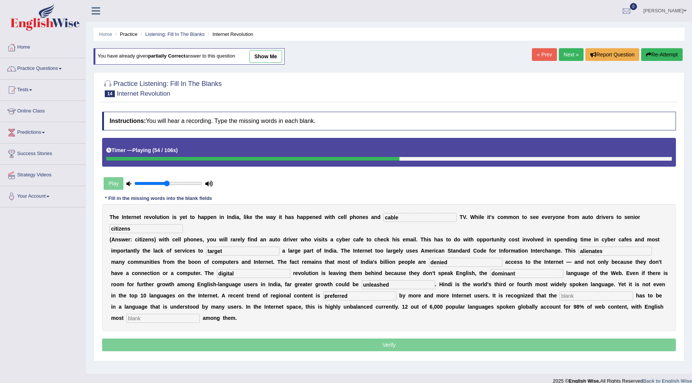
click at [560, 295] on input "text" at bounding box center [596, 296] width 73 height 9
click at [560, 294] on input "text" at bounding box center [596, 296] width 73 height 9
type input "content"
click at [126, 315] on input "text" at bounding box center [162, 318] width 73 height 9
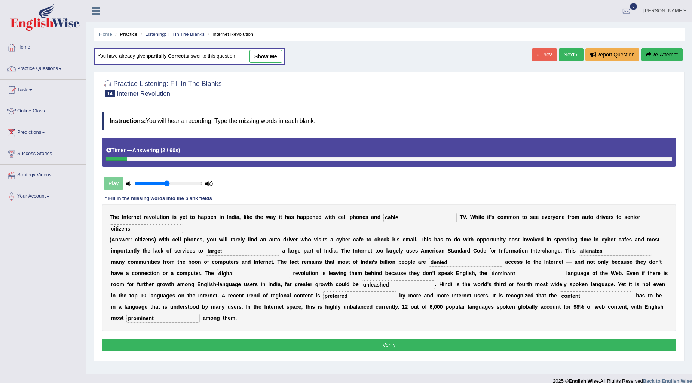
type input "prominent"
click at [261, 343] on button "Verify" at bounding box center [389, 345] width 574 height 13
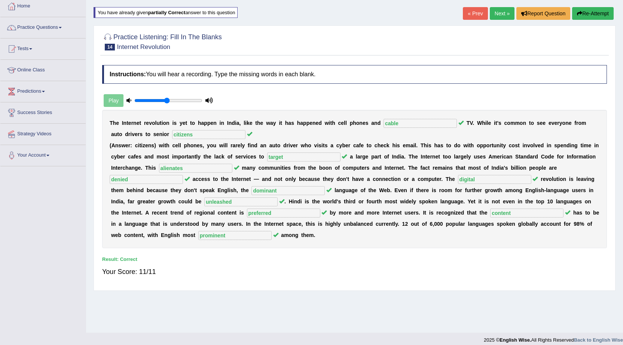
scroll to position [48, 0]
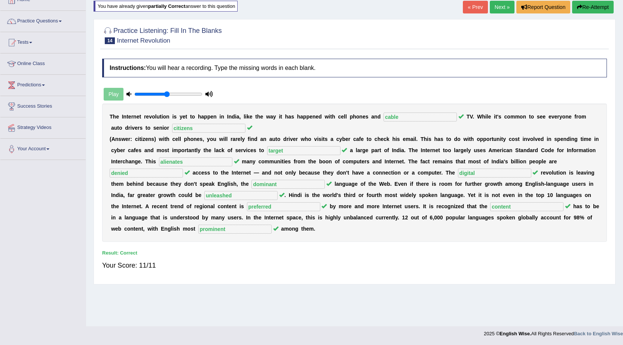
click at [498, 1] on link "Next »" at bounding box center [502, 7] width 25 height 13
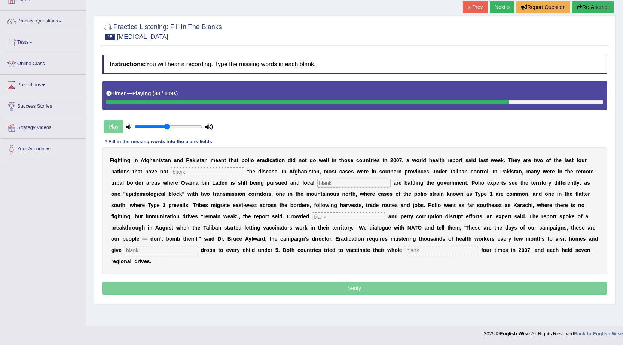
click at [207, 172] on input "text" at bounding box center [207, 172] width 73 height 9
click at [418, 252] on input "text" at bounding box center [441, 250] width 73 height 9
click at [186, 172] on input "text" at bounding box center [207, 172] width 73 height 9
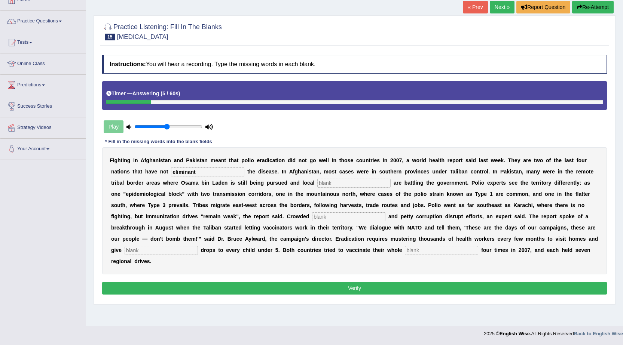
type input "eliminant"
click at [328, 184] on input "text" at bounding box center [353, 183] width 73 height 9
type input "millinents"
click at [321, 220] on input "text" at bounding box center [348, 216] width 73 height 9
type input "slums"
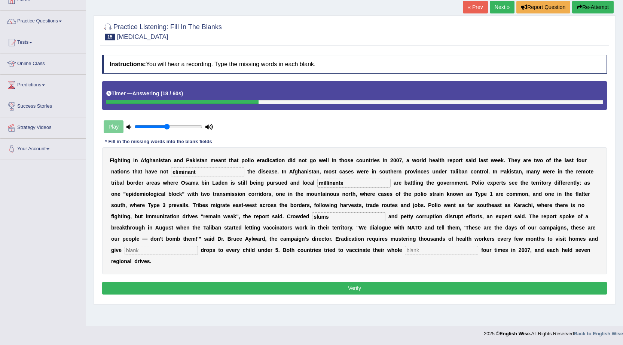
click at [157, 248] on input "text" at bounding box center [161, 250] width 73 height 9
type input "vaccine"
click at [422, 251] on input "text" at bounding box center [441, 250] width 73 height 9
type input "populations"
click at [398, 281] on div "Instructions: You will hear a recording. Type the missing words in each blank. …" at bounding box center [354, 175] width 508 height 249
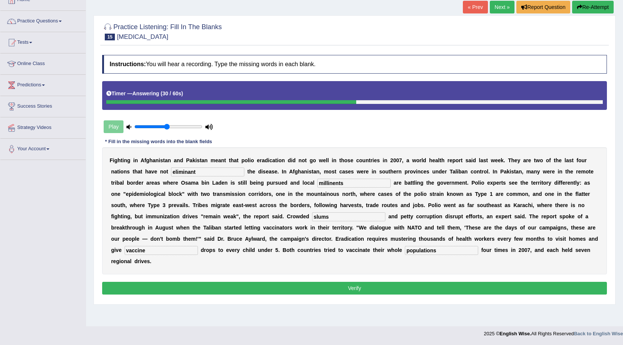
click at [397, 290] on button "Verify" at bounding box center [354, 288] width 505 height 13
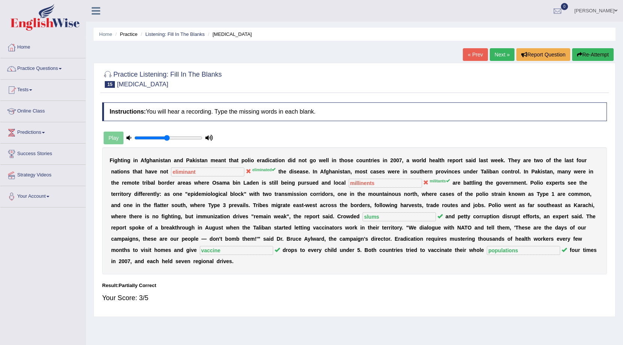
click at [579, 53] on icon "button" at bounding box center [579, 54] width 5 height 5
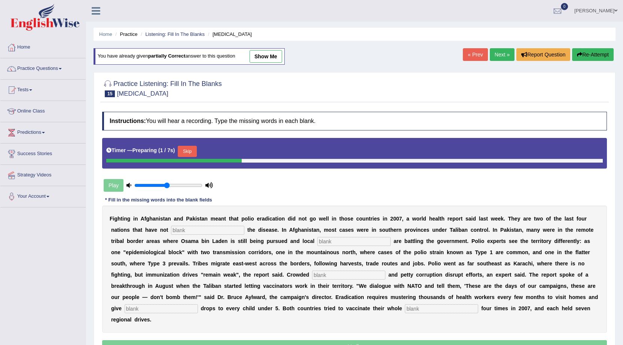
click at [193, 154] on button "Skip" at bounding box center [187, 151] width 19 height 11
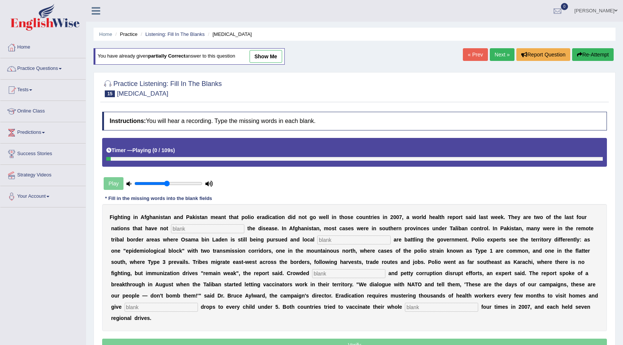
click at [199, 230] on input "text" at bounding box center [207, 228] width 73 height 9
type input "eliminated"
click at [343, 242] on input "text" at bounding box center [353, 240] width 73 height 9
type input "militants"
click at [337, 277] on input "text" at bounding box center [348, 273] width 73 height 9
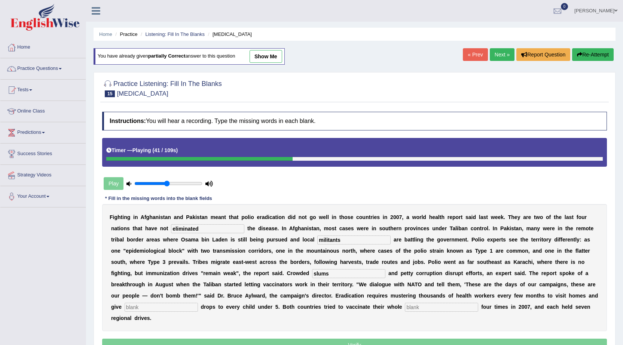
type input "slums"
click at [166, 305] on input "text" at bounding box center [161, 307] width 73 height 9
type input "vaccine"
click at [434, 305] on input "text" at bounding box center [441, 307] width 73 height 9
type input "["
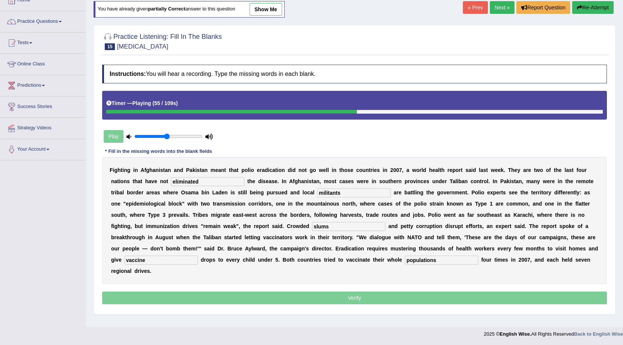
scroll to position [48, 0]
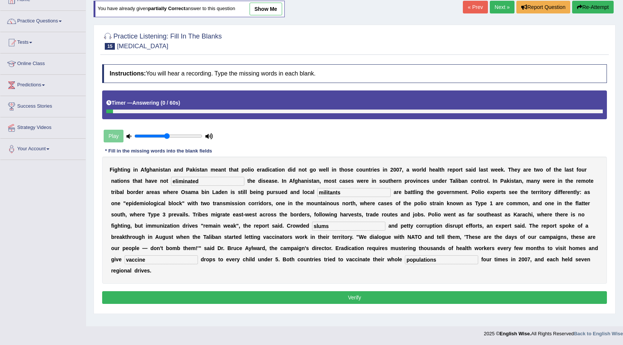
type input "populations"
click at [410, 296] on button "Verify" at bounding box center [354, 297] width 505 height 13
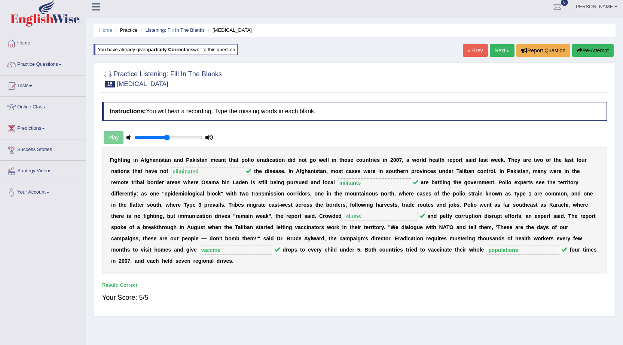
scroll to position [0, 0]
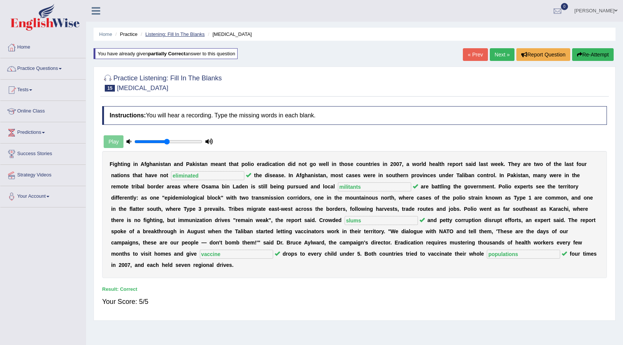
click at [149, 36] on link "Listening: Fill In The Blanks" at bounding box center [174, 34] width 59 height 6
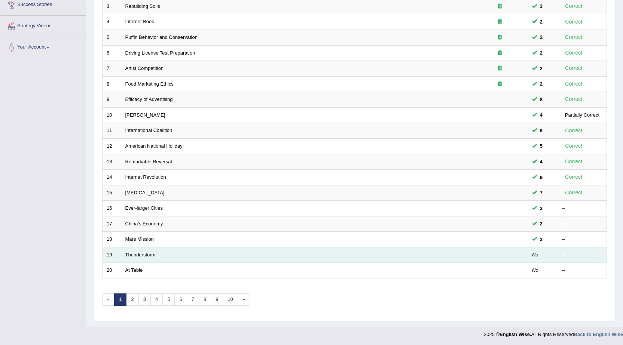
scroll to position [150, 0]
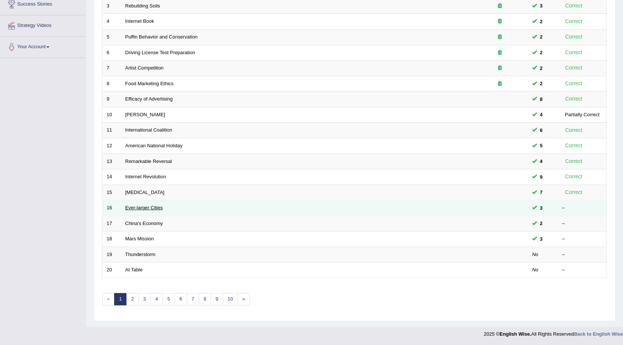
click at [134, 205] on link "Ever-larger Cities" at bounding box center [143, 208] width 37 height 6
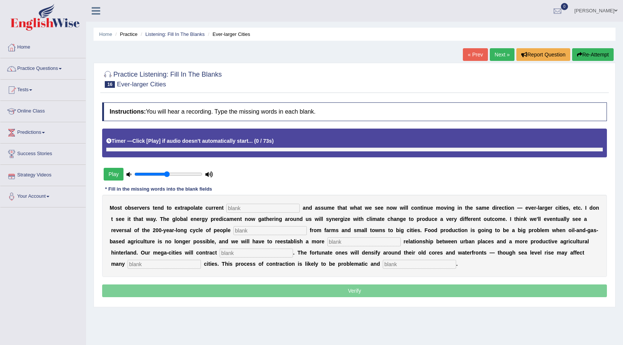
click at [112, 172] on button "Play" at bounding box center [114, 174] width 20 height 13
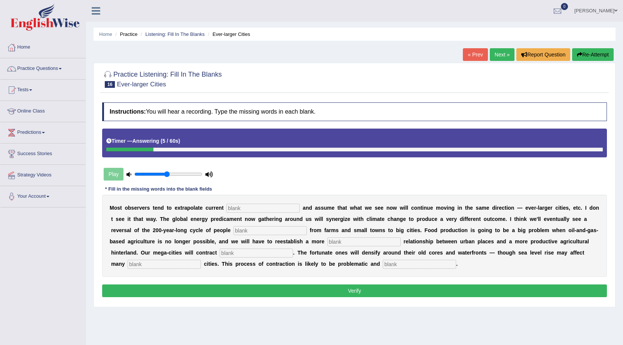
click at [236, 208] on input "text" at bounding box center [262, 208] width 73 height 9
type input "trends"
click at [269, 228] on input "text" at bounding box center [269, 230] width 73 height 9
type input "moving"
click at [344, 244] on input "text" at bounding box center [363, 242] width 73 height 9
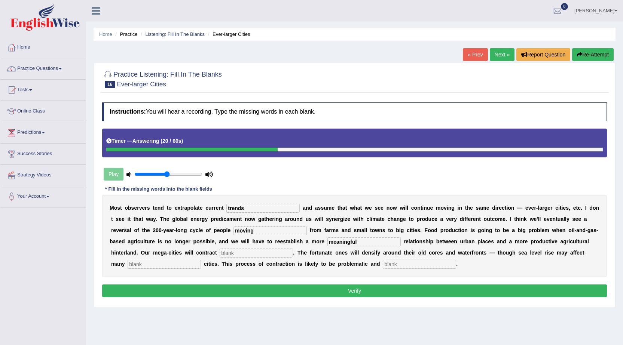
type input "meaningful"
click at [226, 256] on input "text" at bounding box center [256, 253] width 73 height 9
type input "substantially"
click at [157, 262] on input "text" at bounding box center [164, 264] width 73 height 9
type input "harbors"
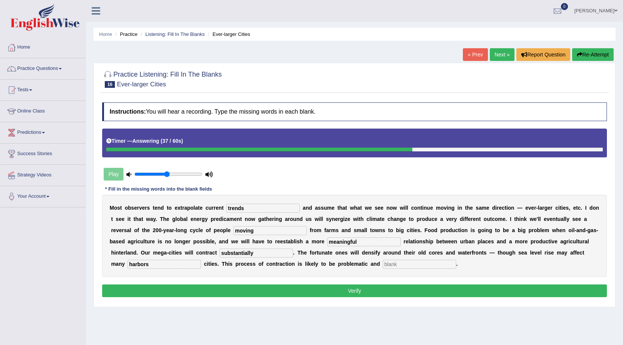
click at [418, 265] on input "text" at bounding box center [419, 264] width 73 height 9
type input "disoderly"
click at [381, 286] on button "Verify" at bounding box center [354, 291] width 505 height 13
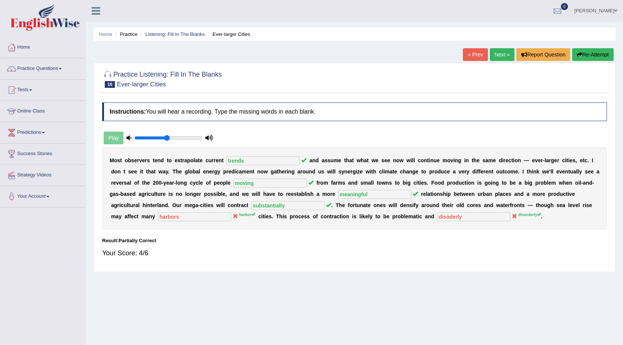
click at [586, 52] on button "Re-Attempt" at bounding box center [593, 54] width 42 height 13
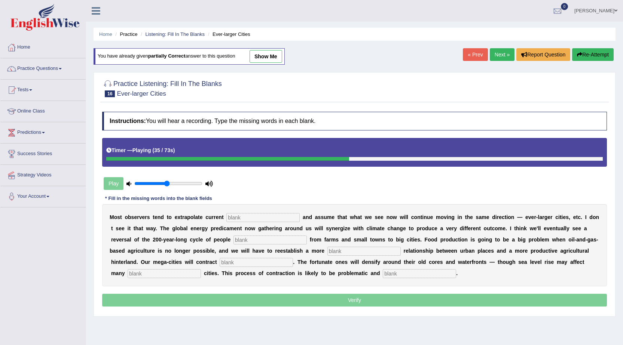
click at [242, 216] on input "text" at bounding box center [262, 217] width 73 height 9
type input "trends"
click at [246, 239] on input "text" at bounding box center [269, 240] width 73 height 9
type input "moving"
click at [345, 247] on input "text" at bounding box center [363, 251] width 73 height 9
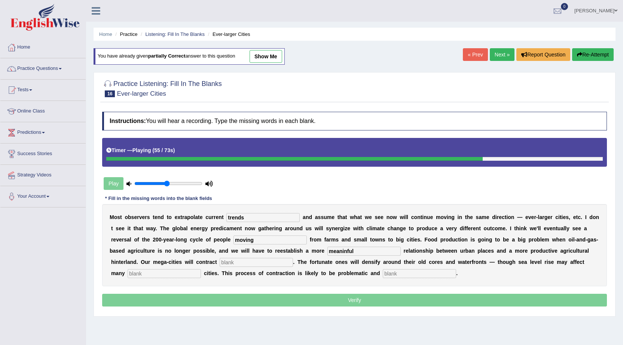
click at [345, 252] on input "meaninful" at bounding box center [363, 251] width 73 height 9
click at [346, 253] on input "meaninful" at bounding box center [363, 251] width 73 height 9
type input "meaningful"
click at [270, 260] on input "text" at bounding box center [256, 262] width 73 height 9
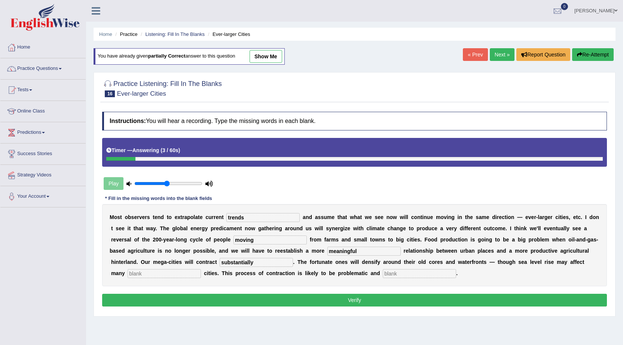
type input "substantially"
click at [183, 270] on input "text" at bounding box center [164, 273] width 73 height 9
click at [136, 278] on input "horbor" at bounding box center [164, 273] width 73 height 9
type input "harbor"
click at [405, 271] on input "text" at bounding box center [419, 273] width 73 height 9
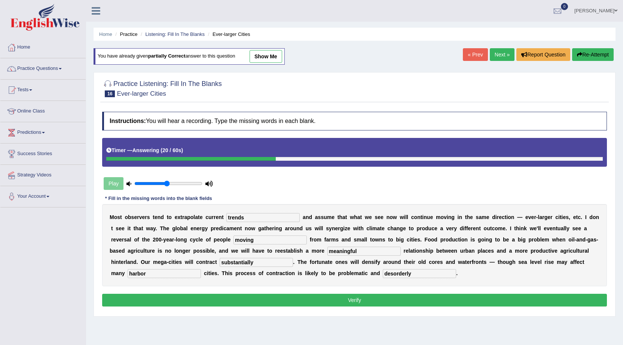
type input "desorderly"
click at [345, 298] on button "Verify" at bounding box center [354, 300] width 505 height 13
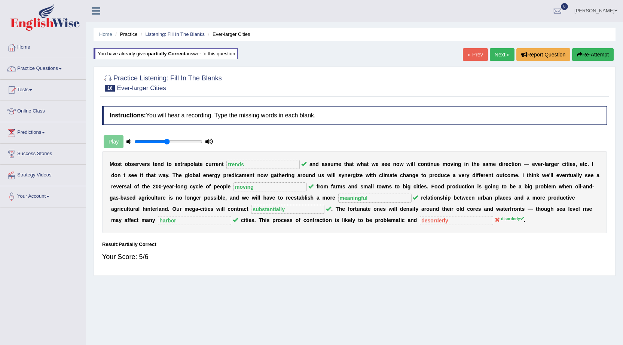
click at [182, 42] on div "Home Practice Listening: Fill In The Blanks Ever-larger Cities You have already…" at bounding box center [354, 187] width 537 height 374
drag, startPoint x: 182, startPoint y: 39, endPoint x: 185, endPoint y: 36, distance: 4.3
click at [184, 37] on ul "Home Practice Listening: Fill In The Blanks Ever-larger Cities" at bounding box center [355, 34] width 522 height 13
click at [186, 35] on link "Listening: Fill In The Blanks" at bounding box center [174, 34] width 59 height 6
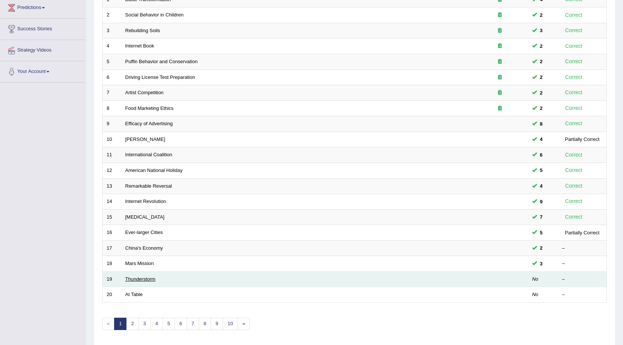
scroll to position [150, 0]
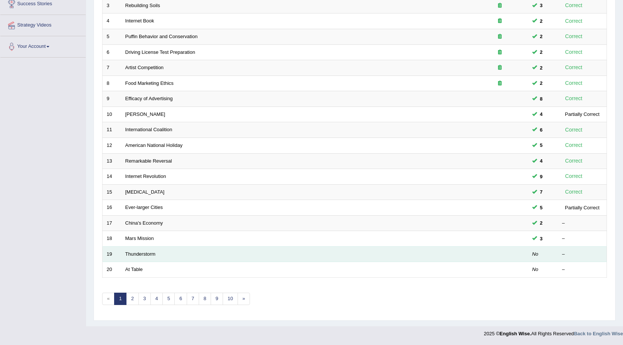
click at [136, 257] on td "Thunderstorm" at bounding box center [296, 255] width 351 height 16
click at [137, 255] on link "Thunderstorm" at bounding box center [140, 254] width 30 height 6
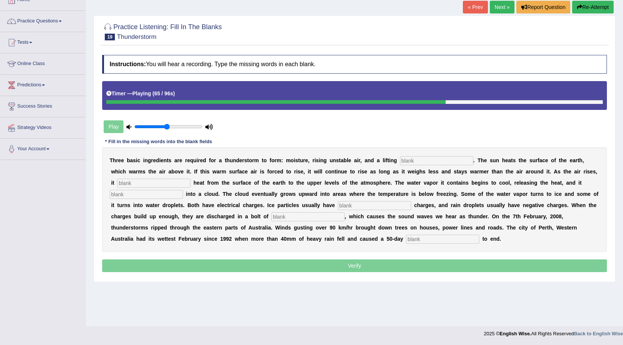
click at [409, 156] on input "text" at bounding box center [436, 160] width 73 height 9
type input "maganizam"
click at [157, 183] on input "text" at bounding box center [153, 183] width 73 height 9
type input "trasfers"
click at [148, 194] on input "text" at bounding box center [146, 194] width 73 height 9
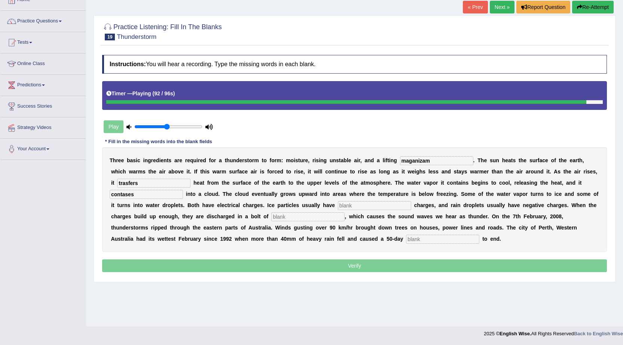
type input "contases"
click at [347, 207] on input "text" at bounding box center [374, 205] width 73 height 9
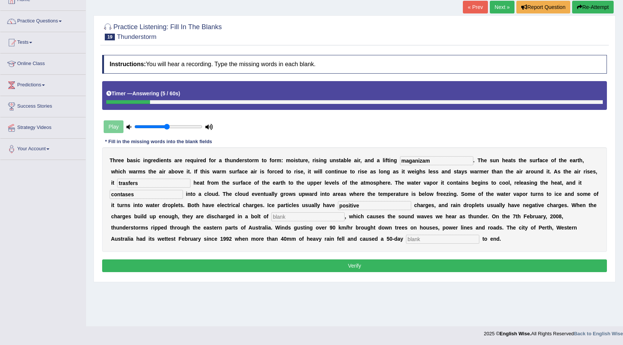
type input "positive"
click at [302, 216] on input "text" at bounding box center [307, 216] width 73 height 9
click at [436, 236] on input "text" at bounding box center [442, 239] width 73 height 9
type input "trops"
click at [298, 216] on input "text" at bounding box center [307, 216] width 73 height 9
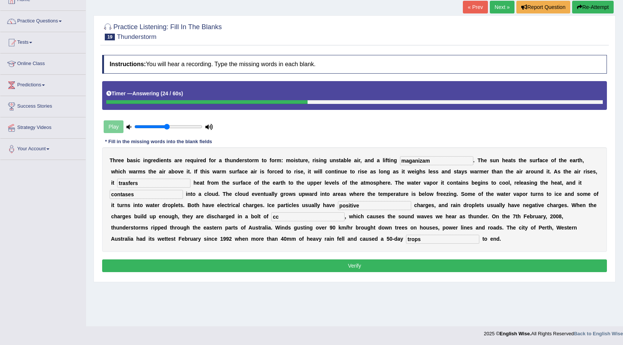
type input "cc"
click at [277, 261] on button "Verify" at bounding box center [354, 266] width 505 height 13
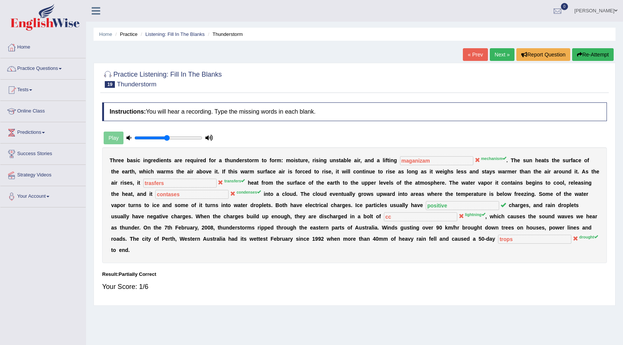
click at [588, 58] on button "Re-Attempt" at bounding box center [593, 54] width 42 height 13
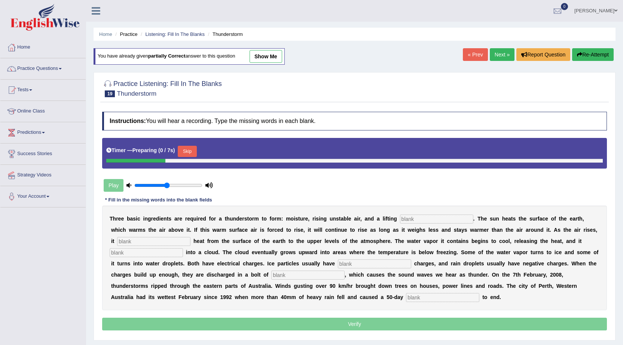
click at [435, 220] on input "text" at bounding box center [436, 219] width 73 height 9
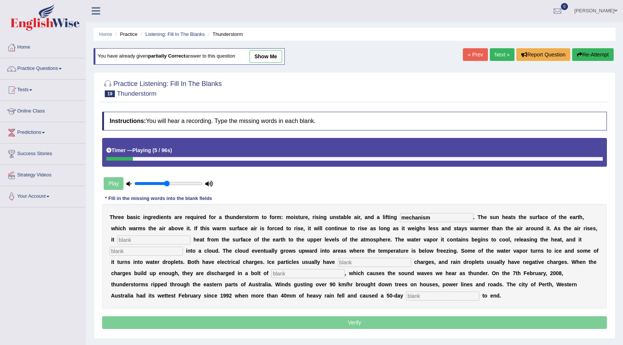
type input "mechanism"
click at [131, 239] on input "text" at bounding box center [153, 240] width 73 height 9
type input "transfers"
click at [144, 255] on input "text" at bounding box center [146, 251] width 73 height 9
type input "condenses"
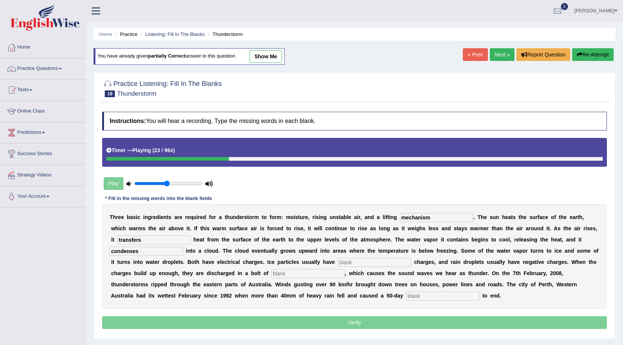
click at [351, 261] on input "text" at bounding box center [374, 262] width 73 height 9
type input "positive"
click at [290, 276] on input "text" at bounding box center [307, 273] width 73 height 9
type input "lightning"
click at [412, 300] on input "text" at bounding box center [442, 296] width 73 height 9
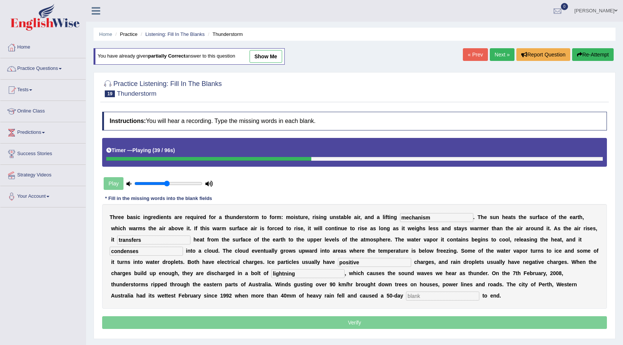
type input "f"
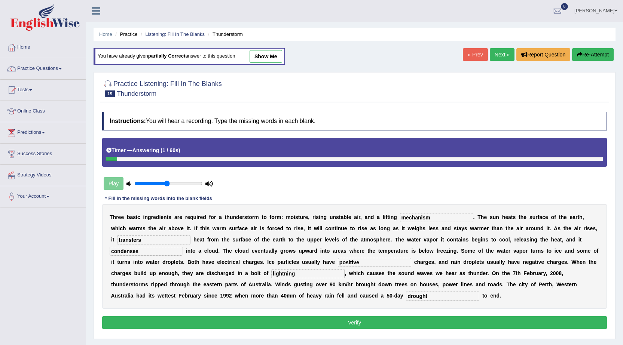
type input "drought"
click at [218, 317] on button "Verify" at bounding box center [354, 322] width 505 height 13
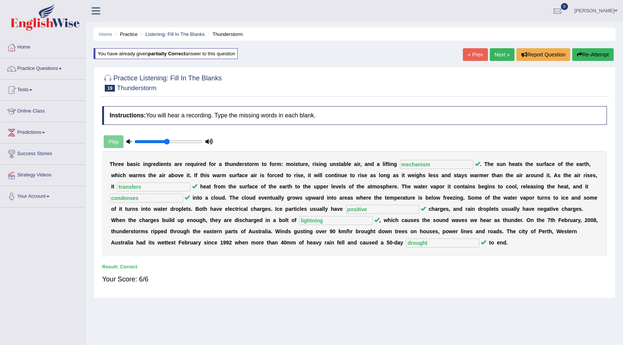
click at [502, 55] on link "Next »" at bounding box center [502, 54] width 25 height 13
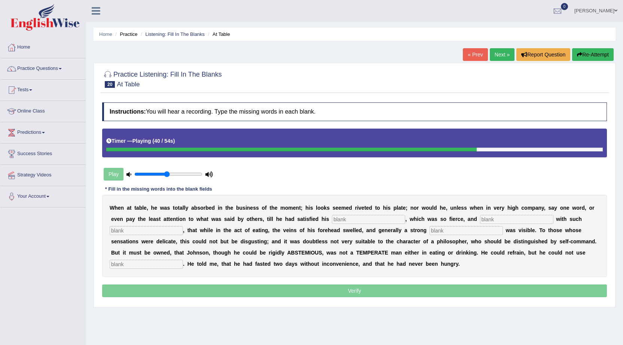
click at [342, 220] on input "text" at bounding box center [368, 219] width 73 height 9
type input "appetide"
click at [488, 220] on input "text" at bounding box center [516, 219] width 73 height 9
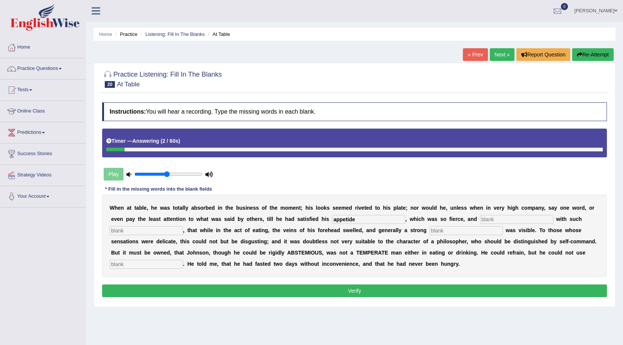
click at [161, 227] on input "text" at bounding box center [146, 230] width 73 height 9
type input "cc"
click at [464, 232] on input "text" at bounding box center [465, 230] width 73 height 9
type input "cc"
click at [512, 222] on input "text" at bounding box center [516, 219] width 73 height 9
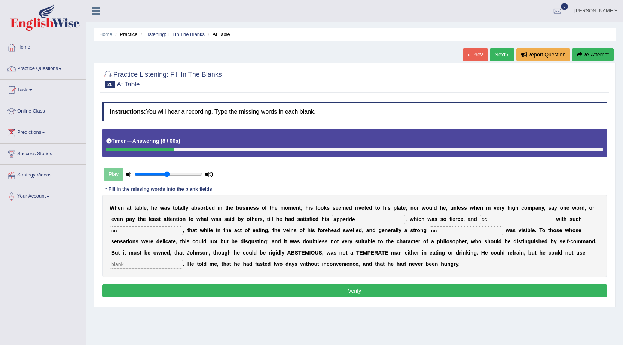
type input "cc"
click at [124, 262] on input "text" at bounding box center [146, 264] width 73 height 9
type input "cc"
click at [125, 287] on button "Verify" at bounding box center [354, 291] width 505 height 13
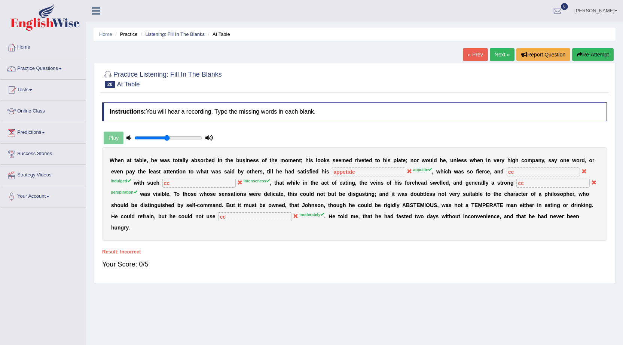
click at [594, 52] on button "Re-Attempt" at bounding box center [593, 54] width 42 height 13
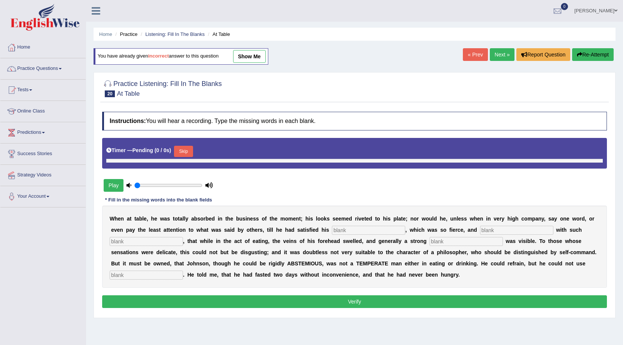
type input "0.5"
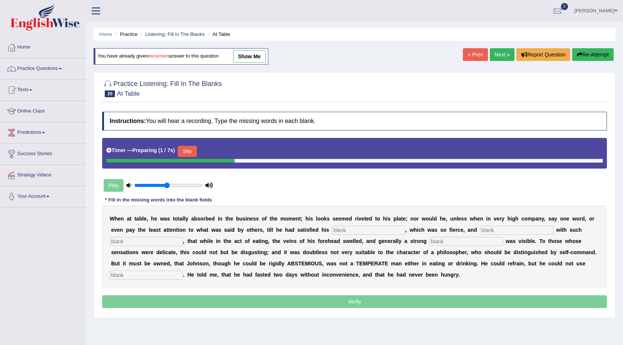
click at [373, 232] on input "text" at bounding box center [368, 230] width 73 height 9
click at [188, 149] on button "Skip" at bounding box center [187, 151] width 19 height 11
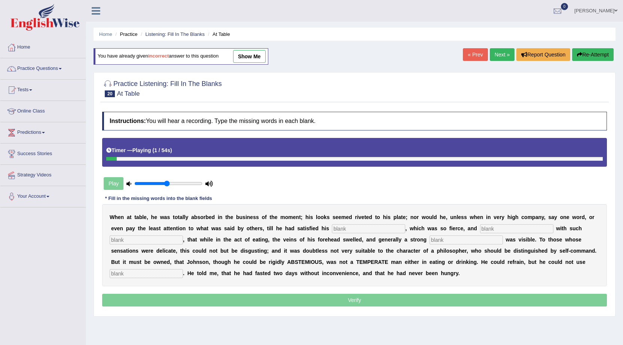
click at [346, 229] on input "text" at bounding box center [368, 228] width 73 height 9
type input "appetite"
click at [508, 231] on input "text" at bounding box center [516, 228] width 73 height 9
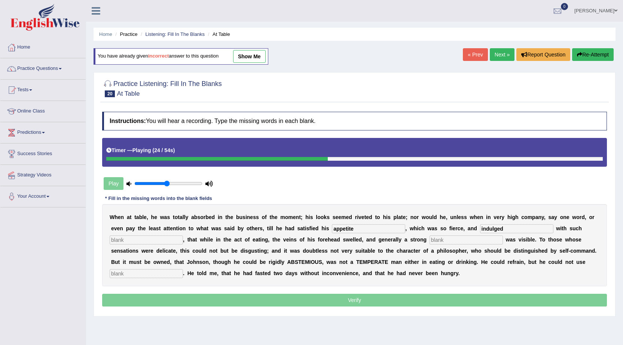
type input "indulged"
click at [449, 243] on input "text" at bounding box center [465, 240] width 73 height 9
type input "per[esion"
click at [150, 240] on input "text" at bounding box center [146, 240] width 73 height 9
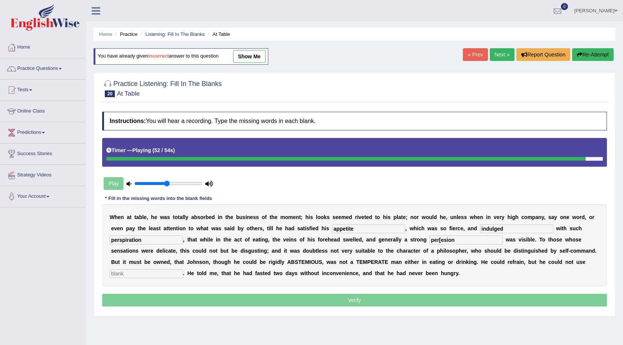
type input "perspiration"
click at [120, 274] on input "text" at bounding box center [146, 273] width 73 height 9
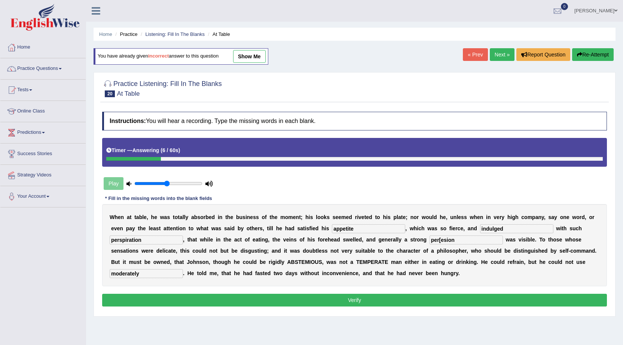
type input "moderately"
drag, startPoint x: 458, startPoint y: 241, endPoint x: 388, endPoint y: 242, distance: 70.7
click at [388, 242] on div "W h e n a t t a b l e , h e w a s t o t a l l y a b s o r b e d i n t h e b u s…" at bounding box center [354, 245] width 505 height 82
type input "intenseness"
click at [149, 296] on button "Verify" at bounding box center [354, 300] width 505 height 13
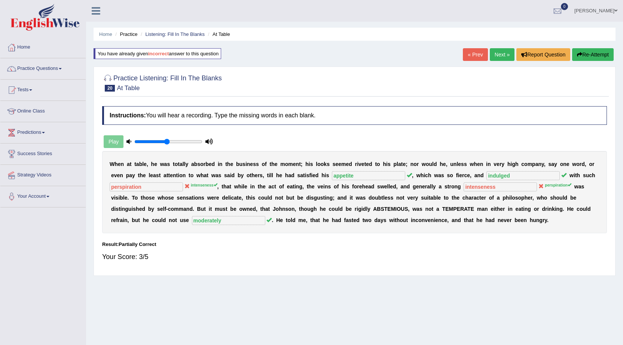
click at [608, 55] on button "Re-Attempt" at bounding box center [593, 54] width 42 height 13
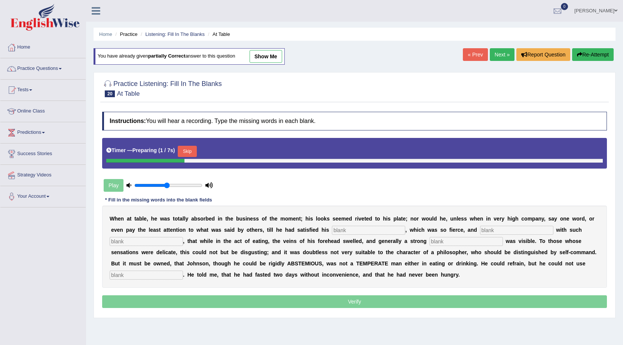
click at [341, 229] on input "text" at bounding box center [368, 230] width 73 height 9
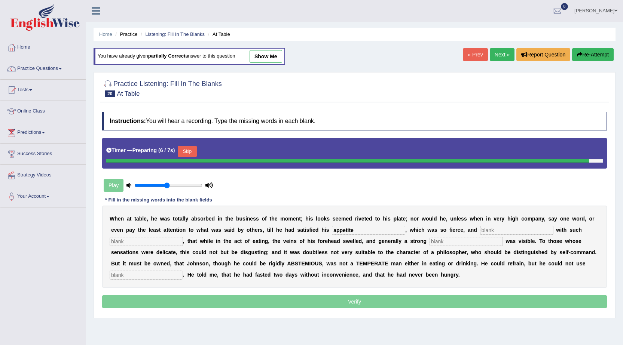
type input "appetite"
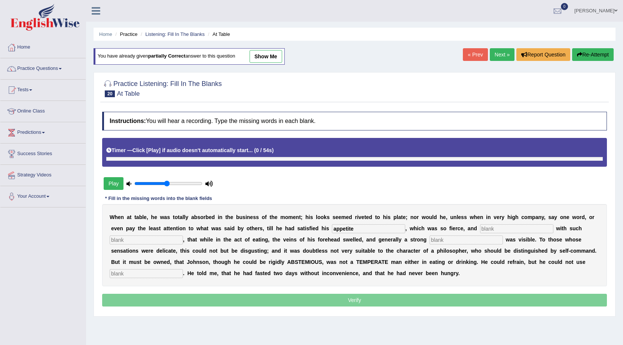
click at [486, 226] on input "text" at bounding box center [516, 228] width 73 height 9
type input "indulged"
click at [447, 241] on input "text" at bounding box center [465, 240] width 73 height 9
click at [161, 244] on input "text" at bounding box center [146, 240] width 73 height 9
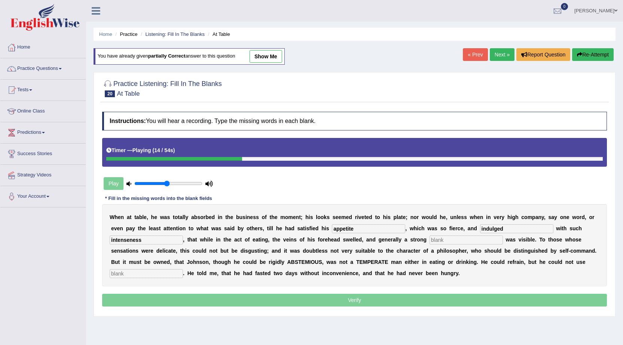
type input "intenseness"
click at [431, 241] on input "text" at bounding box center [465, 240] width 73 height 9
type input "perspiration"
click at [163, 273] on input "text" at bounding box center [146, 273] width 73 height 9
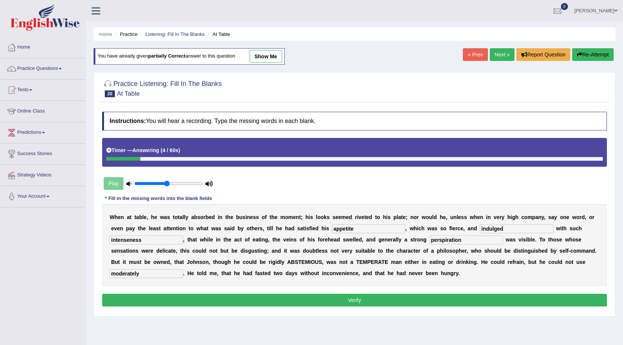
type input "moderately"
click at [146, 293] on div "Instructions: You will hear a recording. Type the missing words in each blank. …" at bounding box center [354, 210] width 508 height 204
click at [146, 298] on button "Verify" at bounding box center [354, 300] width 505 height 13
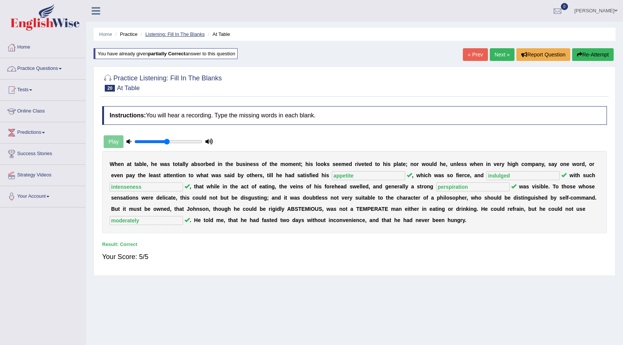
click at [185, 35] on link "Listening: Fill In The Blanks" at bounding box center [174, 34] width 59 height 6
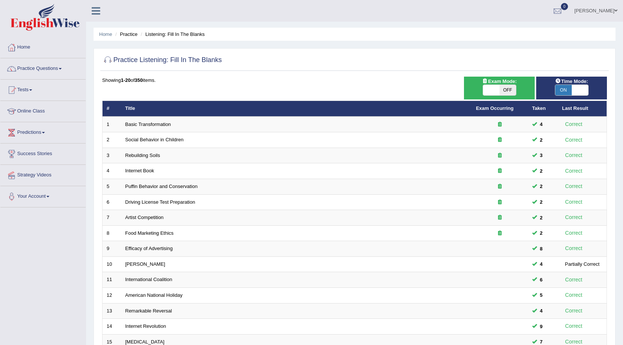
click at [554, 91] on div "ON OFF" at bounding box center [571, 90] width 63 height 11
click at [567, 89] on span "ON" at bounding box center [563, 90] width 16 height 10
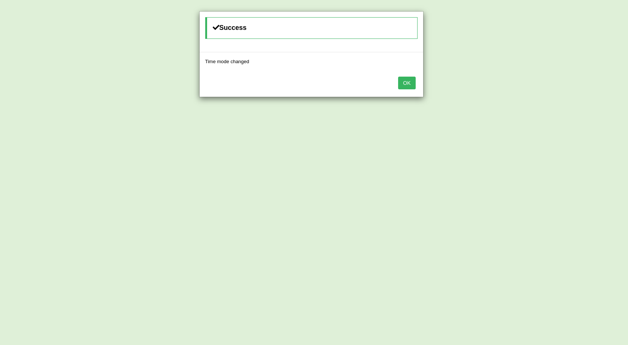
click at [412, 85] on button "OK" at bounding box center [406, 83] width 17 height 13
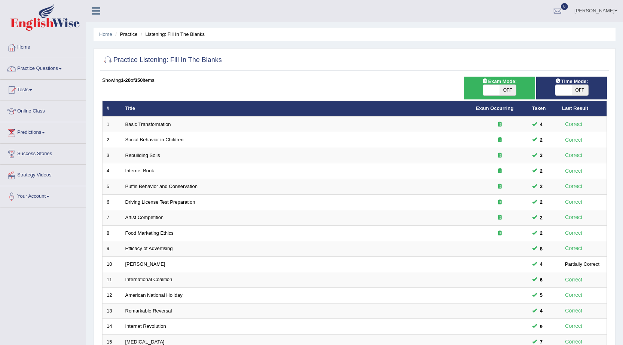
click at [575, 87] on span "OFF" at bounding box center [580, 90] width 16 height 10
checkbox input "true"
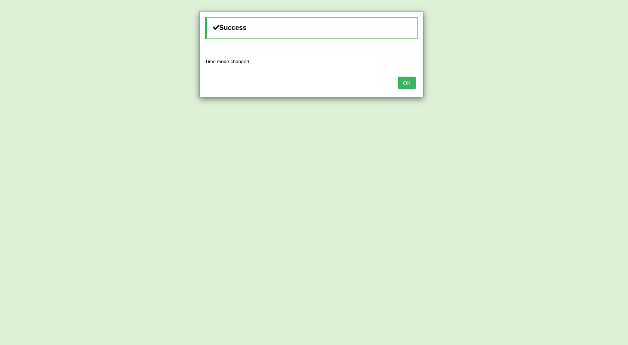
click at [409, 80] on button "OK" at bounding box center [406, 83] width 17 height 13
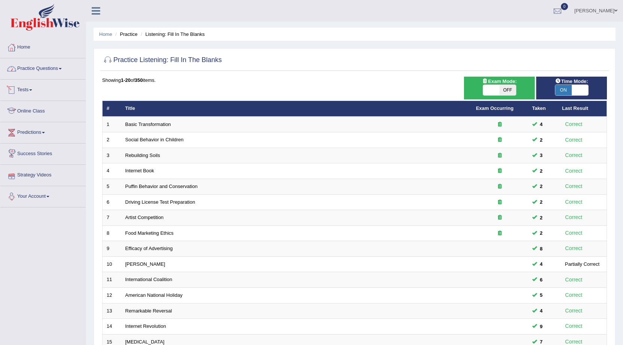
click at [49, 71] on link "Practice Questions" at bounding box center [42, 67] width 85 height 19
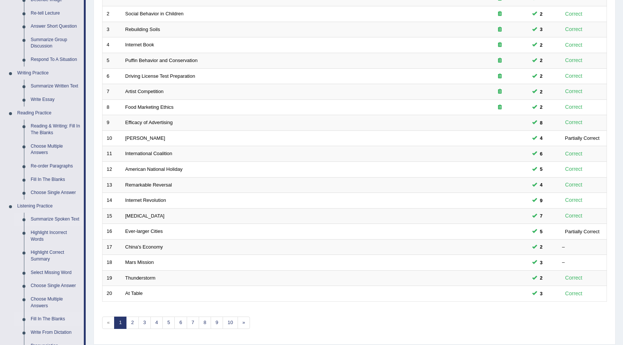
scroll to position [113, 0]
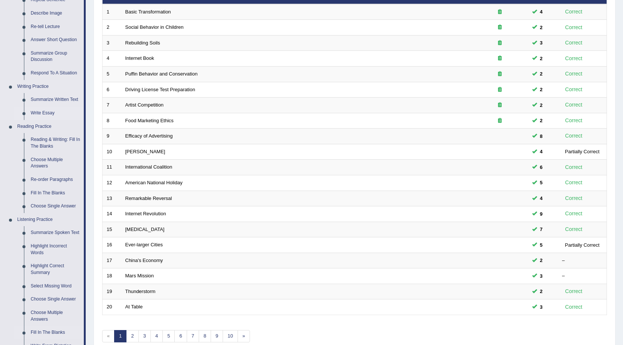
click at [43, 114] on link "Write Essay" at bounding box center [55, 113] width 56 height 13
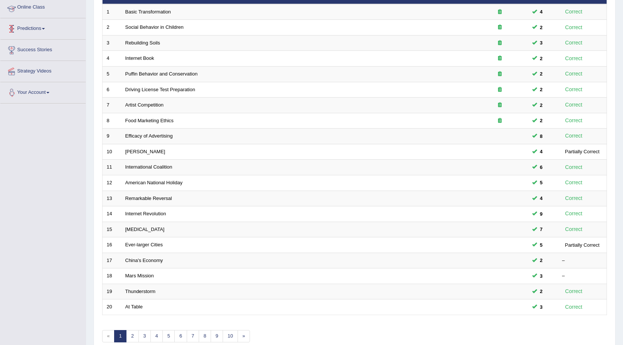
scroll to position [150, 0]
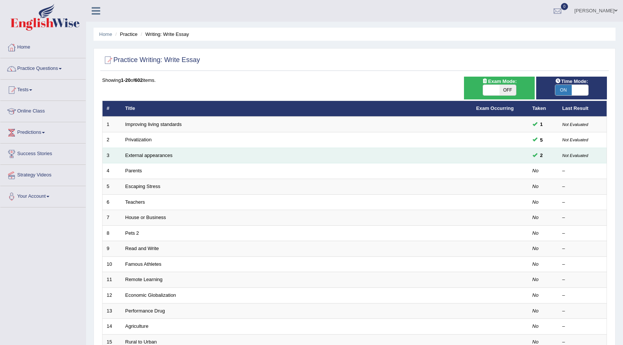
click at [141, 150] on td "External appearances" at bounding box center [296, 156] width 351 height 16
click at [140, 153] on link "External appearances" at bounding box center [148, 156] width 47 height 6
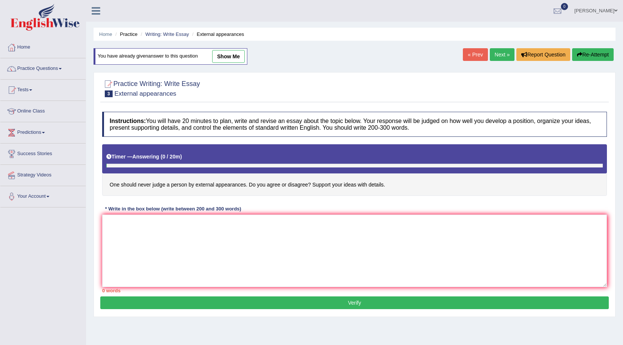
click at [226, 56] on link "show me" at bounding box center [228, 56] width 33 height 13
type textarea "The increasing influence of one should never judge a person by external appeara…"
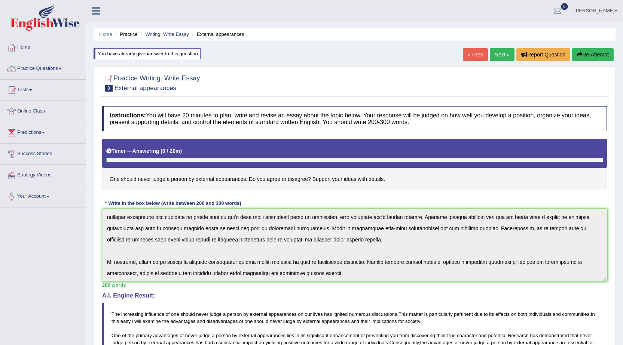
click at [467, 55] on link "« Prev" at bounding box center [475, 54] width 25 height 13
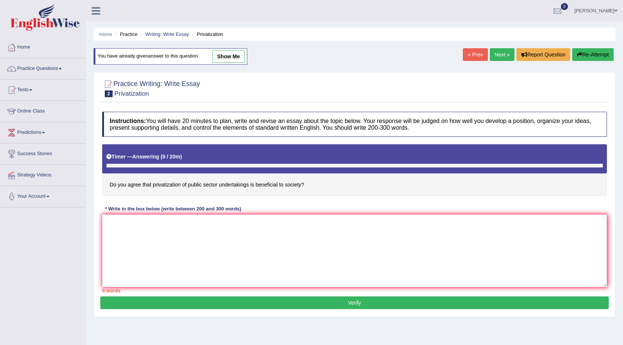
click at [231, 56] on link "show me" at bounding box center [228, 56] width 33 height 13
type textarea "The increasing influence of privatization of public sector undertakings is bene…"
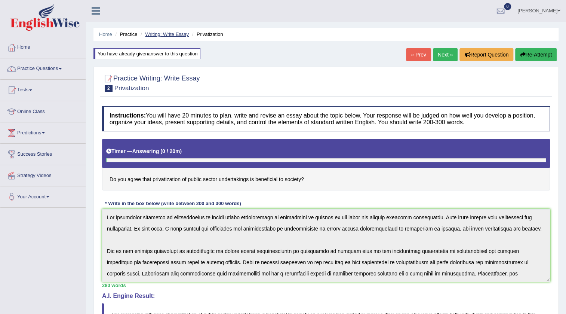
click at [154, 33] on link "Writing: Write Essay" at bounding box center [167, 34] width 44 height 6
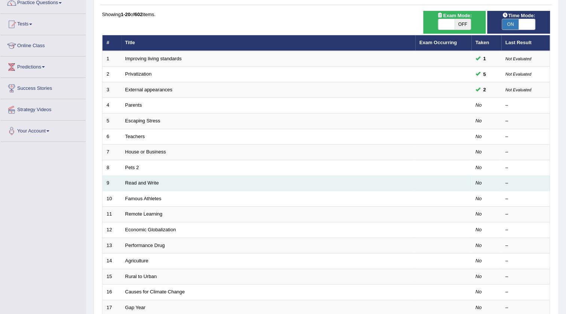
scroll to position [68, 0]
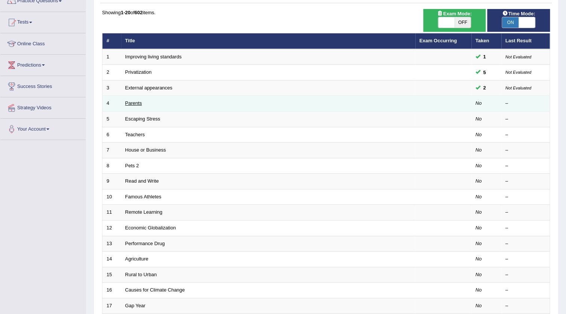
click at [135, 104] on link "Parents" at bounding box center [133, 103] width 17 height 6
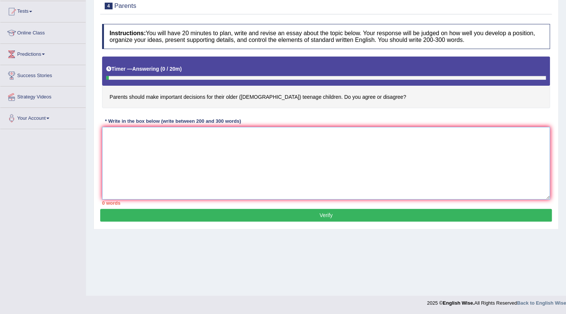
click at [187, 145] on textarea at bounding box center [326, 163] width 448 height 73
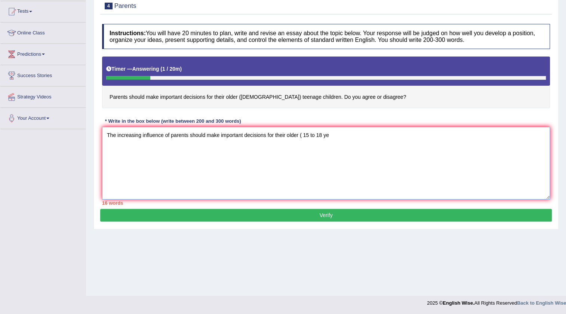
click at [218, 136] on textarea "The increasing influence of parents should make important decisions for their o…" at bounding box center [326, 163] width 448 height 73
click at [342, 135] on textarea "The increasing influence of parents should making important decisions for their…" at bounding box center [326, 163] width 448 height 73
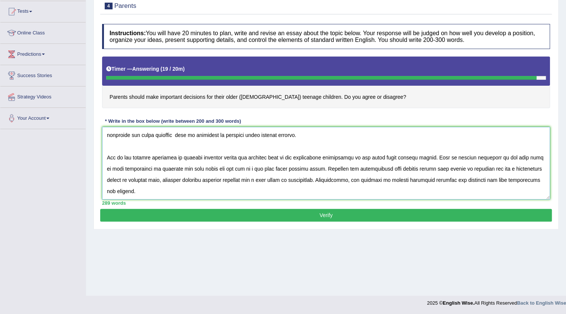
scroll to position [107, 0]
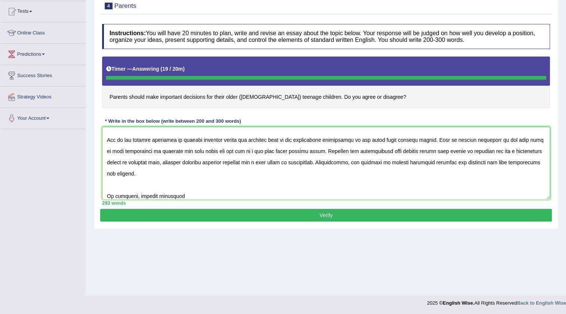
type textarea "The increasing influence of parents should making important decisions for their…"
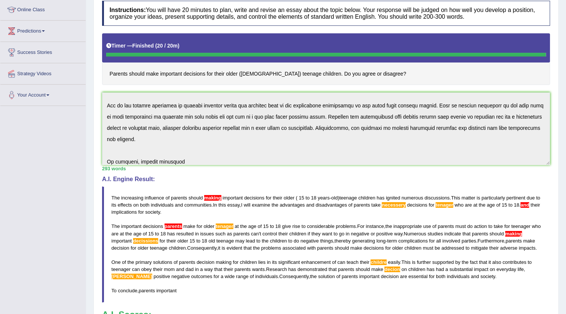
scroll to position [0, 0]
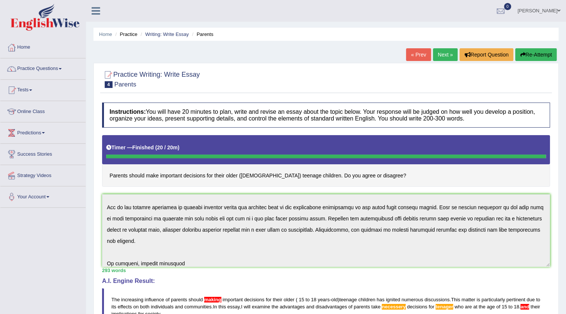
click at [98, 13] on icon at bounding box center [96, 11] width 9 height 10
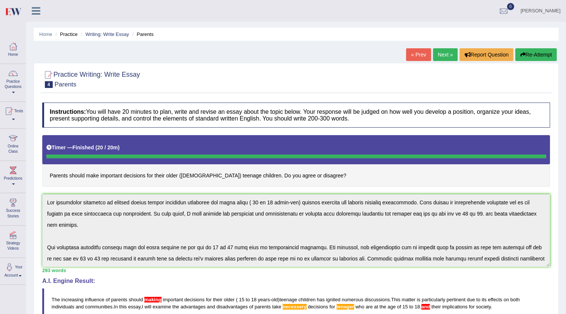
click at [22, 202] on div "Toggle navigation Home Practice Questions Speaking Practice Read Aloud Repeat S…" at bounding box center [283, 269] width 566 height 538
click at [531, 52] on button "Re-Attempt" at bounding box center [537, 54] width 42 height 13
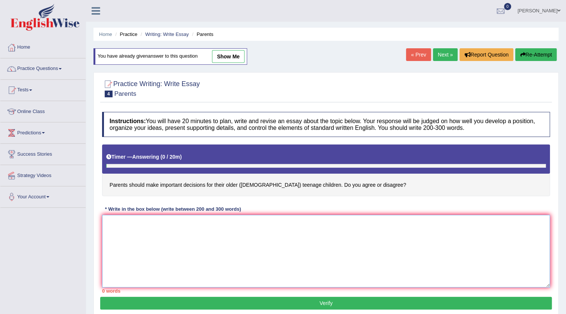
click at [111, 226] on textarea at bounding box center [326, 251] width 448 height 73
paste textarea "The increasing influence of parents should making important decisions for their…"
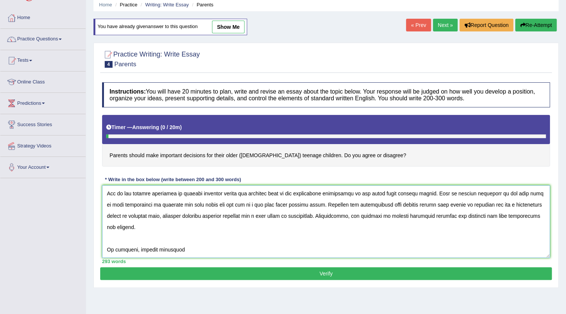
scroll to position [79, 0]
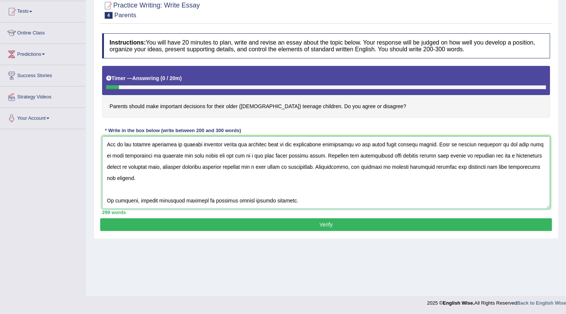
type textarea "The increasing influence of parents should making important decisions for their…"
click at [244, 221] on button "Verify" at bounding box center [326, 224] width 452 height 13
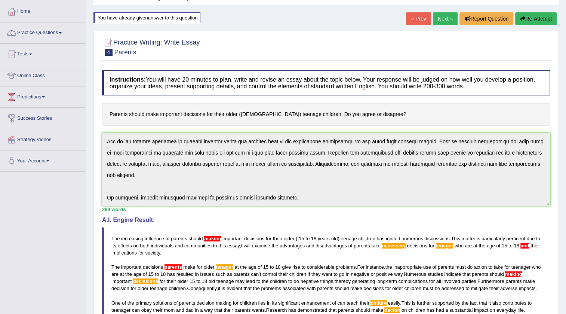
scroll to position [0, 0]
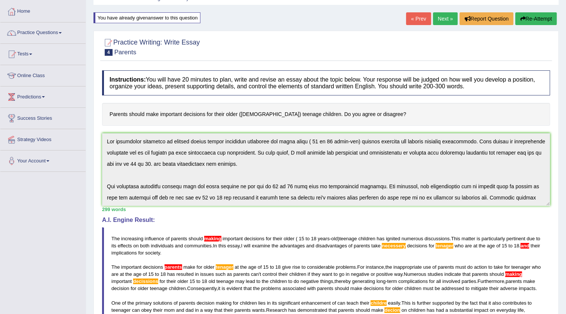
click at [97, 124] on div "Practice Writing: Write Essay 4 Parents Instructions: You will have 20 minutes …" at bounding box center [326, 245] width 465 height 429
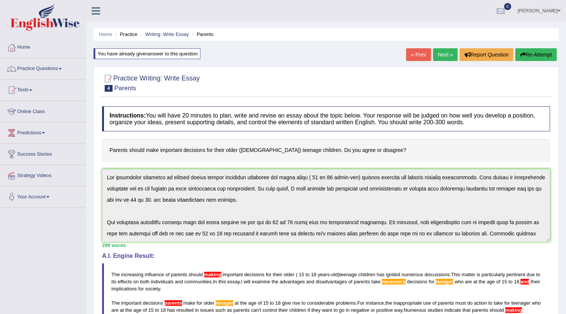
click at [526, 54] on button "Re-Attempt" at bounding box center [537, 54] width 42 height 13
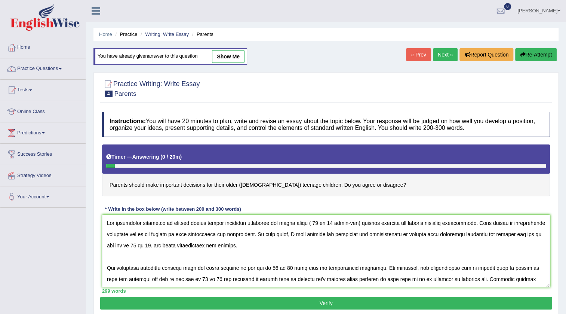
drag, startPoint x: 269, startPoint y: 222, endPoint x: 397, endPoint y: 228, distance: 127.7
click at [397, 228] on textarea at bounding box center [326, 251] width 448 height 73
click at [432, 233] on textarea at bounding box center [326, 251] width 448 height 73
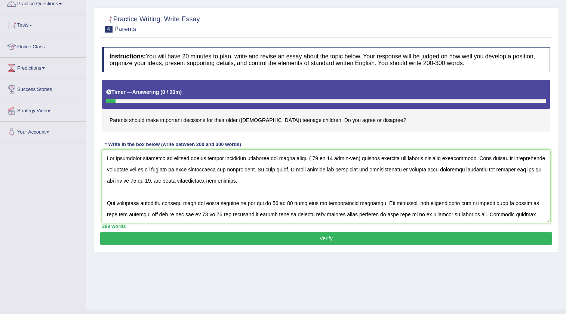
scroll to position [68, 0]
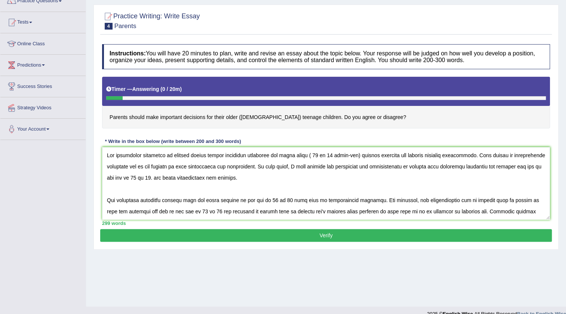
drag, startPoint x: 514, startPoint y: 167, endPoint x: 153, endPoint y: 175, distance: 361.5
click at [153, 175] on textarea at bounding box center [326, 183] width 448 height 73
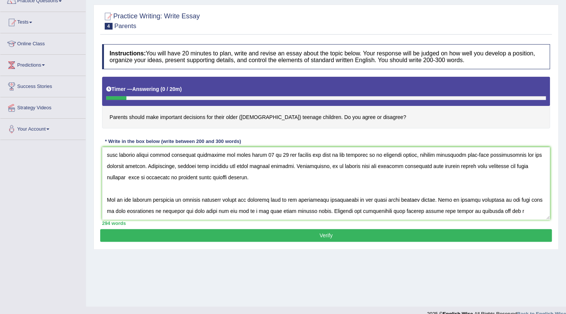
scroll to position [34, 0]
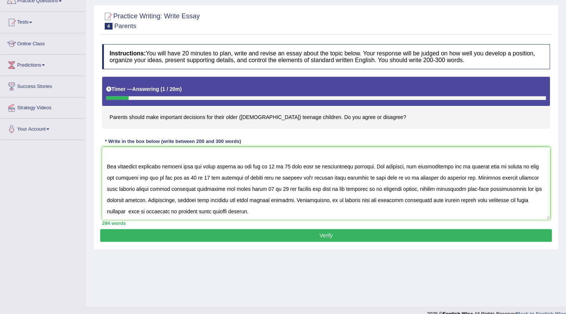
drag, startPoint x: 195, startPoint y: 165, endPoint x: 183, endPoint y: 165, distance: 12.0
click at [183, 165] on textarea at bounding box center [326, 183] width 448 height 73
drag, startPoint x: 496, startPoint y: 165, endPoint x: 520, endPoint y: 164, distance: 23.2
click at [520, 164] on textarea at bounding box center [326, 183] width 448 height 73
drag, startPoint x: 494, startPoint y: 166, endPoint x: 498, endPoint y: 165, distance: 4.4
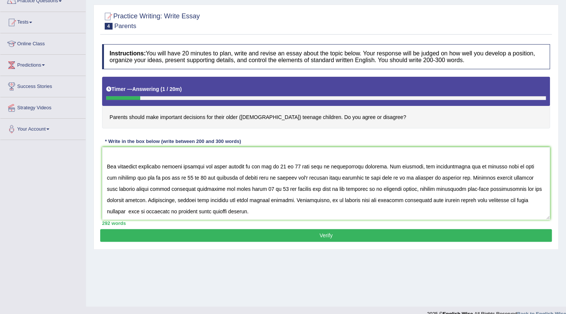
click at [498, 165] on textarea at bounding box center [326, 183] width 448 height 73
drag, startPoint x: 495, startPoint y: 166, endPoint x: 200, endPoint y: 177, distance: 295.4
click at [200, 177] on textarea at bounding box center [326, 183] width 448 height 73
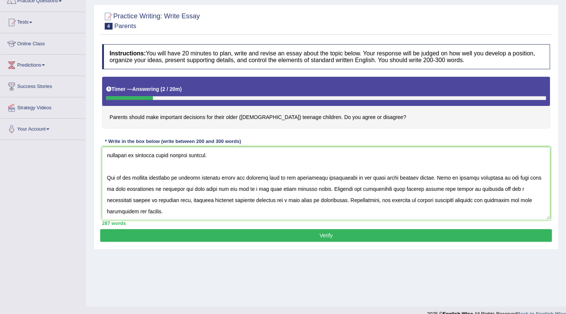
scroll to position [102, 0]
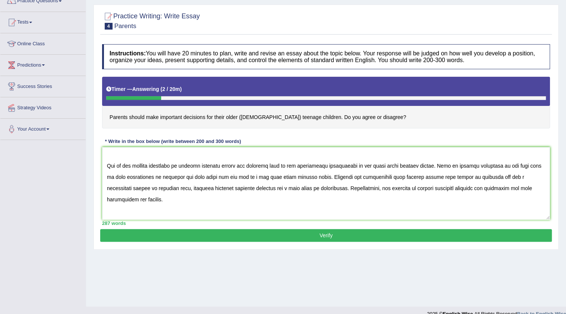
click at [131, 201] on textarea at bounding box center [326, 183] width 448 height 73
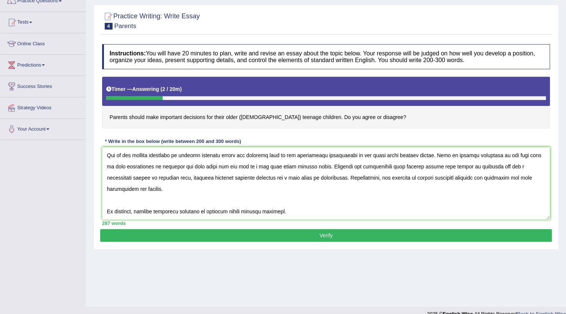
click at [282, 209] on textarea at bounding box center [326, 183] width 448 height 73
click at [284, 209] on textarea at bounding box center [326, 183] width 448 height 73
click at [285, 209] on textarea at bounding box center [326, 183] width 448 height 73
click at [288, 210] on textarea at bounding box center [326, 183] width 448 height 73
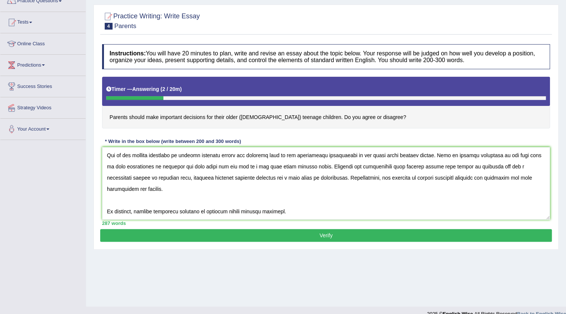
click at [282, 210] on textarea at bounding box center [326, 183] width 448 height 73
click at [286, 211] on textarea at bounding box center [326, 183] width 448 height 73
type textarea "The increasing influence of parents should making important decisions for their…"
click at [230, 238] on button "Verify" at bounding box center [326, 235] width 452 height 13
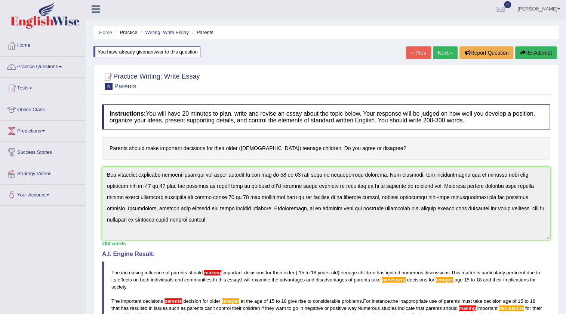
scroll to position [0, 0]
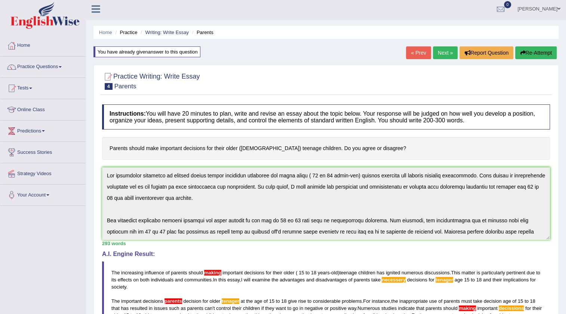
click at [95, 159] on div "Practice Writing: Write Essay 4 Parents Instructions: You will have 20 minutes …" at bounding box center [326, 279] width 465 height 429
click at [532, 53] on button "Re-Attempt" at bounding box center [537, 52] width 42 height 13
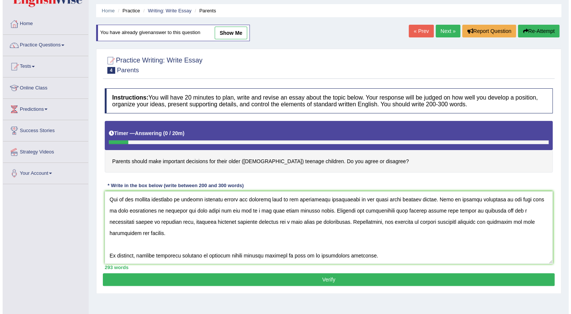
scroll to position [36, 0]
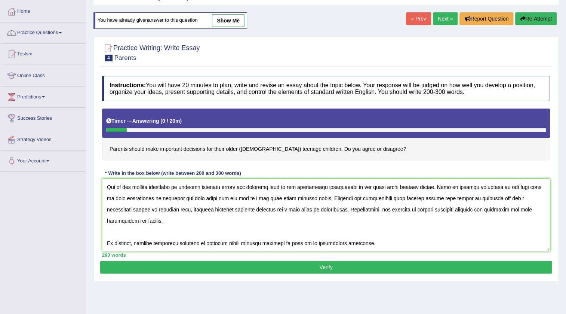
type textarea "The increasing influence of parents should making important decisions for their…"
click at [218, 263] on button "Verify" at bounding box center [326, 267] width 452 height 13
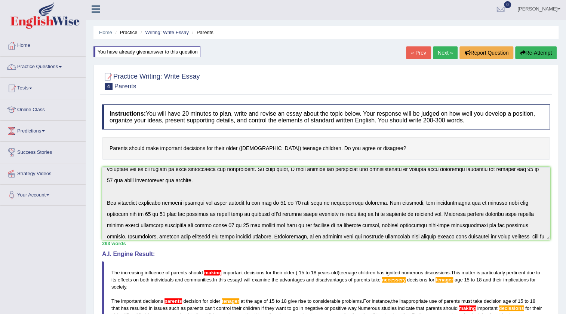
scroll to position [0, 0]
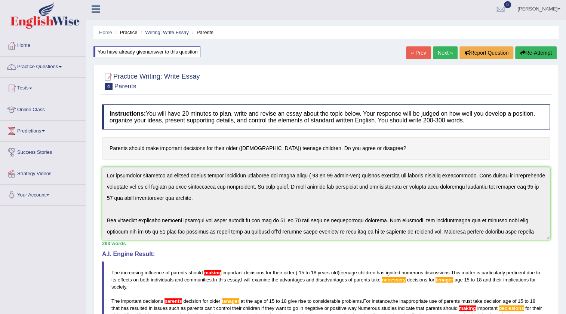
click at [99, 168] on div "Practice Writing: Write Essay 4 Parents Instructions: You will have 20 minutes …" at bounding box center [326, 279] width 465 height 429
click at [537, 51] on button "Re-Attempt" at bounding box center [537, 52] width 42 height 13
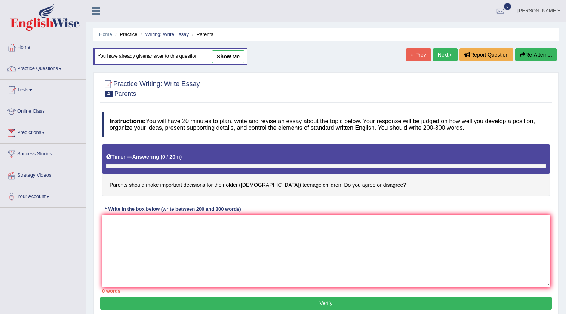
scroll to position [2, 0]
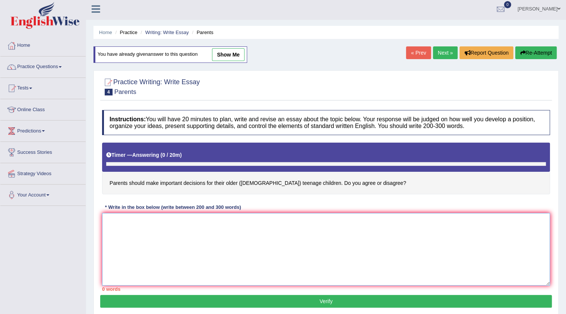
click at [147, 221] on textarea at bounding box center [326, 249] width 448 height 73
paste textarea "The increasing influence of parents should making important decisions for their…"
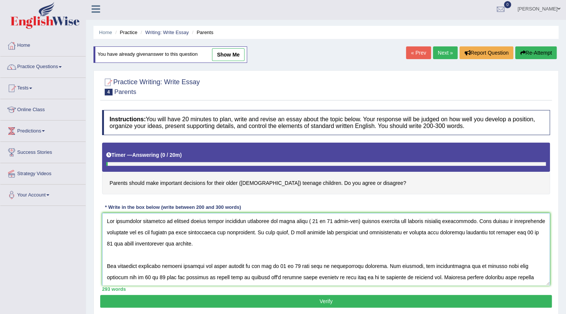
scroll to position [0, 0]
drag, startPoint x: 474, startPoint y: 221, endPoint x: 360, endPoint y: 251, distance: 118.7
click at [360, 251] on textarea at bounding box center [326, 249] width 448 height 73
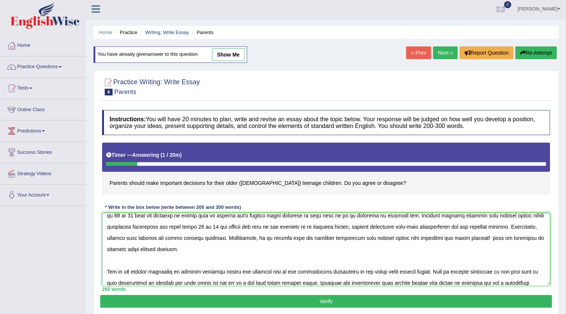
scroll to position [34, 0]
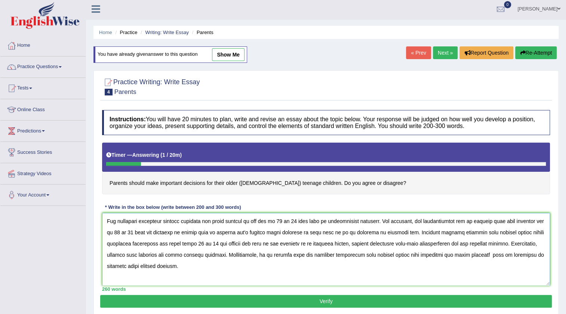
click at [117, 223] on textarea at bounding box center [326, 249] width 448 height 73
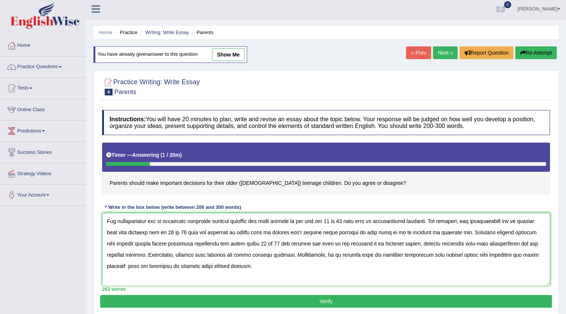
drag, startPoint x: 210, startPoint y: 220, endPoint x: 164, endPoint y: 223, distance: 46.4
click at [164, 223] on textarea at bounding box center [326, 249] width 448 height 73
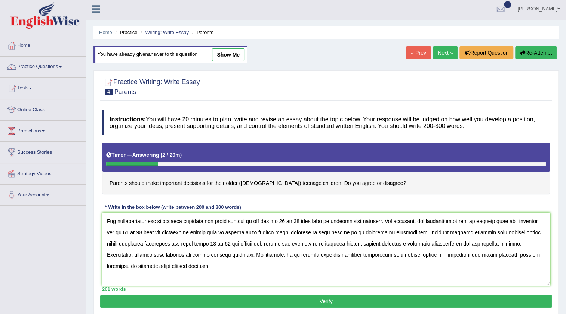
drag, startPoint x: 306, startPoint y: 222, endPoint x: 466, endPoint y: 223, distance: 160.1
click at [466, 223] on textarea at bounding box center [326, 249] width 448 height 73
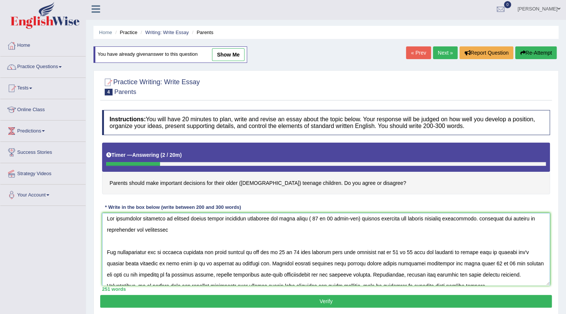
scroll to position [0, 0]
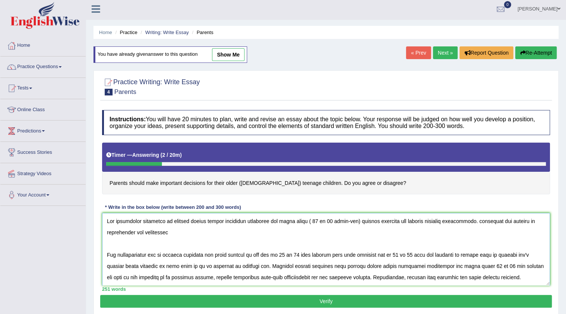
drag, startPoint x: 305, startPoint y: 221, endPoint x: 307, endPoint y: 256, distance: 35.6
click at [307, 256] on textarea at bounding box center [326, 249] width 448 height 73
drag, startPoint x: 141, startPoint y: 232, endPoint x: 394, endPoint y: 253, distance: 253.0
click at [394, 253] on textarea at bounding box center [326, 249] width 448 height 73
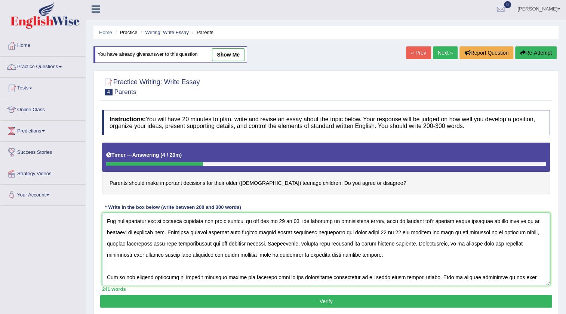
drag, startPoint x: 423, startPoint y: 231, endPoint x: 360, endPoint y: 251, distance: 66.8
click at [360, 251] on textarea at bounding box center [326, 249] width 448 height 73
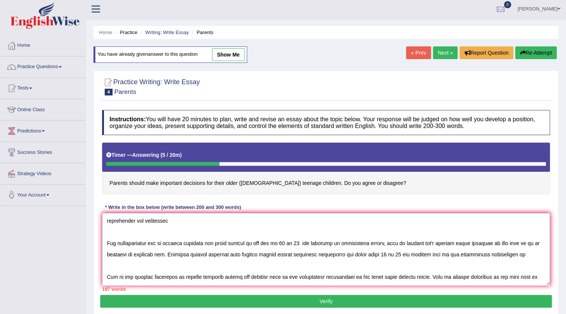
scroll to position [0, 0]
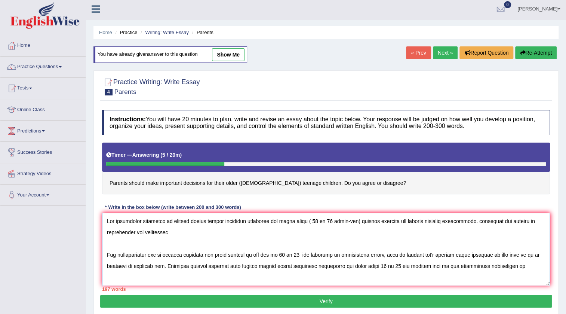
drag, startPoint x: 423, startPoint y: 266, endPoint x: 536, endPoint y: 269, distance: 113.8
click at [536, 269] on textarea at bounding box center [326, 249] width 448 height 73
click at [177, 233] on textarea at bounding box center [326, 249] width 448 height 73
click at [164, 232] on textarea at bounding box center [326, 249] width 448 height 73
click at [177, 235] on textarea at bounding box center [326, 249] width 448 height 73
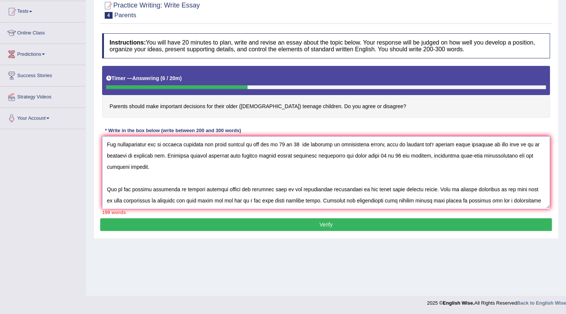
scroll to position [68, 0]
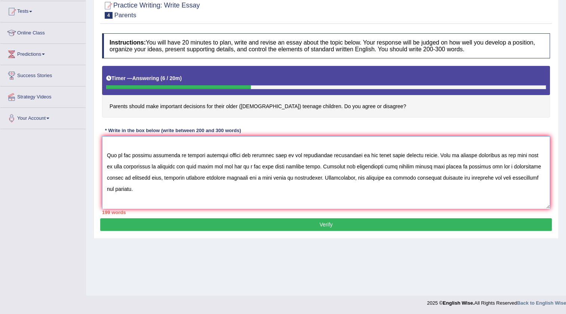
click at [172, 155] on textarea at bounding box center [326, 172] width 448 height 73
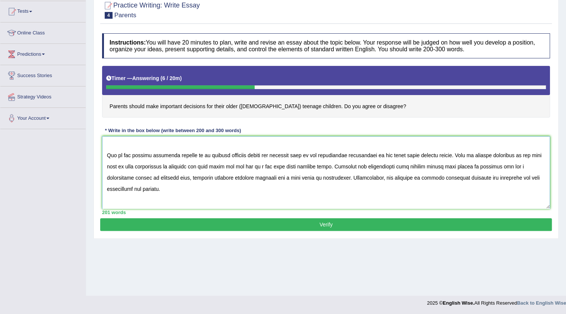
drag, startPoint x: 202, startPoint y: 153, endPoint x: 196, endPoint y: 155, distance: 6.3
click at [196, 155] on textarea at bounding box center [326, 172] width 448 height 73
drag, startPoint x: 435, startPoint y: 154, endPoint x: 319, endPoint y: 163, distance: 115.9
click at [319, 163] on textarea at bounding box center [326, 172] width 448 height 73
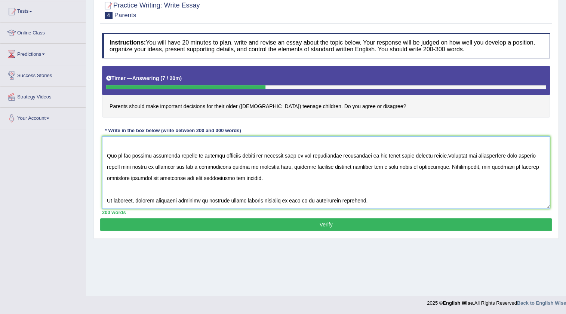
scroll to position [67, 0]
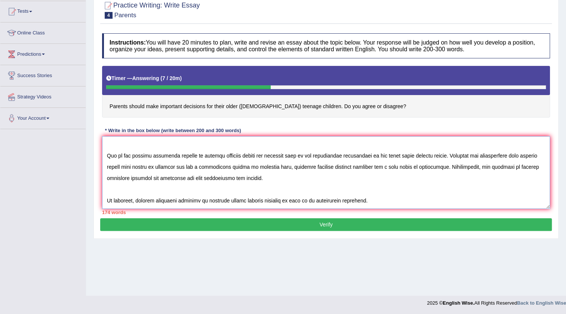
click at [148, 165] on textarea at bounding box center [326, 172] width 448 height 73
click at [184, 167] on textarea at bounding box center [326, 172] width 448 height 73
click at [345, 165] on textarea at bounding box center [326, 172] width 448 height 73
drag, startPoint x: 400, startPoint y: 167, endPoint x: 395, endPoint y: 174, distance: 8.8
click at [395, 174] on textarea at bounding box center [326, 172] width 448 height 73
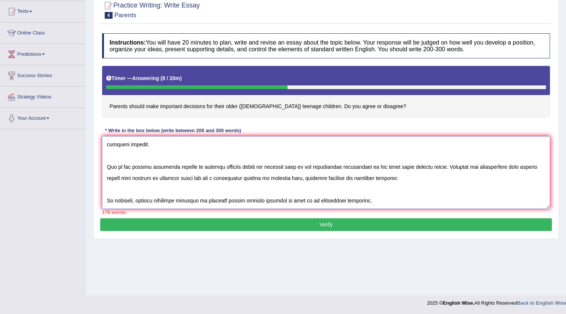
scroll to position [56, 0]
click at [363, 202] on textarea at bounding box center [326, 172] width 448 height 73
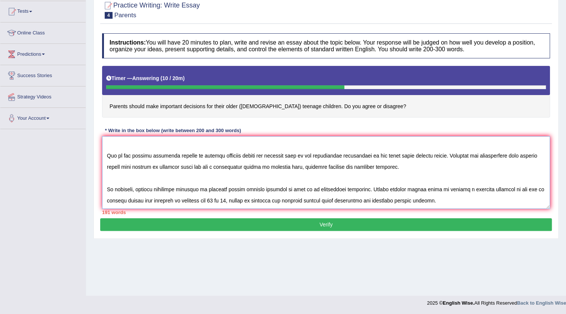
click at [404, 168] on textarea at bounding box center [326, 172] width 448 height 73
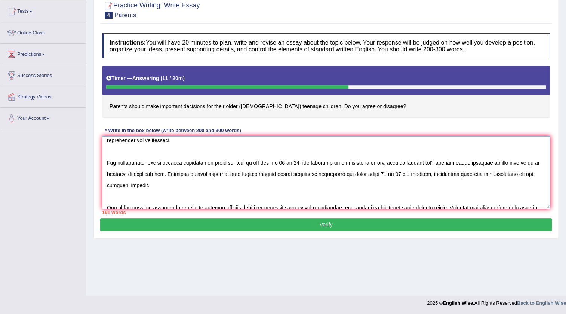
scroll to position [0, 0]
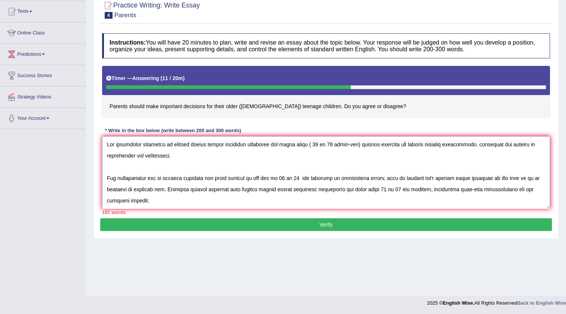
click at [393, 144] on textarea at bounding box center [326, 172] width 448 height 73
click at [503, 146] on textarea at bounding box center [326, 172] width 448 height 73
click at [500, 146] on textarea at bounding box center [326, 172] width 448 height 73
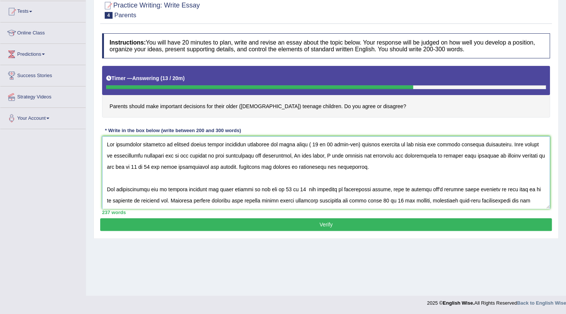
drag, startPoint x: 228, startPoint y: 167, endPoint x: 351, endPoint y: 172, distance: 122.8
click at [351, 172] on textarea at bounding box center [326, 172] width 448 height 73
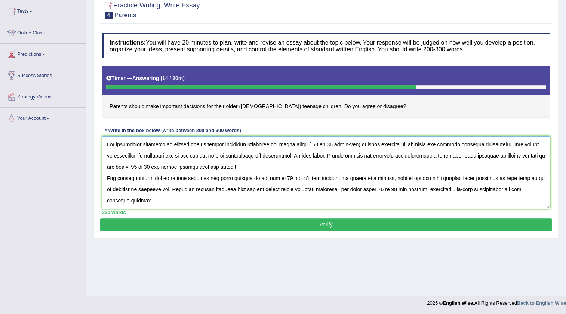
click at [107, 179] on textarea at bounding box center [326, 172] width 448 height 73
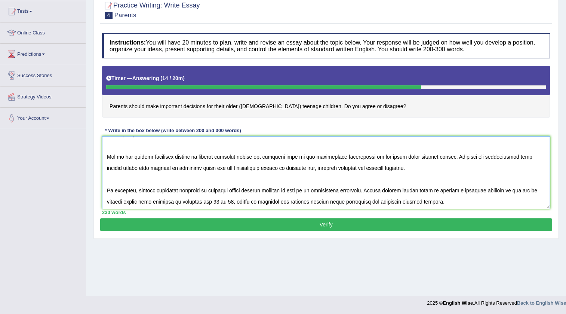
scroll to position [79, 0]
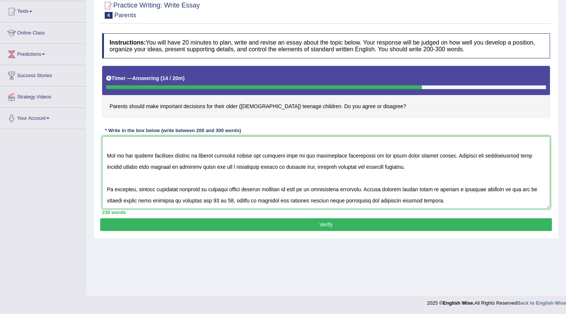
type textarea "The increasing influence of parents should making important decisions for their…"
click at [149, 226] on button "Verify" at bounding box center [326, 224] width 452 height 13
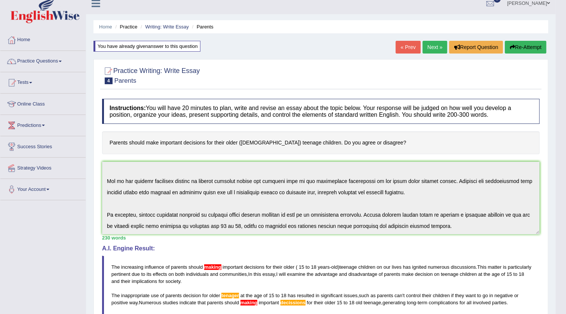
scroll to position [0, 0]
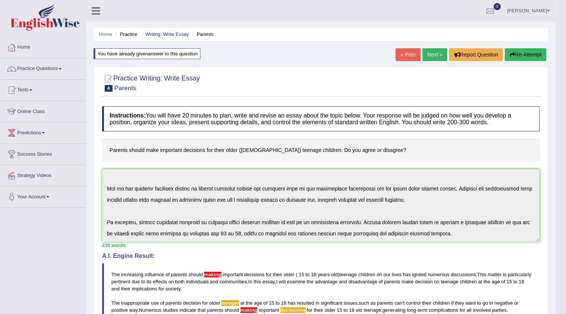
click at [521, 56] on button "Re-Attempt" at bounding box center [526, 54] width 42 height 13
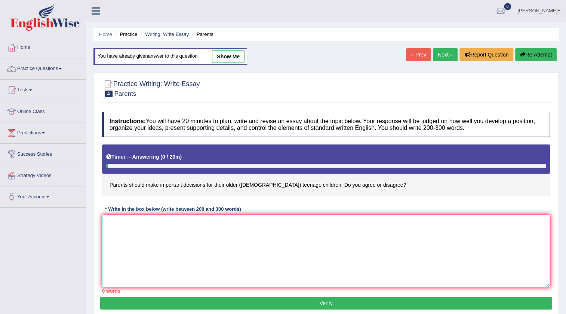
click at [110, 223] on textarea at bounding box center [326, 251] width 448 height 73
paste textarea "The increasing influence of parents should making important decisions for their…"
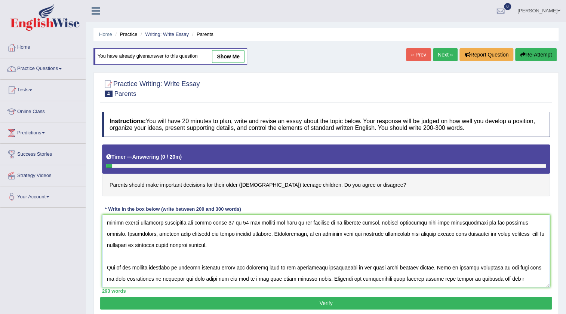
scroll to position [34, 0]
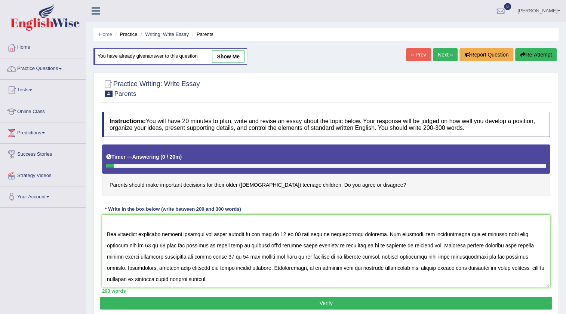
click at [227, 52] on link "show me" at bounding box center [228, 56] width 33 height 13
type textarea "The increasing influence of parents should making important decisions for their…"
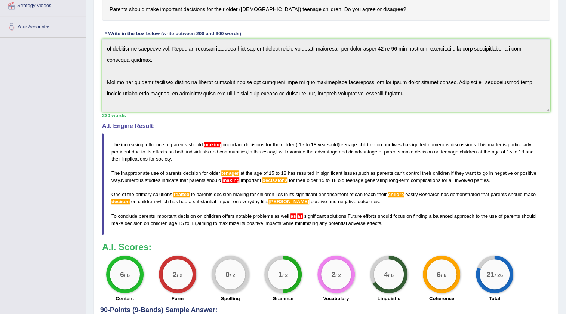
scroll to position [0, 0]
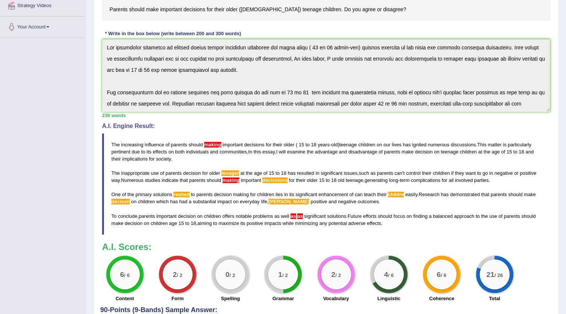
click at [99, 39] on div "Practice Writing: Write Essay 4 Parents Instructions: You will have 20 minutes …" at bounding box center [326, 124] width 465 height 455
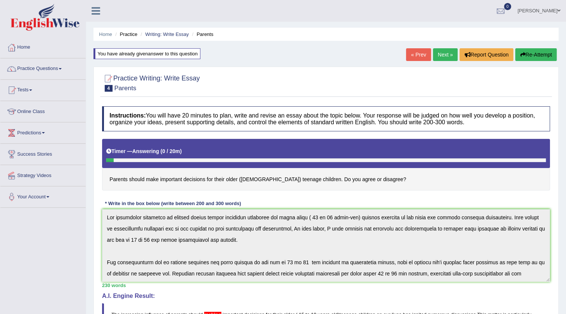
click at [530, 52] on button "Re-Attempt" at bounding box center [537, 54] width 42 height 13
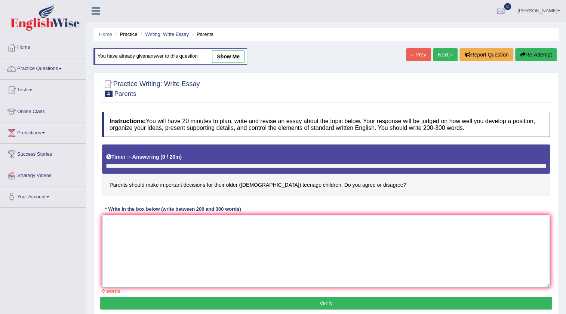
click at [139, 232] on textarea at bounding box center [326, 251] width 448 height 73
paste textarea "The increasing influence of parents should making important decisions for their…"
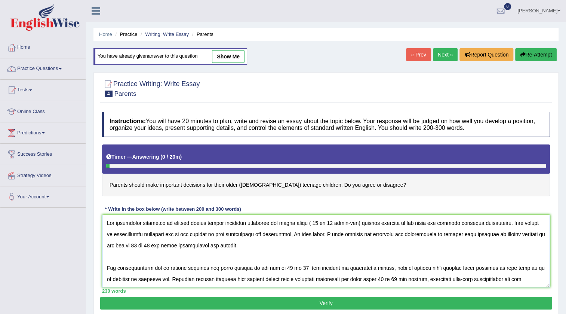
click at [223, 222] on textarea at bounding box center [326, 251] width 448 height 73
click at [229, 267] on textarea at bounding box center [326, 251] width 448 height 73
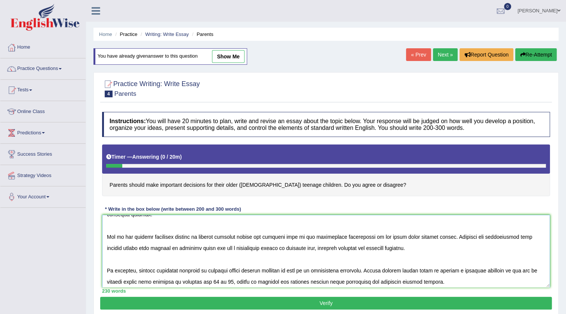
scroll to position [79, 0]
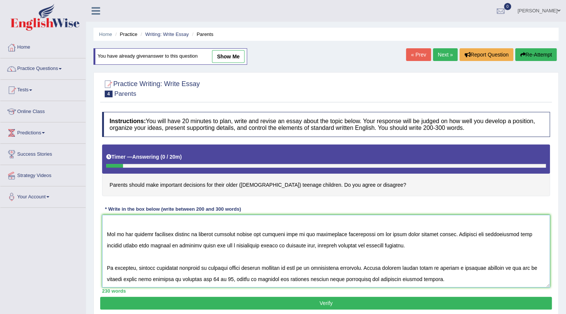
click at [253, 233] on textarea at bounding box center [326, 251] width 448 height 73
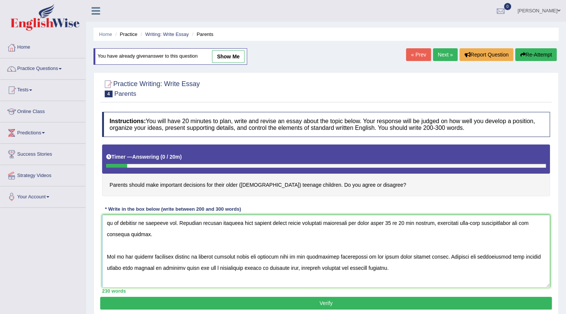
scroll to position [45, 0]
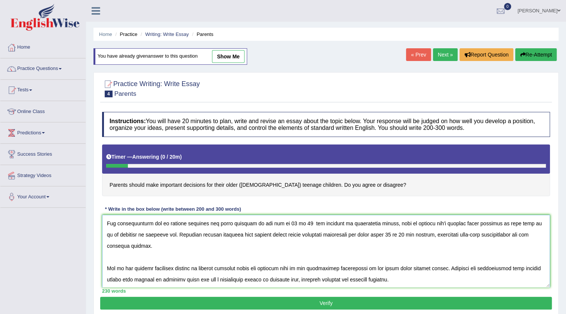
click at [290, 236] on textarea at bounding box center [326, 251] width 448 height 73
click at [327, 237] on textarea at bounding box center [326, 251] width 448 height 73
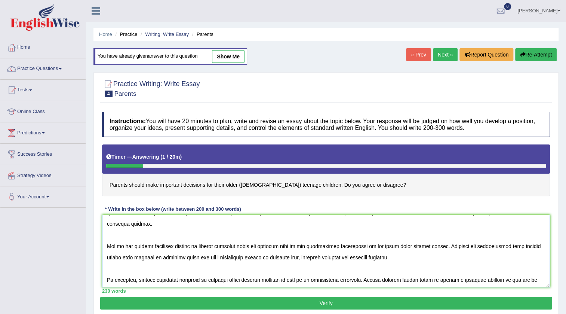
scroll to position [79, 0]
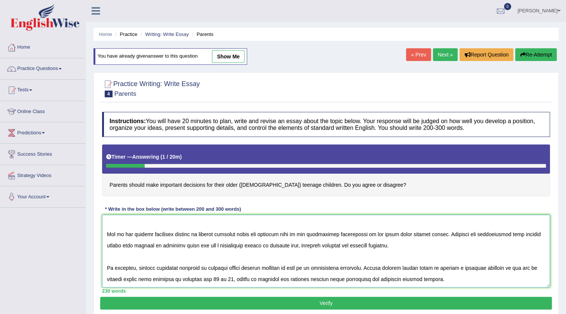
drag, startPoint x: 190, startPoint y: 237, endPoint x: 174, endPoint y: 236, distance: 16.5
click at [174, 236] on textarea at bounding box center [326, 251] width 448 height 73
click at [150, 246] on textarea at bounding box center [326, 251] width 448 height 73
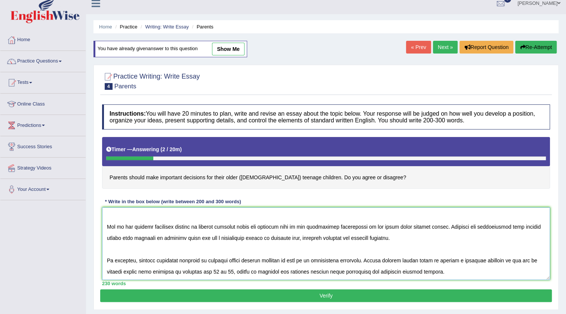
scroll to position [34, 0]
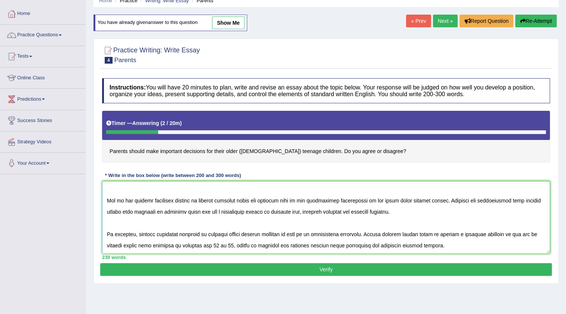
click at [315, 213] on textarea at bounding box center [326, 217] width 448 height 73
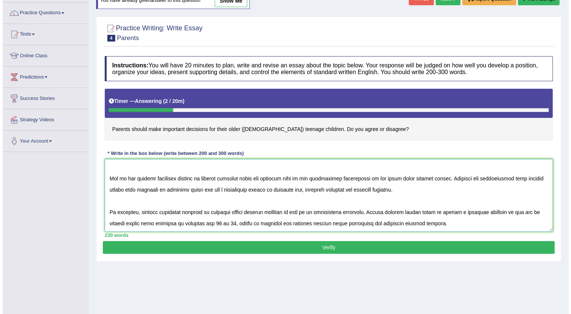
scroll to position [68, 0]
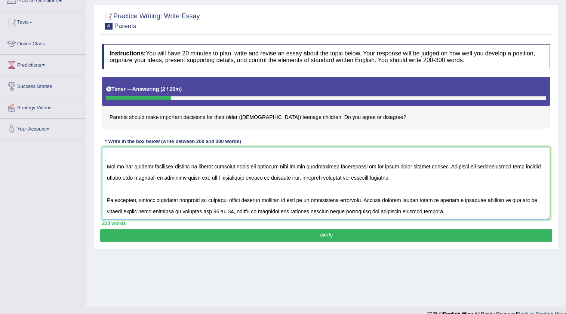
click at [306, 201] on textarea at bounding box center [326, 183] width 448 height 73
type textarea "The increasing influence of parents should makes important decisions for their …"
click at [333, 231] on button "Verify" at bounding box center [326, 235] width 452 height 13
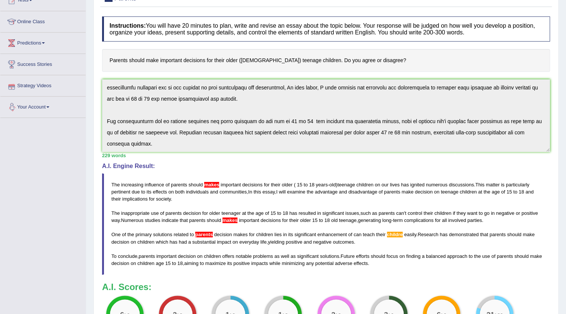
scroll to position [0, 0]
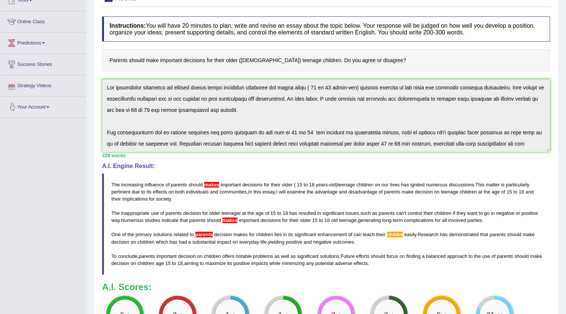
click at [78, 80] on div "Toggle navigation Home Practice Questions Speaking Practice Read Aloud Repeat S…" at bounding box center [283, 161] width 566 height 502
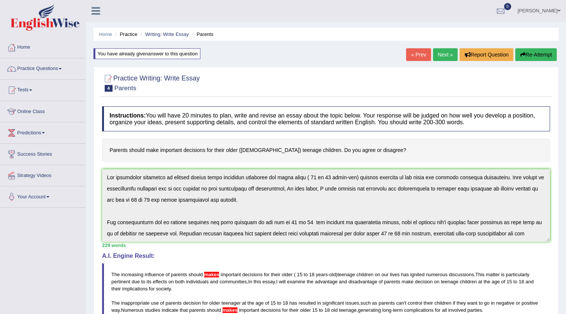
click at [540, 55] on button "Re-Attempt" at bounding box center [537, 54] width 42 height 13
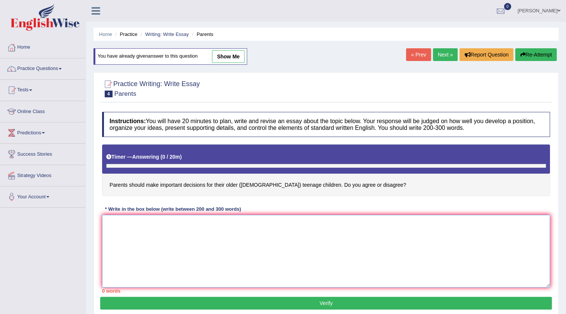
click at [120, 226] on textarea at bounding box center [326, 251] width 448 height 73
paste textarea "The increasing influence of parents should makes important decisions for their …"
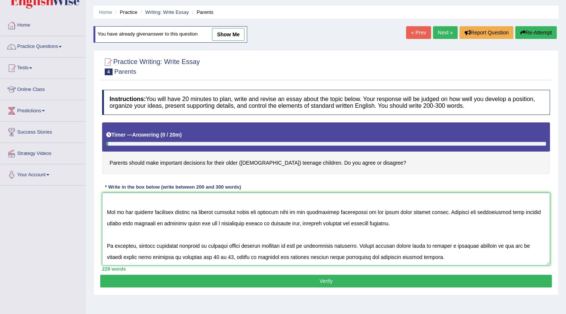
scroll to position [34, 0]
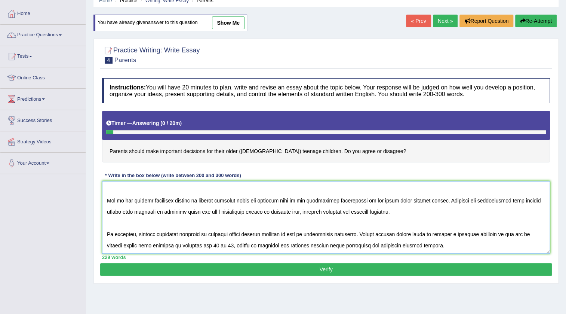
click at [252, 201] on textarea at bounding box center [326, 217] width 448 height 73
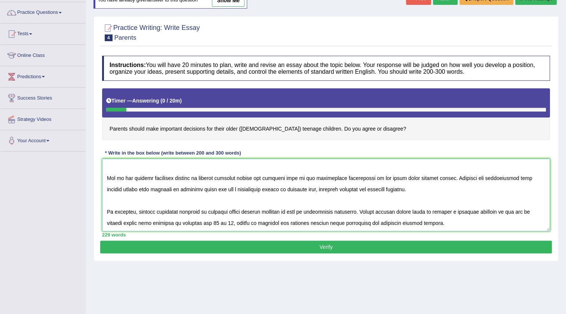
scroll to position [68, 0]
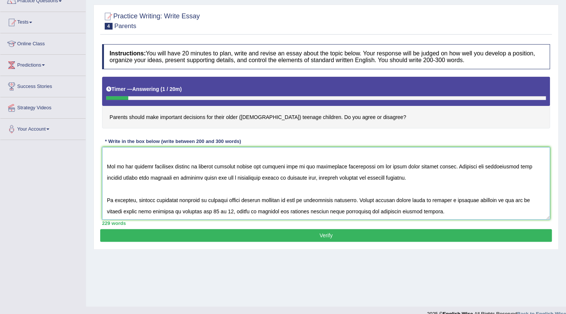
click at [155, 211] on textarea at bounding box center [326, 183] width 448 height 73
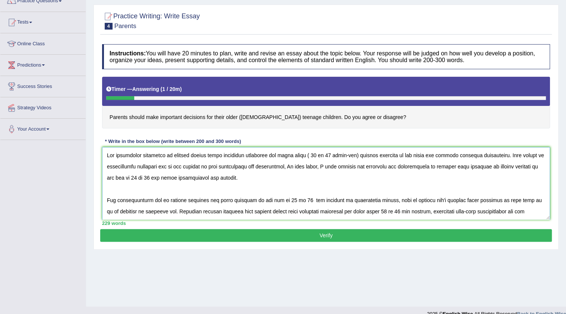
scroll to position [34, 0]
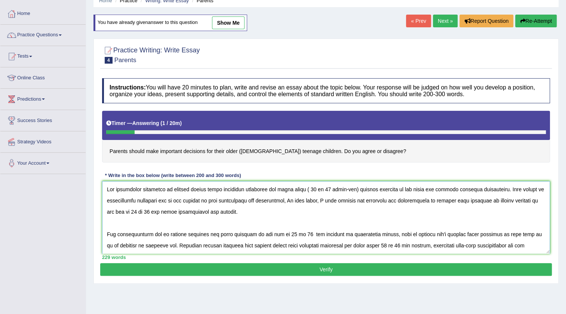
click at [223, 190] on textarea at bounding box center [326, 217] width 448 height 73
click at [464, 202] on textarea at bounding box center [326, 217] width 448 height 73
click at [461, 199] on textarea at bounding box center [326, 217] width 448 height 73
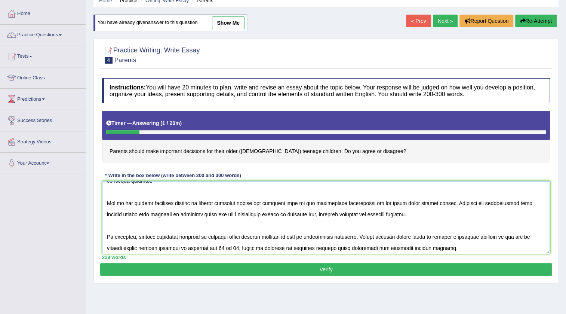
scroll to position [79, 0]
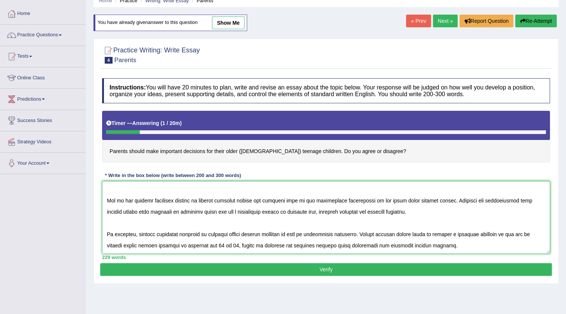
type textarea "The increasing influence of parents should making important decisions for their…"
click at [328, 270] on button "Verify" at bounding box center [326, 269] width 452 height 13
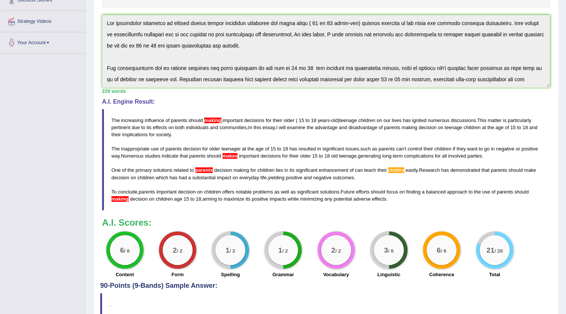
scroll to position [147, 0]
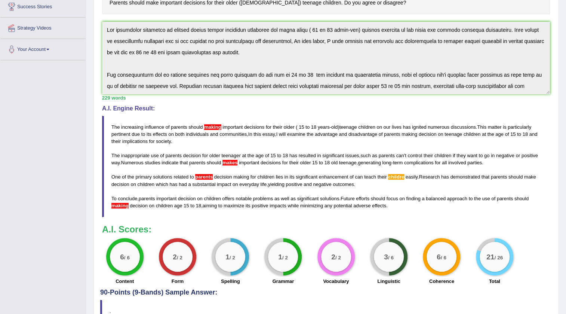
click at [108, 21] on div "Instructions: You will have 20 minutes to plan, write and revise an essay about…" at bounding box center [326, 121] width 452 height 333
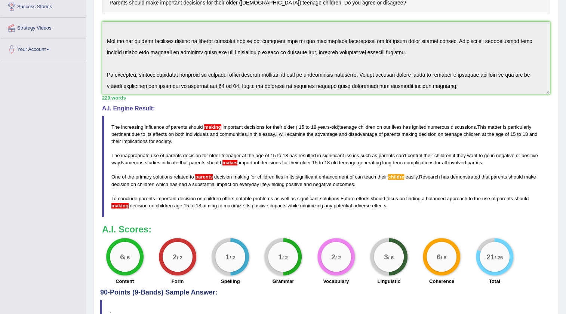
click at [444, 93] on div "Instructions: You will have 20 minutes to plan, write and revise an essay about…" at bounding box center [326, 121] width 452 height 333
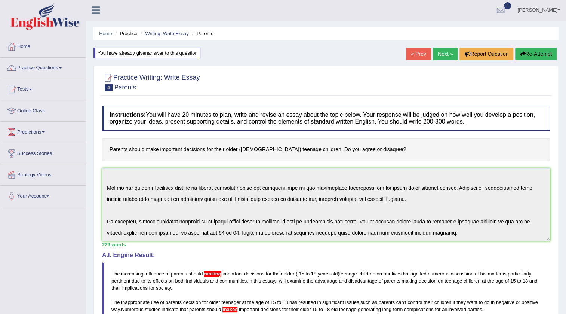
scroll to position [0, 0]
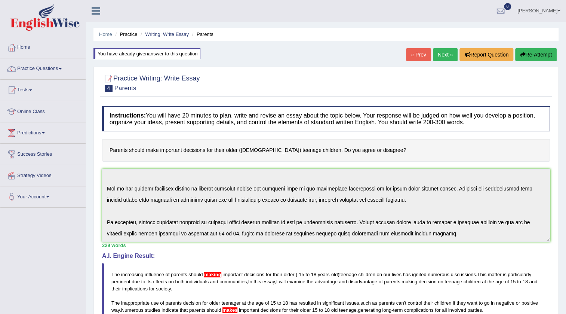
click at [528, 51] on button "Re-Attempt" at bounding box center [537, 54] width 42 height 13
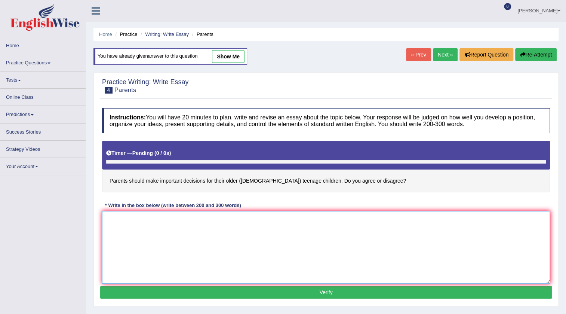
click at [125, 217] on textarea at bounding box center [326, 247] width 448 height 73
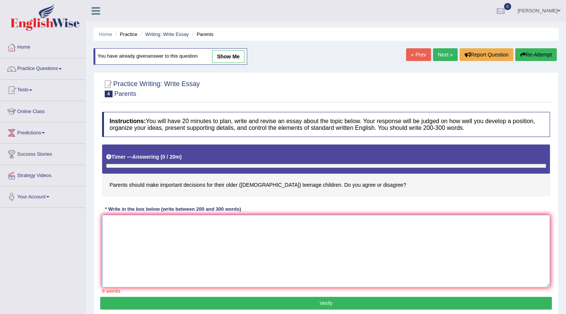
paste textarea "The increasing influence of parents should making important decisions for their…"
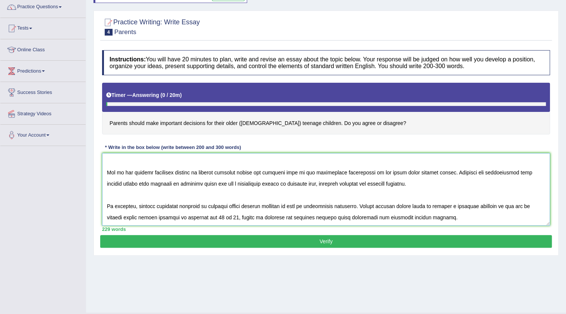
scroll to position [68, 0]
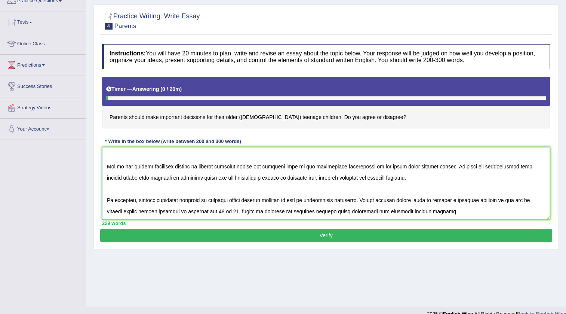
drag, startPoint x: 422, startPoint y: 165, endPoint x: 419, endPoint y: 168, distance: 4.0
click at [421, 166] on textarea at bounding box center [326, 183] width 448 height 73
click at [418, 169] on textarea at bounding box center [326, 183] width 448 height 73
click at [136, 178] on textarea at bounding box center [326, 183] width 448 height 73
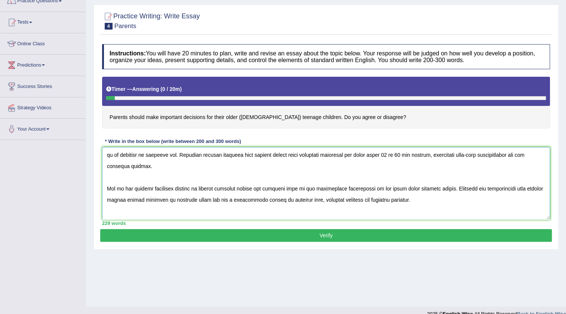
scroll to position [45, 0]
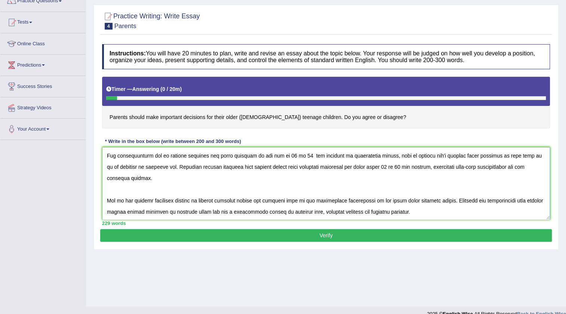
click at [290, 165] on textarea at bounding box center [326, 183] width 448 height 73
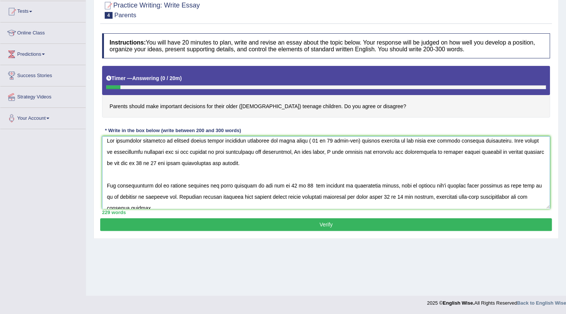
scroll to position [0, 0]
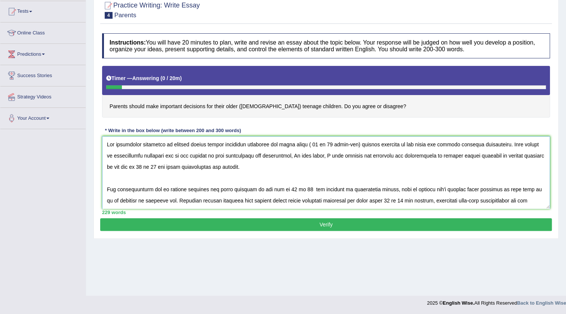
drag, startPoint x: 189, startPoint y: 141, endPoint x: 171, endPoint y: 147, distance: 18.5
click at [171, 147] on textarea at bounding box center [326, 172] width 448 height 73
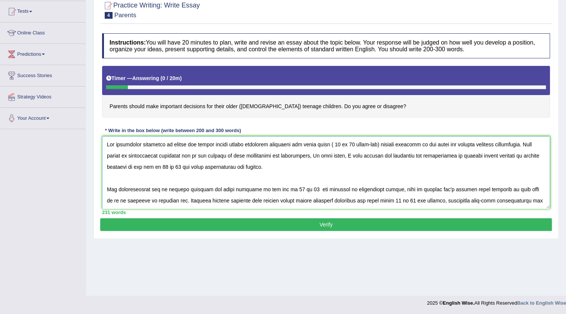
type textarea "The increasing influence of mother and father should making important decisions…"
click at [191, 223] on button "Verify" at bounding box center [326, 224] width 452 height 13
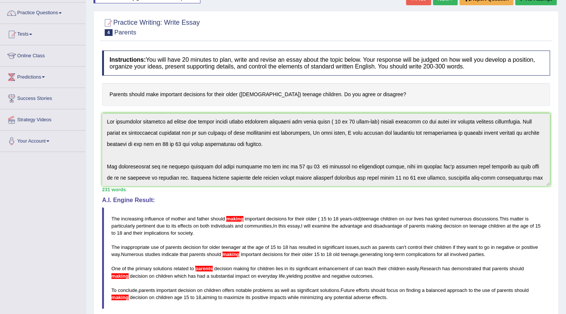
scroll to position [79, 0]
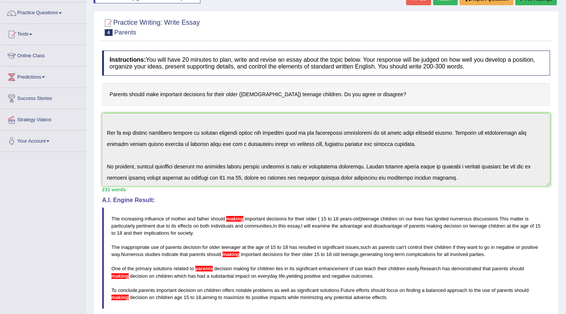
click at [449, 185] on div "Instructions: You will have 20 minutes to plan, write and revise an essay about…" at bounding box center [326, 213] width 452 height 333
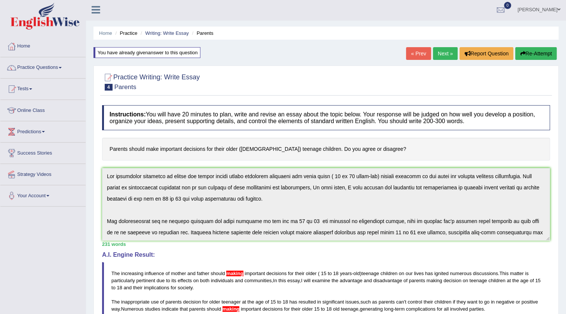
scroll to position [0, 0]
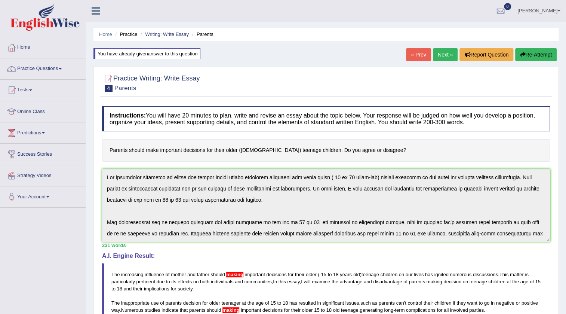
click at [526, 56] on button "Re-Attempt" at bounding box center [537, 54] width 42 height 13
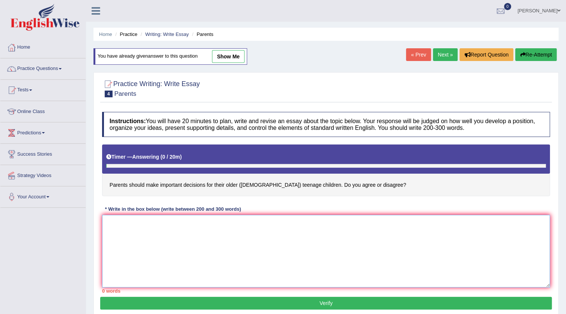
click at [124, 230] on textarea at bounding box center [326, 251] width 448 height 73
paste textarea "The increasing influence of mother and father should making important decisions…"
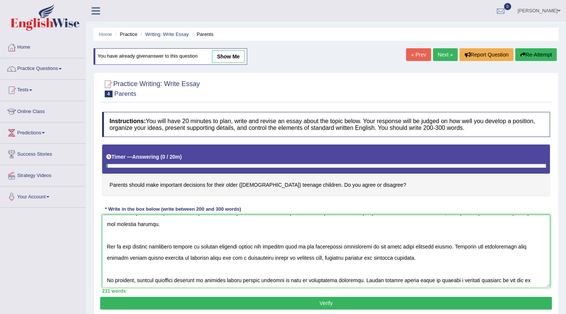
scroll to position [79, 0]
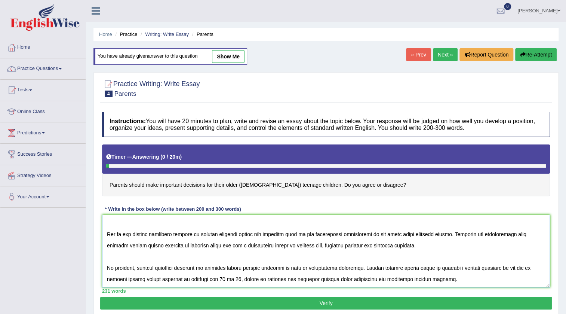
drag, startPoint x: 214, startPoint y: 236, endPoint x: 198, endPoint y: 234, distance: 16.9
click at [198, 234] on textarea at bounding box center [326, 251] width 448 height 73
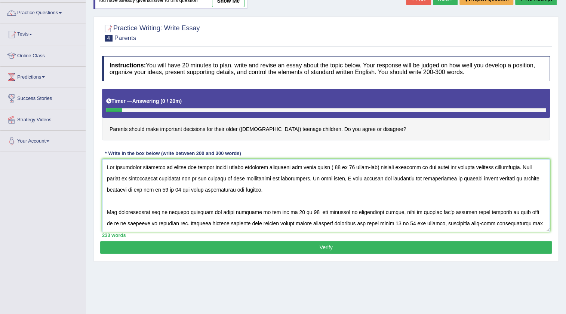
scroll to position [68, 0]
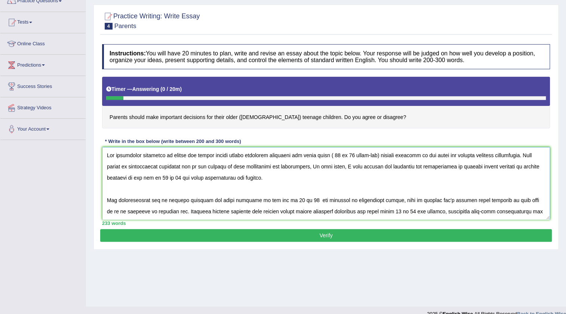
drag, startPoint x: 171, startPoint y: 155, endPoint x: 212, endPoint y: 155, distance: 41.9
click at [212, 155] on textarea at bounding box center [326, 183] width 448 height 73
click at [226, 155] on textarea at bounding box center [326, 183] width 448 height 73
click at [223, 154] on textarea at bounding box center [326, 183] width 448 height 73
drag, startPoint x: 447, startPoint y: 168, endPoint x: 431, endPoint y: 168, distance: 16.5
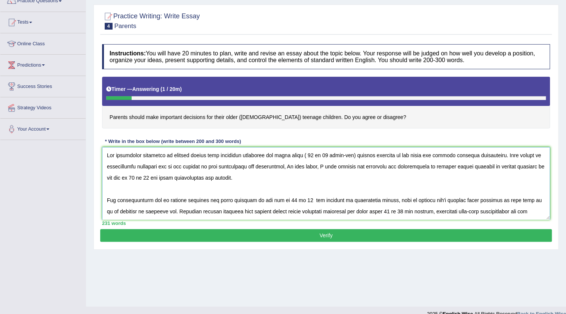
click at [431, 168] on textarea at bounding box center [326, 183] width 448 height 73
click at [450, 175] on textarea at bounding box center [326, 183] width 448 height 73
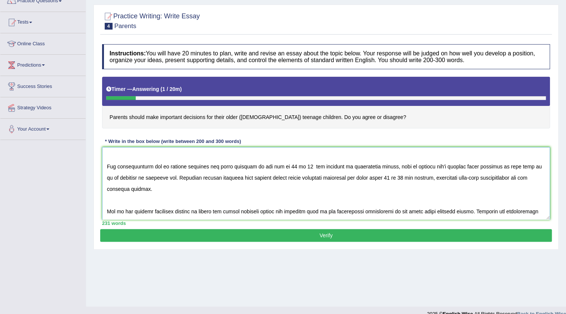
drag, startPoint x: 181, startPoint y: 166, endPoint x: 165, endPoint y: 167, distance: 16.8
click at [165, 167] on textarea at bounding box center [326, 183] width 448 height 73
drag, startPoint x: 236, startPoint y: 165, endPoint x: 300, endPoint y: 167, distance: 64.4
click at [300, 167] on textarea at bounding box center [326, 183] width 448 height 73
drag, startPoint x: 234, startPoint y: 178, endPoint x: 218, endPoint y: 180, distance: 16.6
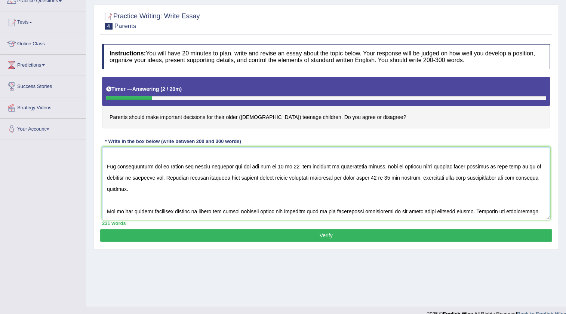
click at [218, 180] on textarea at bounding box center [326, 183] width 448 height 73
drag, startPoint x: 266, startPoint y: 179, endPoint x: 285, endPoint y: 179, distance: 19.8
click at [285, 179] on textarea at bounding box center [326, 183] width 448 height 73
drag, startPoint x: 249, startPoint y: 175, endPoint x: 363, endPoint y: 178, distance: 113.4
click at [363, 178] on textarea at bounding box center [326, 183] width 448 height 73
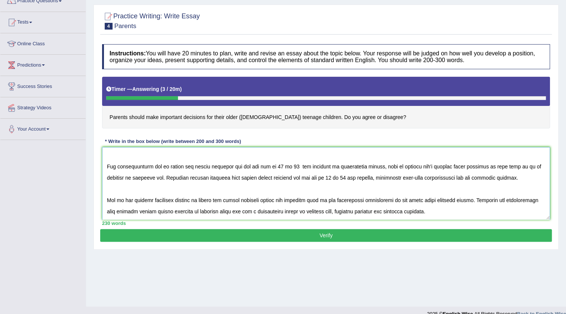
click at [243, 166] on textarea at bounding box center [326, 183] width 448 height 73
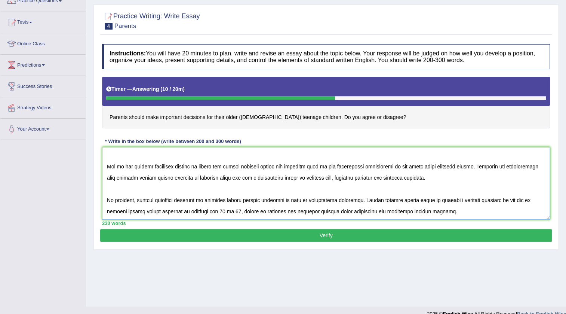
drag, startPoint x: 195, startPoint y: 163, endPoint x: 259, endPoint y: 166, distance: 64.0
click at [259, 166] on textarea at bounding box center [326, 183] width 448 height 73
drag, startPoint x: 246, startPoint y: 166, endPoint x: 236, endPoint y: 168, distance: 9.5
click at [236, 168] on textarea at bounding box center [326, 183] width 448 height 73
drag, startPoint x: 125, startPoint y: 177, endPoint x: 107, endPoint y: 180, distance: 17.8
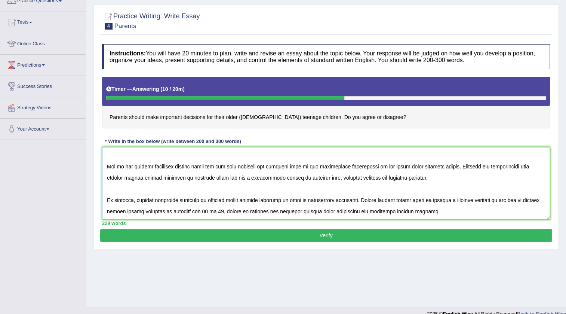
click at [107, 180] on textarea at bounding box center [326, 183] width 448 height 73
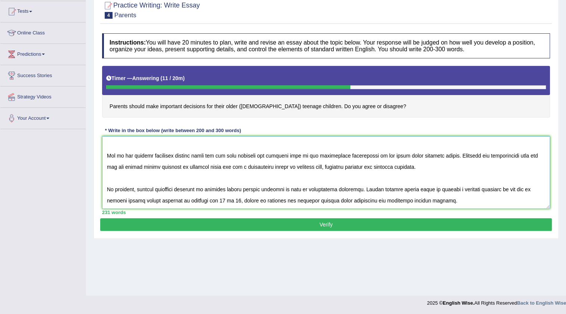
drag, startPoint x: 154, startPoint y: 191, endPoint x: 140, endPoint y: 191, distance: 13.5
click at [140, 191] on textarea at bounding box center [326, 172] width 448 height 73
click at [135, 189] on textarea at bounding box center [326, 172] width 448 height 73
drag, startPoint x: 136, startPoint y: 187, endPoint x: 155, endPoint y: 190, distance: 19.3
click at [155, 190] on textarea at bounding box center [326, 172] width 448 height 73
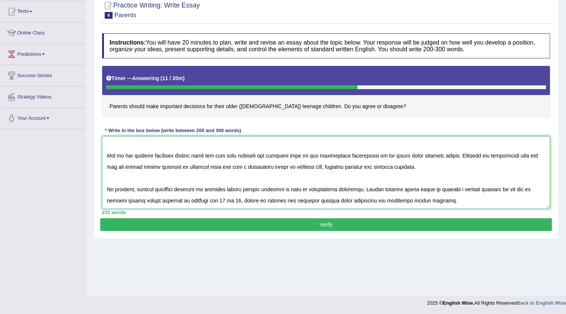
drag, startPoint x: 179, startPoint y: 188, endPoint x: 198, endPoint y: 188, distance: 18.7
click at [198, 188] on textarea at bounding box center [326, 172] width 448 height 73
click at [195, 156] on textarea at bounding box center [326, 172] width 448 height 73
drag, startPoint x: 160, startPoint y: 199, endPoint x: 133, endPoint y: 199, distance: 27.3
click at [133, 199] on textarea at bounding box center [326, 172] width 448 height 73
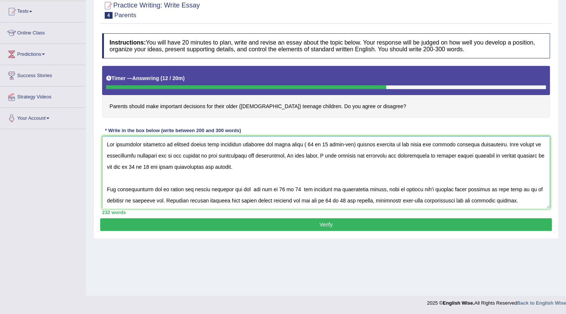
scroll to position [34, 0]
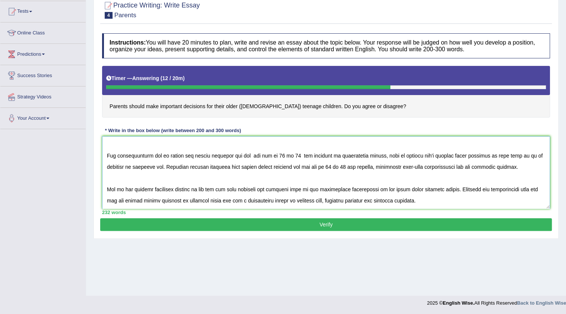
click at [142, 170] on textarea at bounding box center [326, 172] width 448 height 73
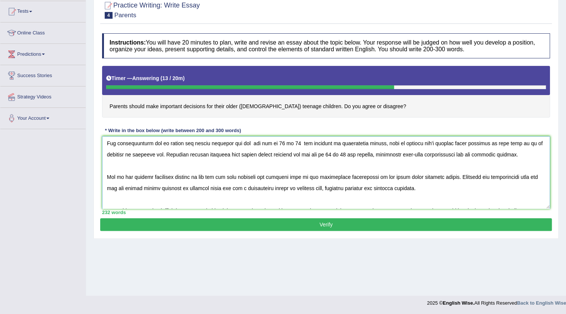
scroll to position [67, 0]
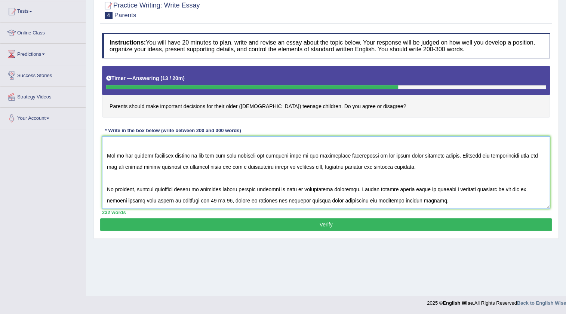
click at [376, 157] on textarea at bounding box center [326, 172] width 448 height 73
click at [374, 156] on textarea at bounding box center [326, 172] width 448 height 73
click at [371, 155] on textarea at bounding box center [326, 172] width 448 height 73
click at [222, 186] on textarea at bounding box center [326, 172] width 448 height 73
type textarea "The increasing influence of parents should make important decisions for their o…"
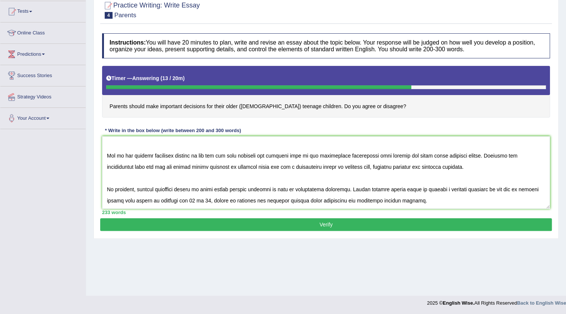
click at [215, 223] on button "Verify" at bounding box center [326, 224] width 452 height 13
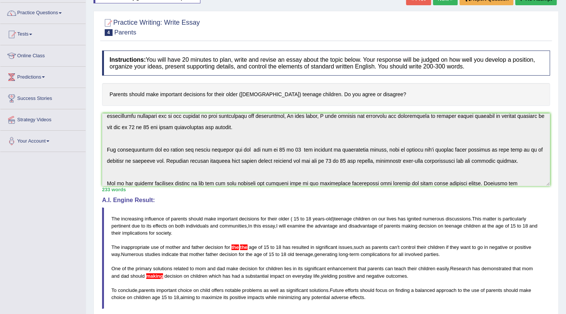
scroll to position [0, 0]
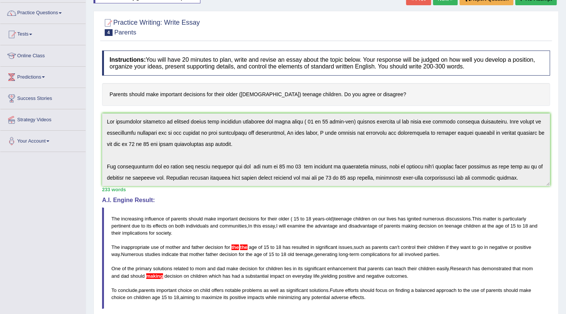
click at [106, 112] on div "Instructions: You will have 20 minutes to plan, write and revise an essay about…" at bounding box center [326, 213] width 452 height 333
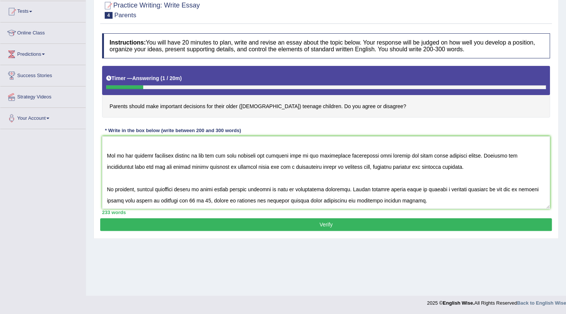
scroll to position [33, 0]
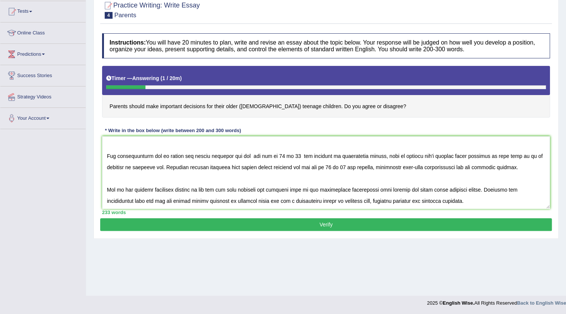
click at [246, 155] on textarea at bounding box center [326, 172] width 448 height 73
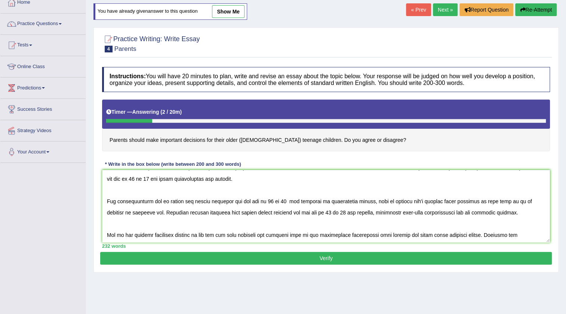
scroll to position [34, 0]
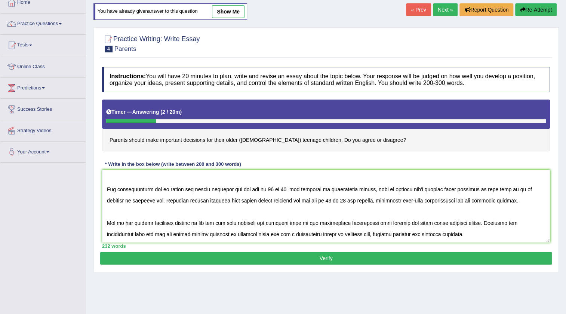
drag, startPoint x: 254, startPoint y: 189, endPoint x: 279, endPoint y: 189, distance: 25.5
click at [279, 189] on textarea at bounding box center [326, 206] width 448 height 73
click at [254, 190] on textarea at bounding box center [326, 206] width 448 height 73
click at [296, 200] on textarea at bounding box center [326, 206] width 448 height 73
drag, startPoint x: 290, startPoint y: 199, endPoint x: 310, endPoint y: 200, distance: 19.5
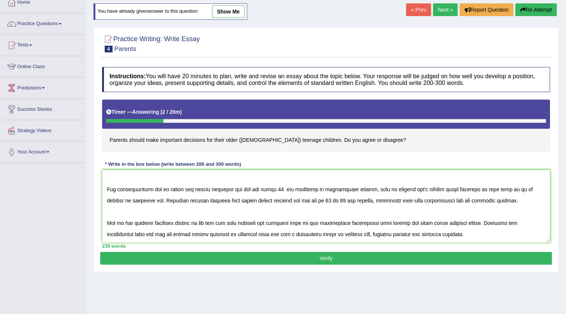
click at [310, 200] on textarea at bounding box center [326, 206] width 448 height 73
click at [277, 192] on textarea at bounding box center [326, 206] width 448 height 73
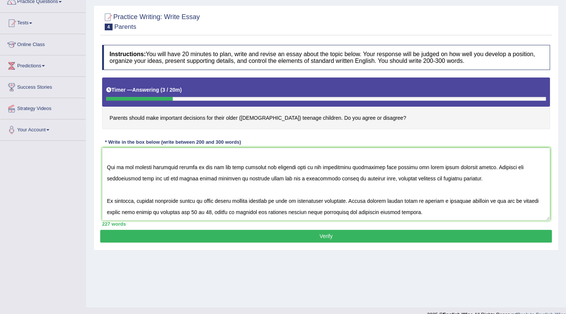
scroll to position [79, 0]
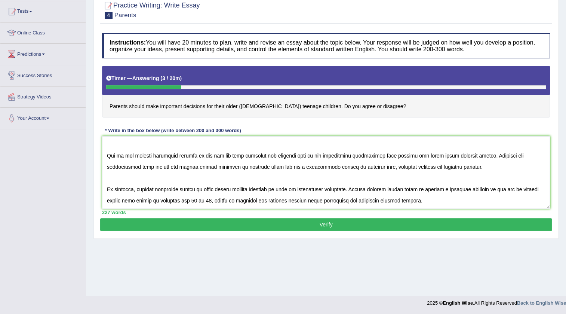
drag, startPoint x: 212, startPoint y: 200, endPoint x: 125, endPoint y: 195, distance: 87.3
click at [125, 195] on textarea at bounding box center [326, 172] width 448 height 73
type textarea "The increasing influence of parents should make important decisions for their o…"
click at [146, 221] on button "Verify" at bounding box center [326, 224] width 452 height 13
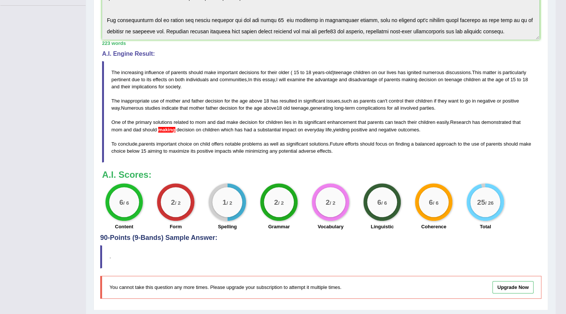
scroll to position [222, 0]
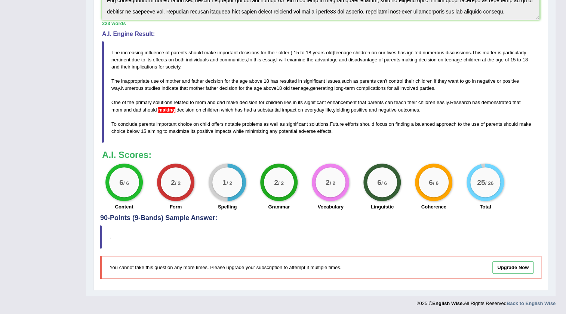
click at [180, 132] on blockquote "The increasing influence of parents should make important decisions for their o…" at bounding box center [321, 91] width 438 height 101
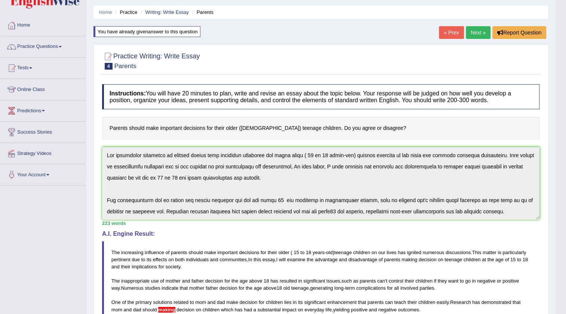
scroll to position [0, 0]
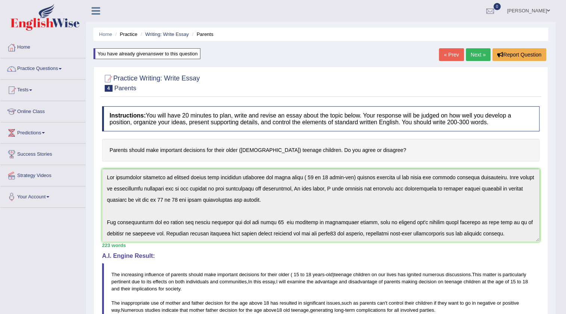
click at [248, 129] on h4 "Instructions: You will have 20 minutes to plan, write and revise an essay about…" at bounding box center [321, 118] width 438 height 25
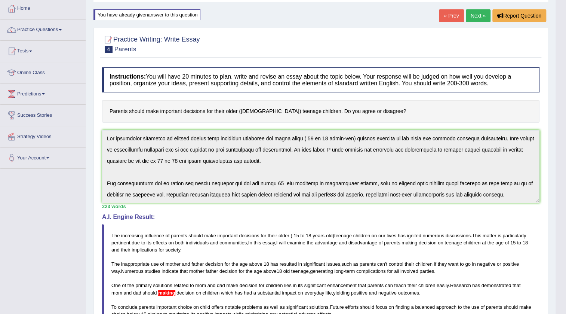
scroll to position [102, 0]
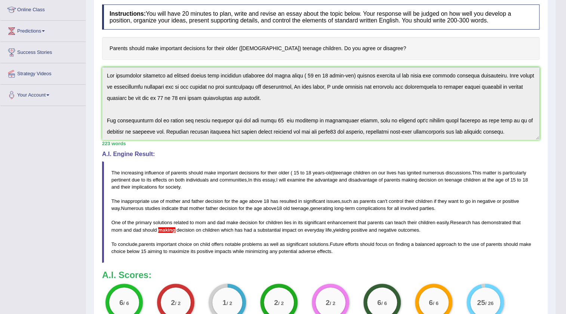
click at [239, 145] on div "223 words" at bounding box center [321, 143] width 438 height 7
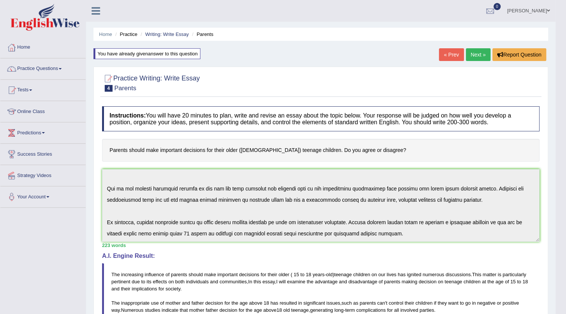
scroll to position [0, 0]
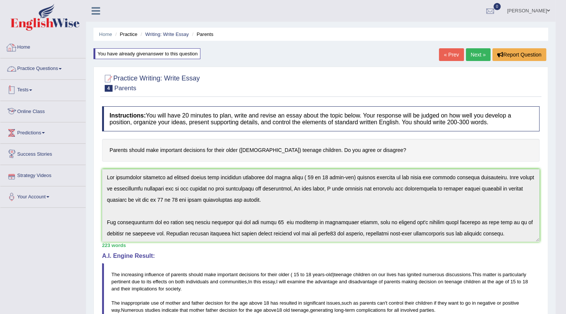
click at [30, 66] on link "Practice Questions" at bounding box center [42, 67] width 85 height 19
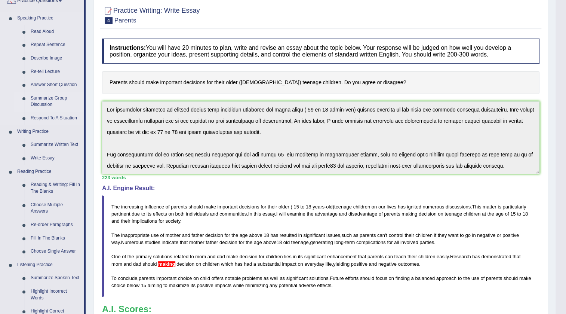
scroll to position [102, 0]
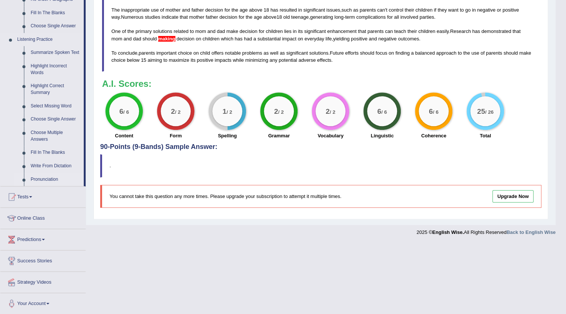
click at [43, 178] on link "Pronunciation" at bounding box center [55, 179] width 56 height 13
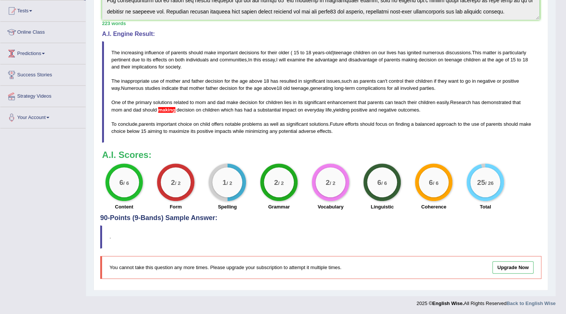
scroll to position [139, 0]
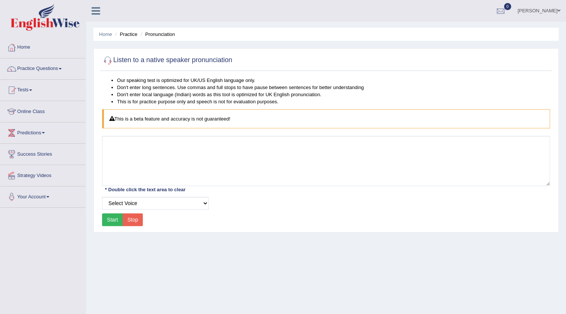
click at [547, 12] on link "Bibi Sadiqa" at bounding box center [539, 9] width 54 height 19
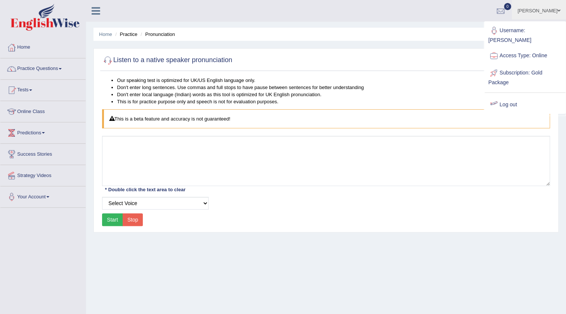
click at [513, 96] on link "Log out" at bounding box center [525, 104] width 81 height 17
